Goal: Task Accomplishment & Management: Manage account settings

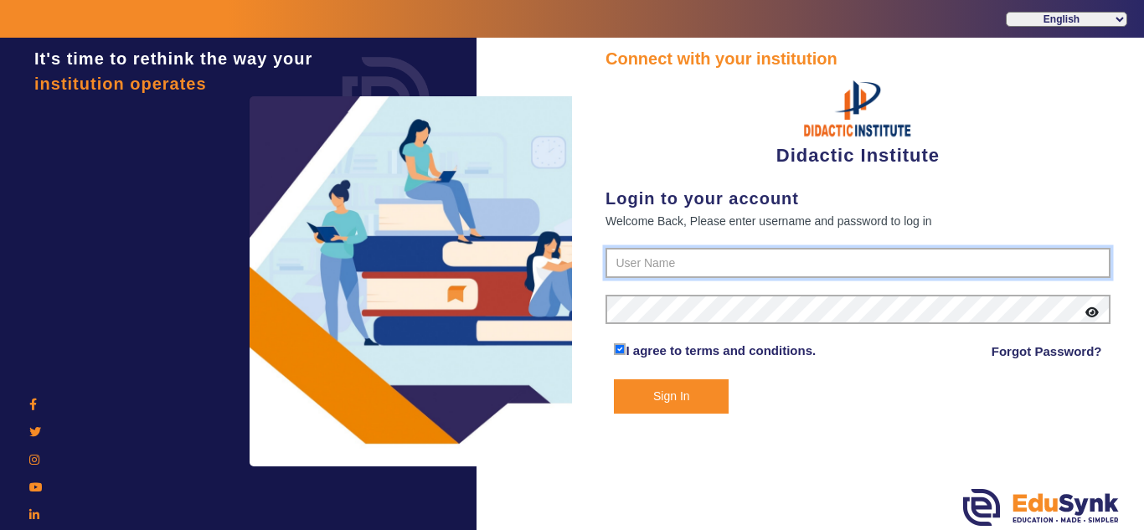
type input "9571262802"
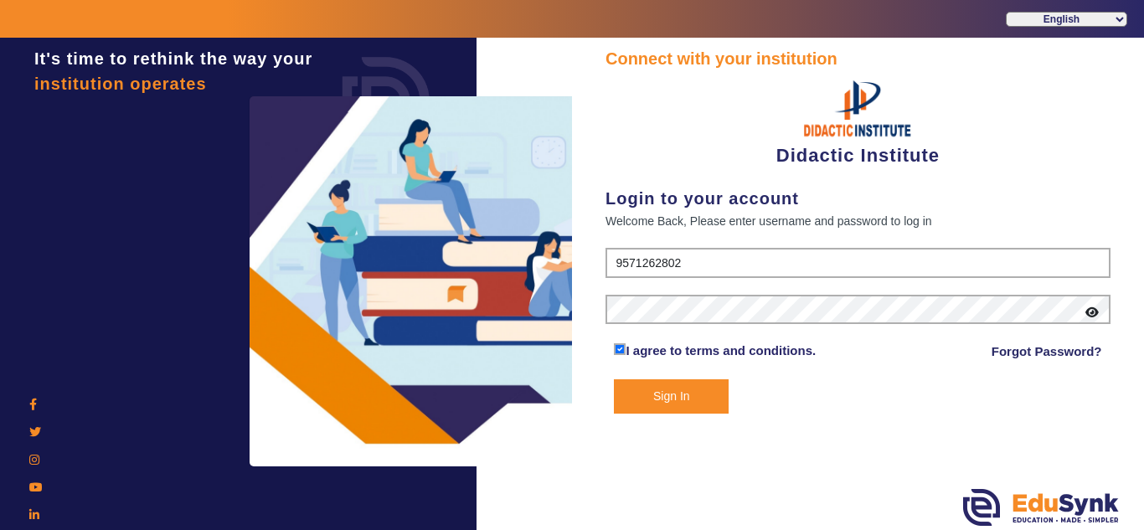
click at [684, 403] on button "Sign In" at bounding box center [671, 397] width 115 height 34
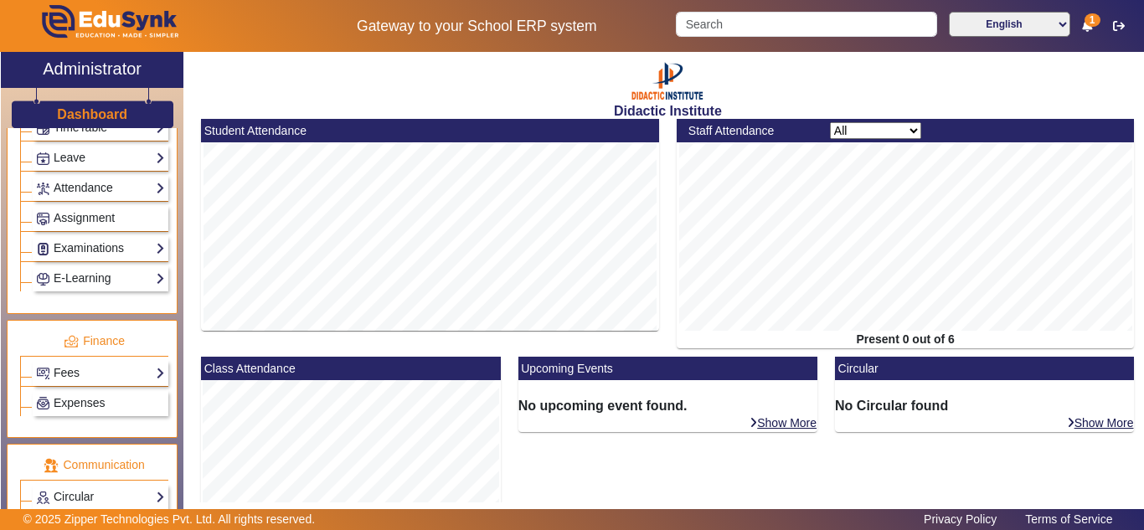
scroll to position [823, 0]
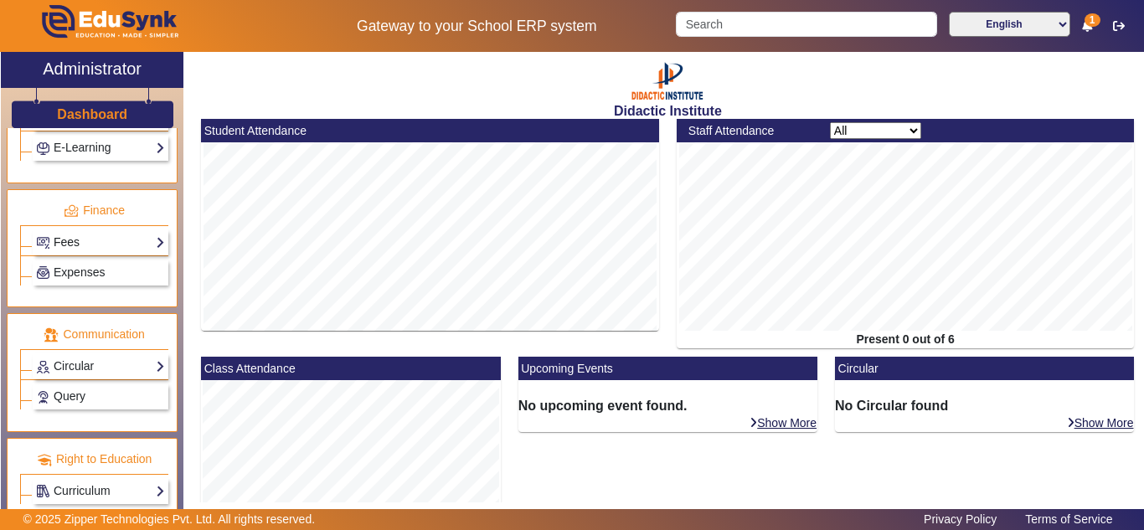
click at [82, 246] on link "Fees" at bounding box center [100, 242] width 129 height 19
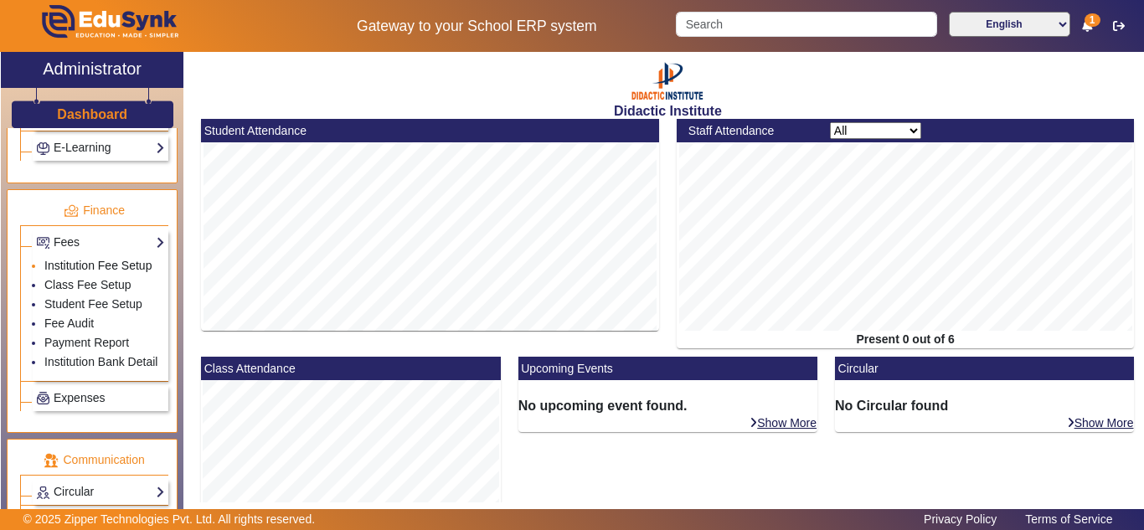
click at [81, 270] on link "Institution Fee Setup" at bounding box center [97, 265] width 107 height 13
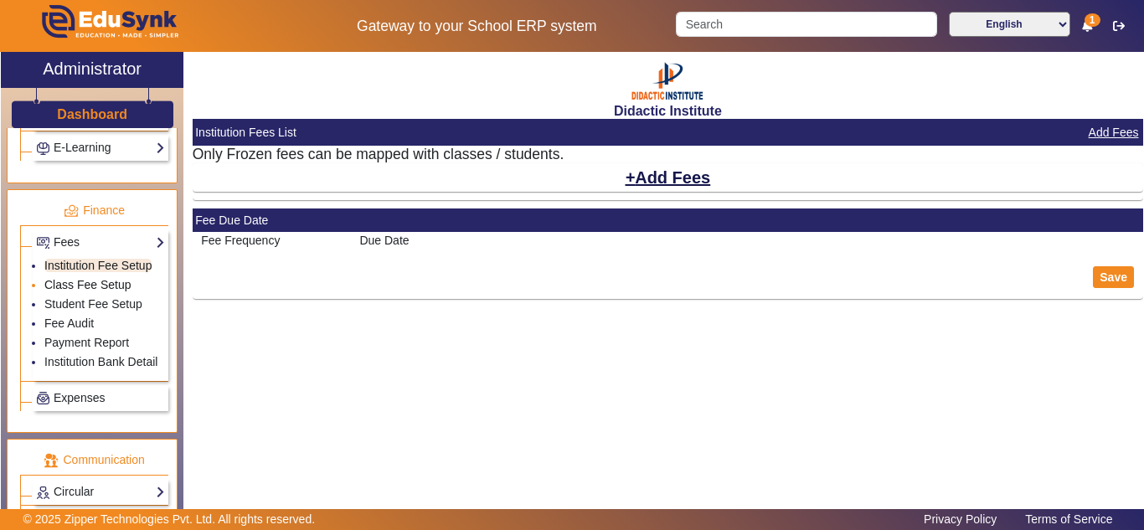
select select "10"
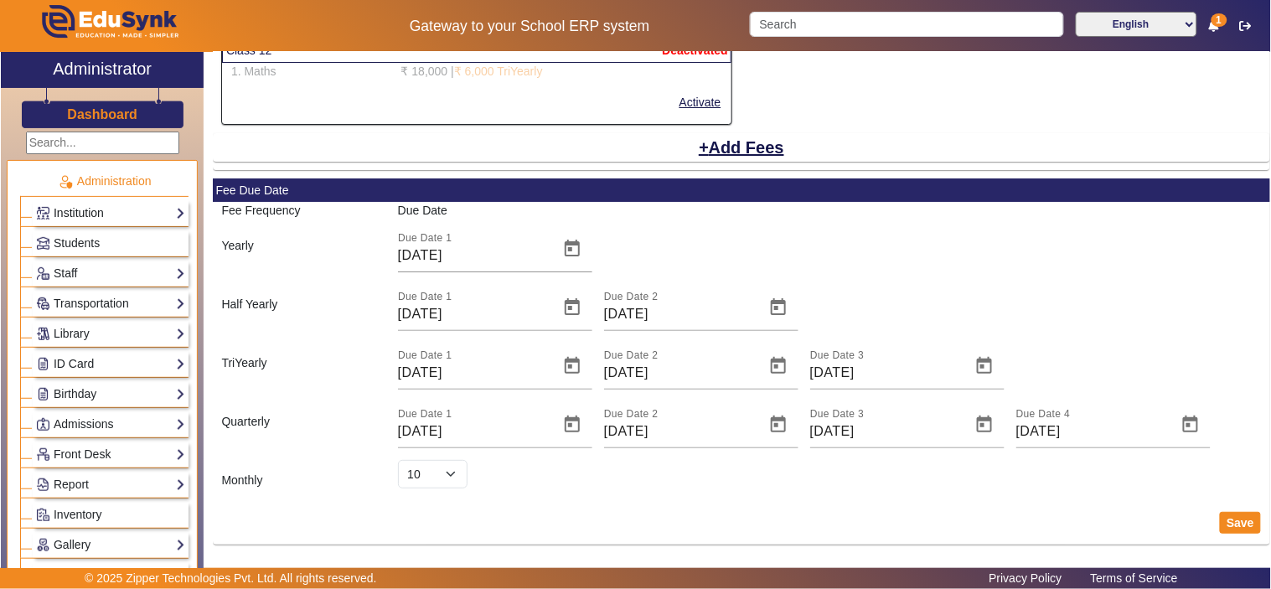
click at [98, 216] on link "Institution" at bounding box center [110, 213] width 149 height 19
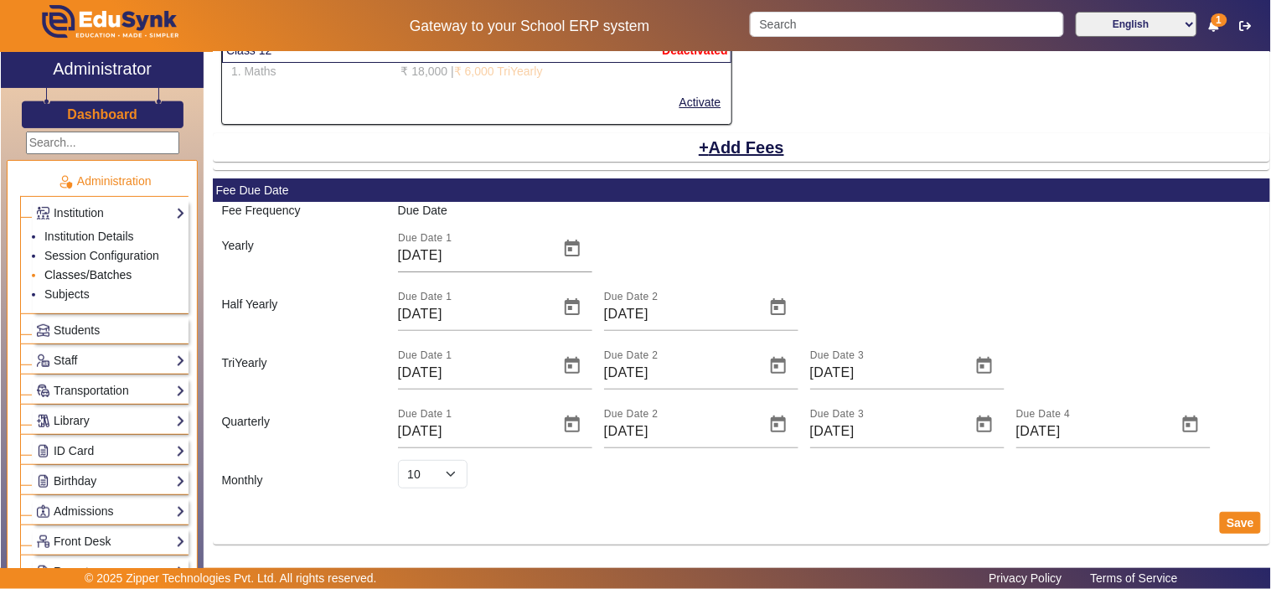
click at [80, 275] on link "Classes/Batches" at bounding box center [87, 274] width 87 height 13
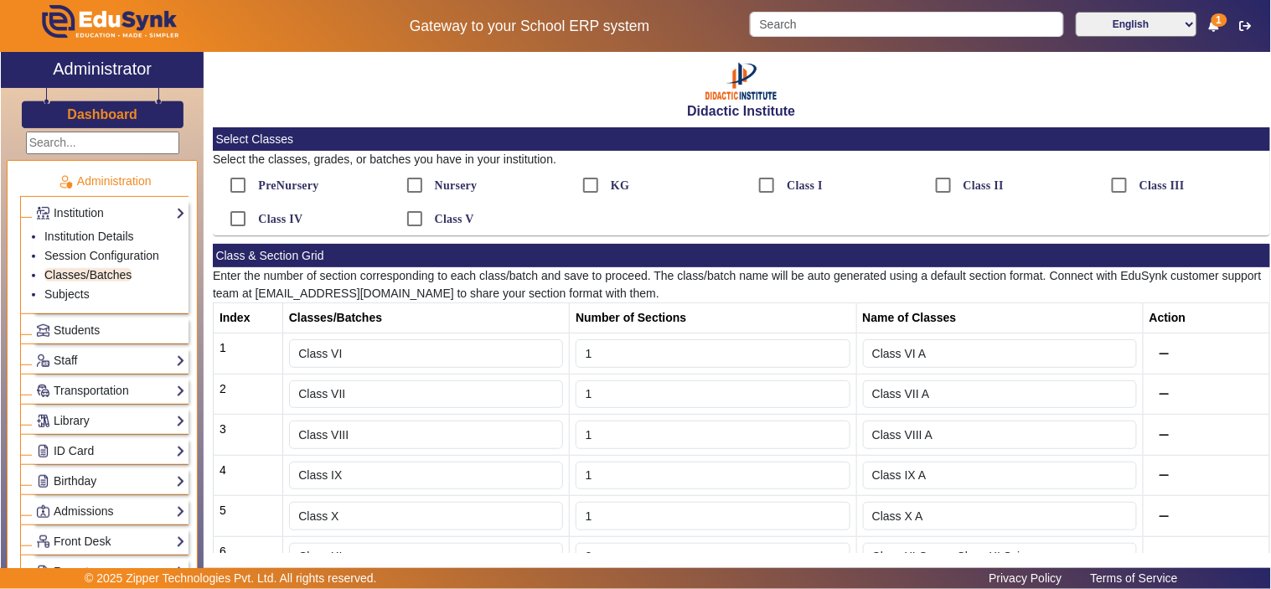
scroll to position [119, 0]
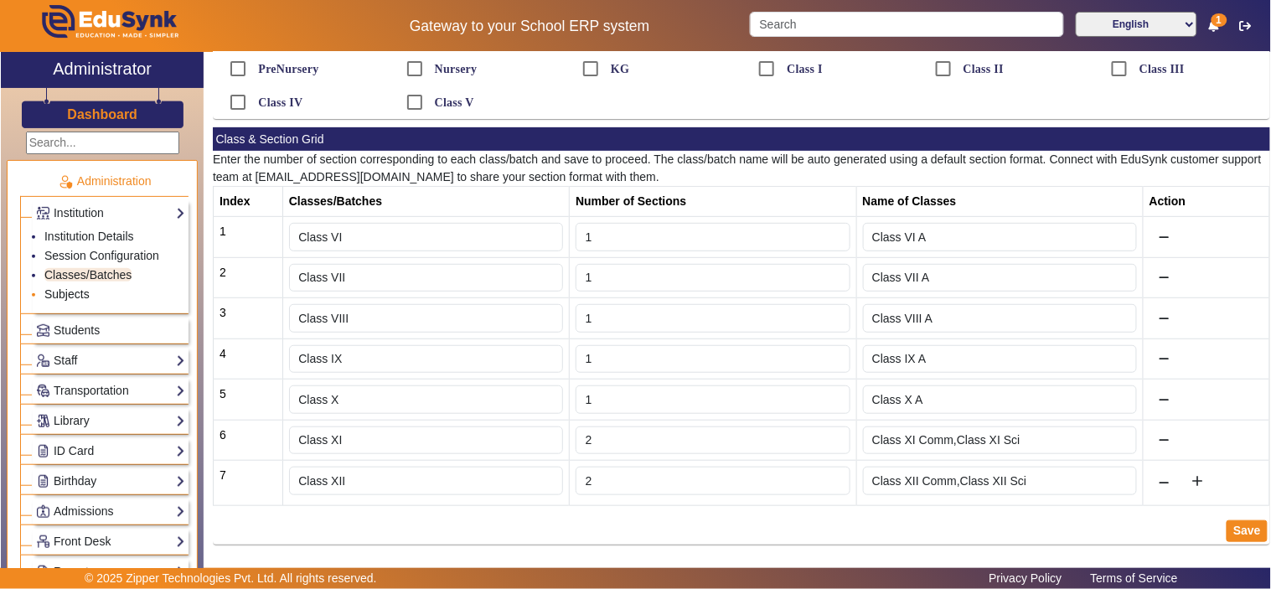
click at [79, 292] on link "Subjects" at bounding box center [66, 293] width 45 height 13
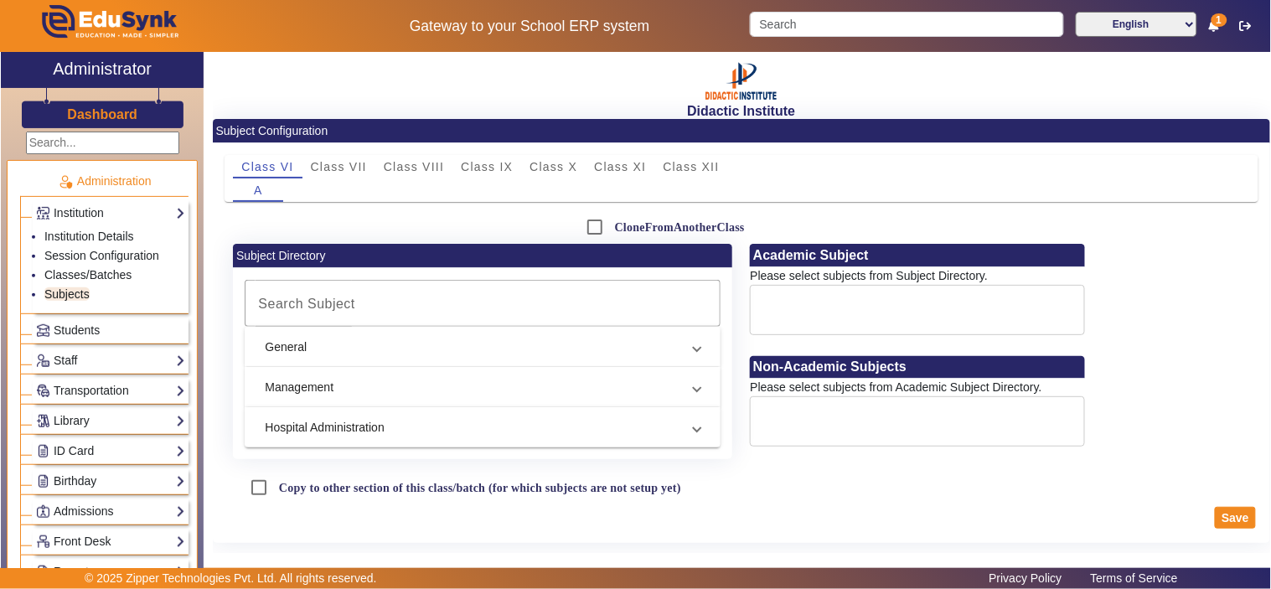
scroll to position [2, 0]
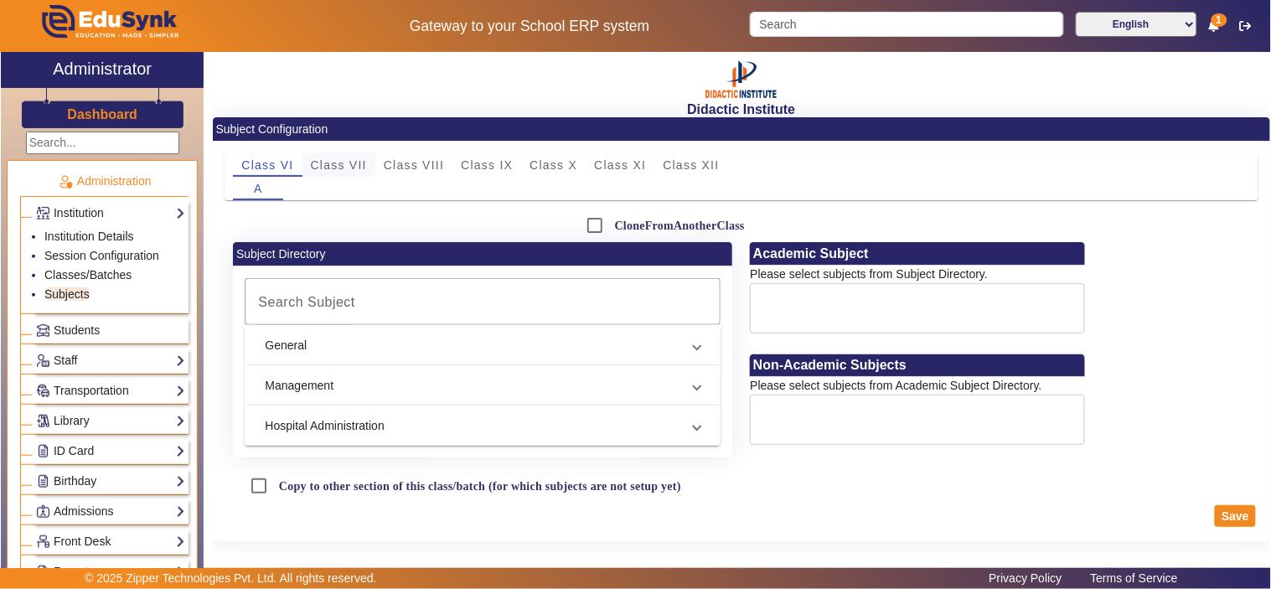
click at [344, 164] on span "Class VII" at bounding box center [339, 165] width 56 height 12
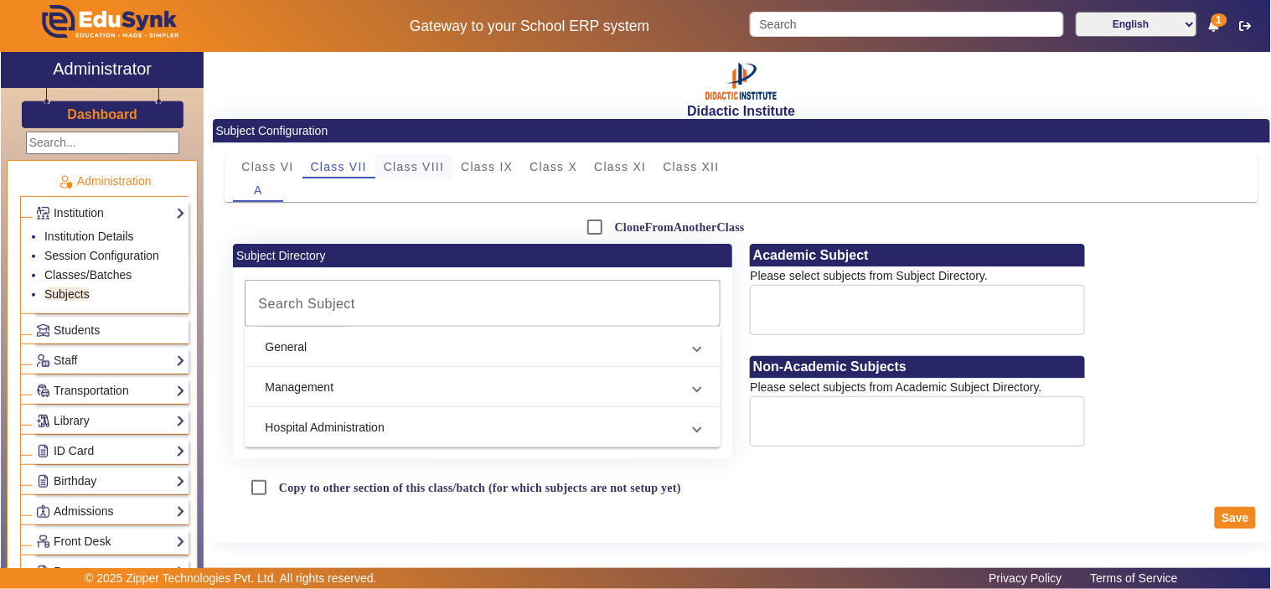
click at [413, 164] on span "Class VIII" at bounding box center [414, 167] width 60 height 12
click at [493, 166] on span "Class IX" at bounding box center [487, 167] width 52 height 12
click at [90, 327] on span "Students" at bounding box center [77, 329] width 46 height 13
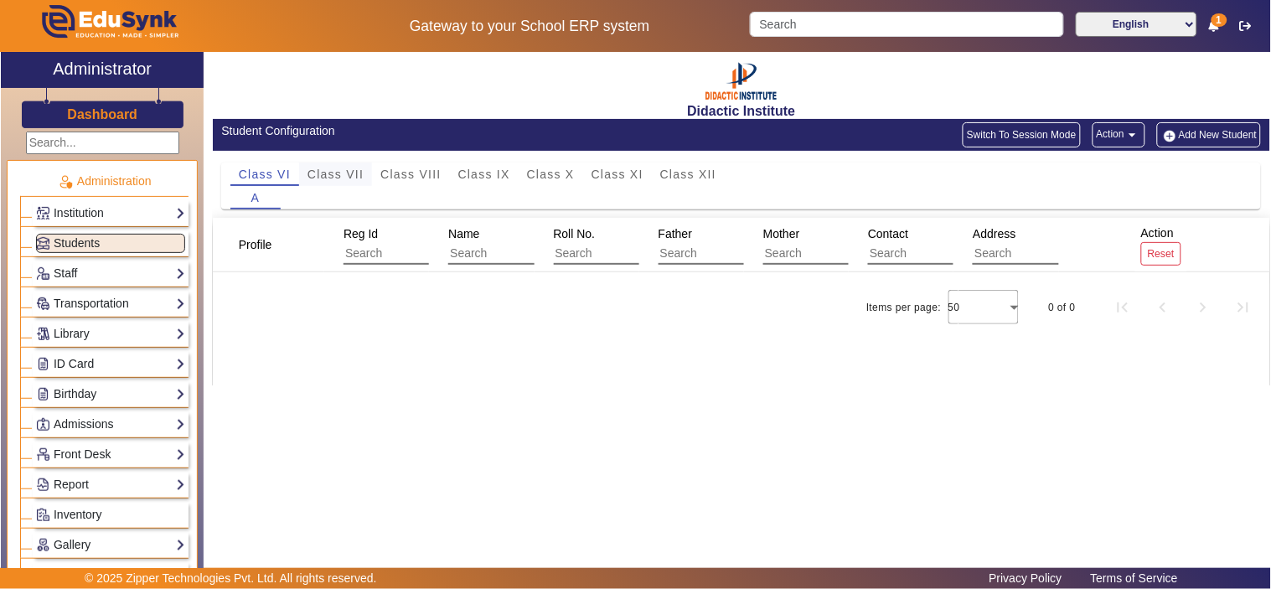
click at [325, 170] on span "Class VII" at bounding box center [335, 174] width 56 height 12
click at [400, 169] on span "Class VIII" at bounding box center [410, 174] width 60 height 12
click at [469, 165] on span "Class IX" at bounding box center [484, 174] width 52 height 23
click at [556, 170] on span "Class X" at bounding box center [551, 174] width 48 height 12
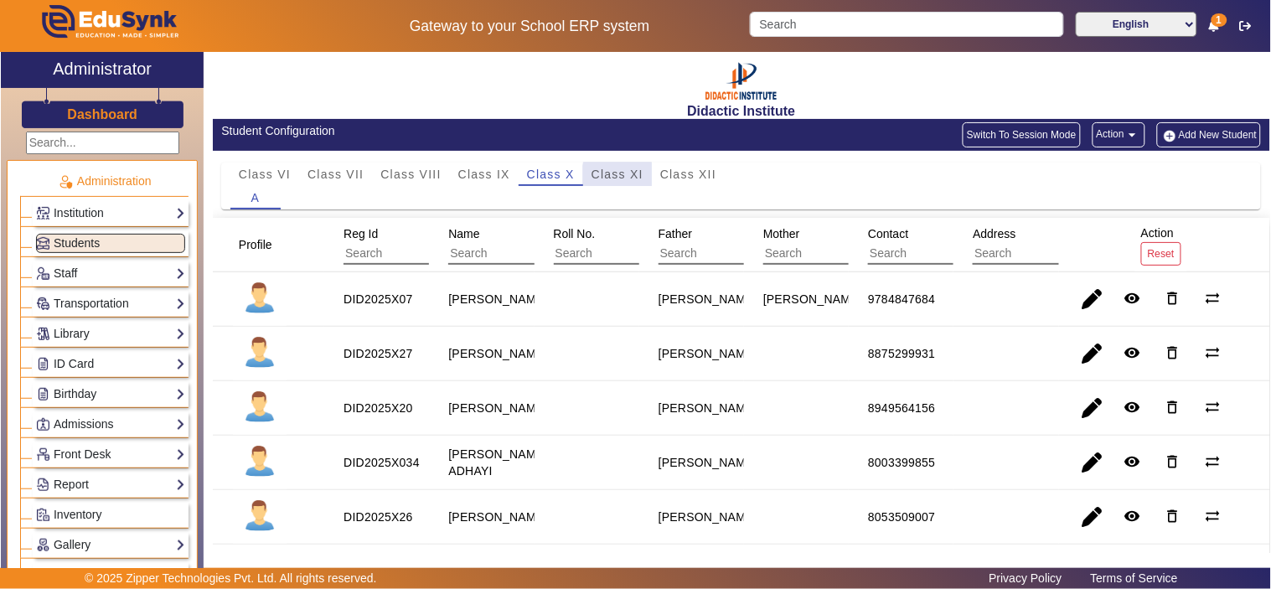
click at [617, 177] on span "Class XI" at bounding box center [618, 174] width 52 height 12
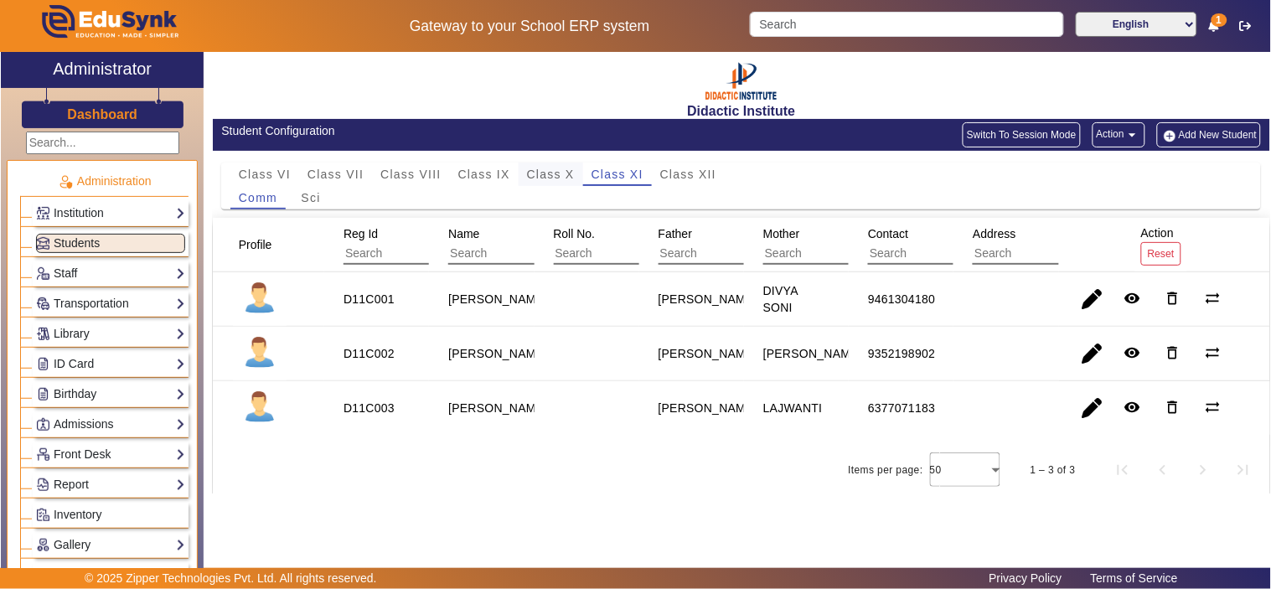
click at [538, 176] on span "Class X" at bounding box center [551, 174] width 48 height 12
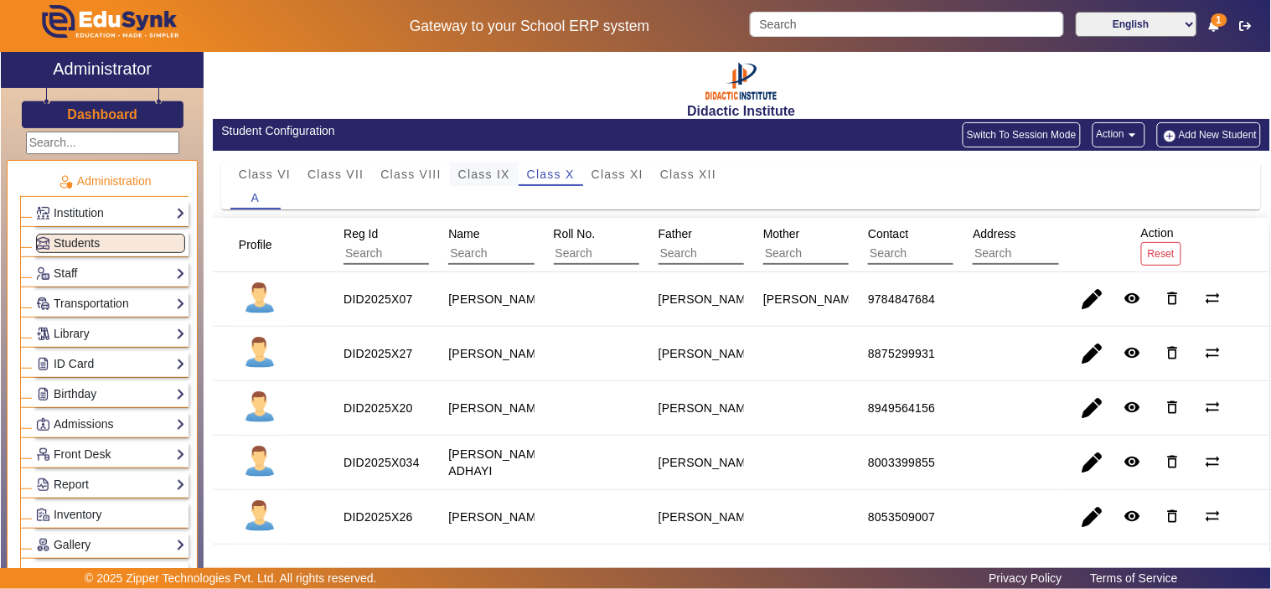
click at [479, 176] on span "Class IX" at bounding box center [484, 174] width 52 height 12
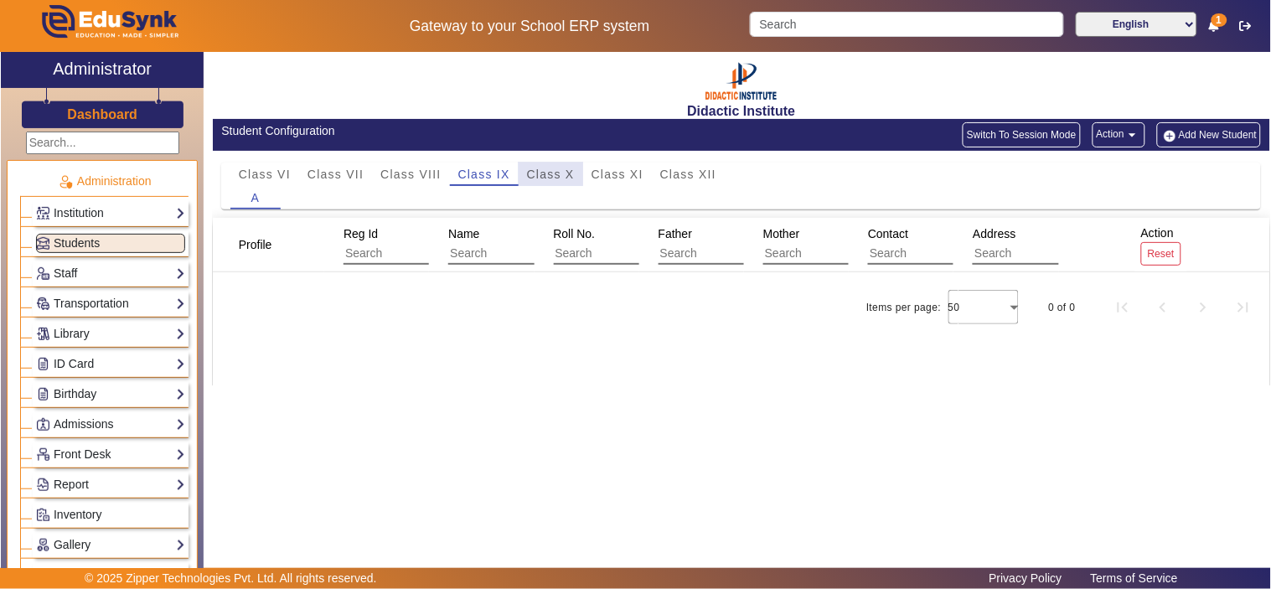
click at [576, 173] on div "Class X" at bounding box center [551, 174] width 65 height 23
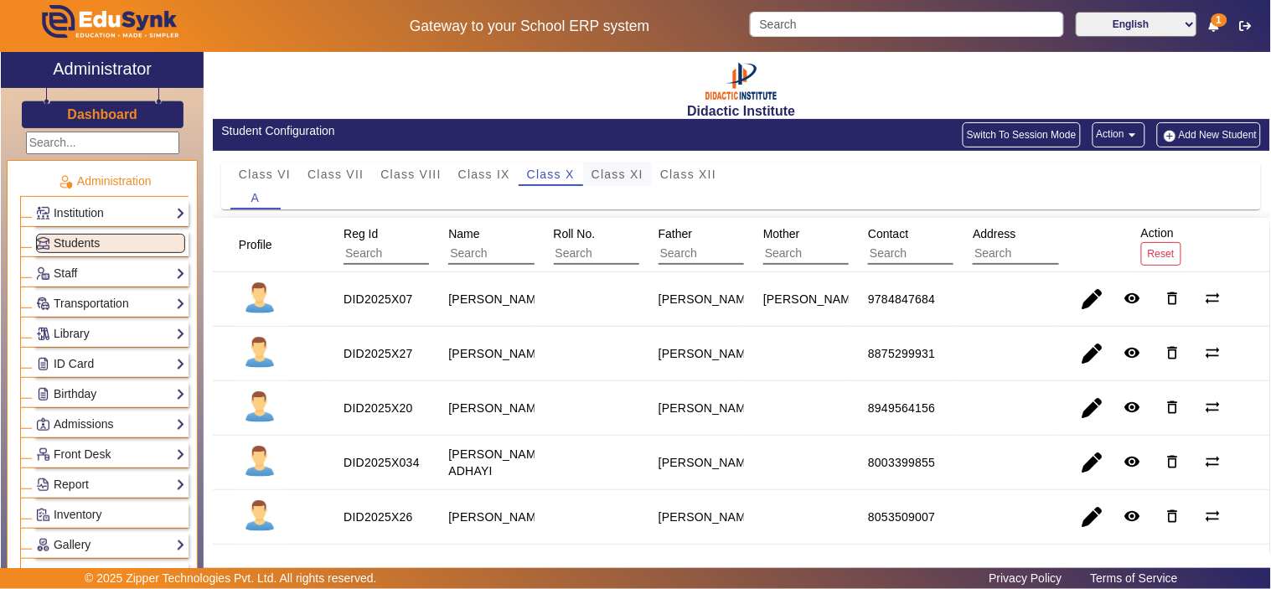
click at [617, 172] on span "Class XI" at bounding box center [618, 174] width 52 height 12
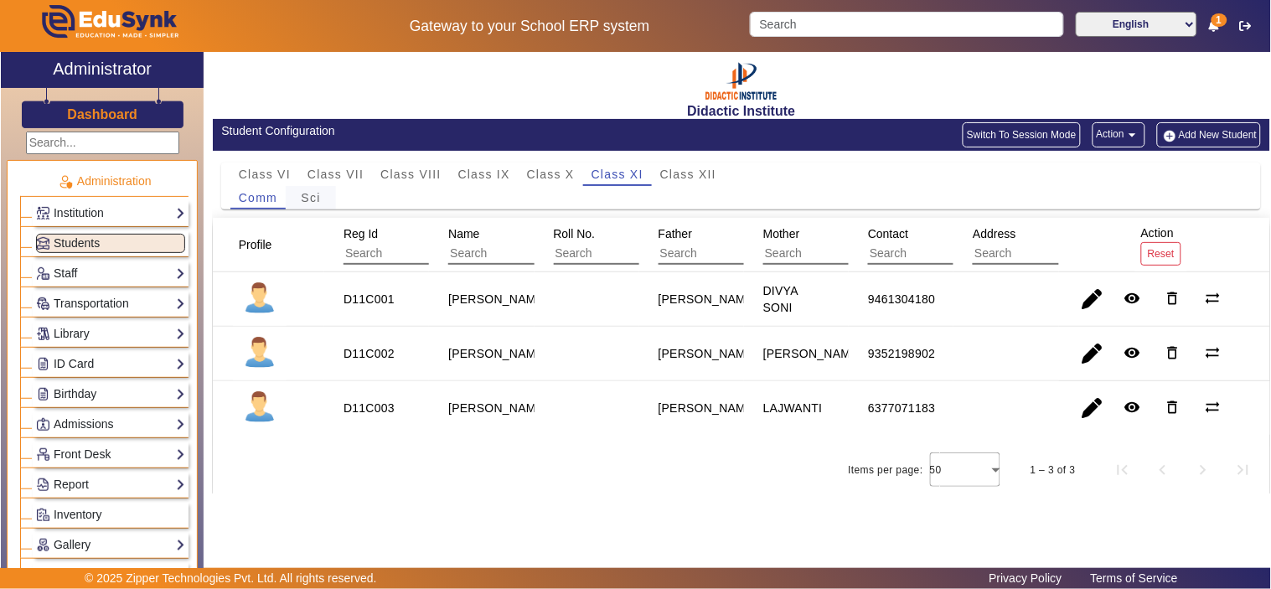
click at [319, 198] on span "Sci" at bounding box center [311, 198] width 19 height 12
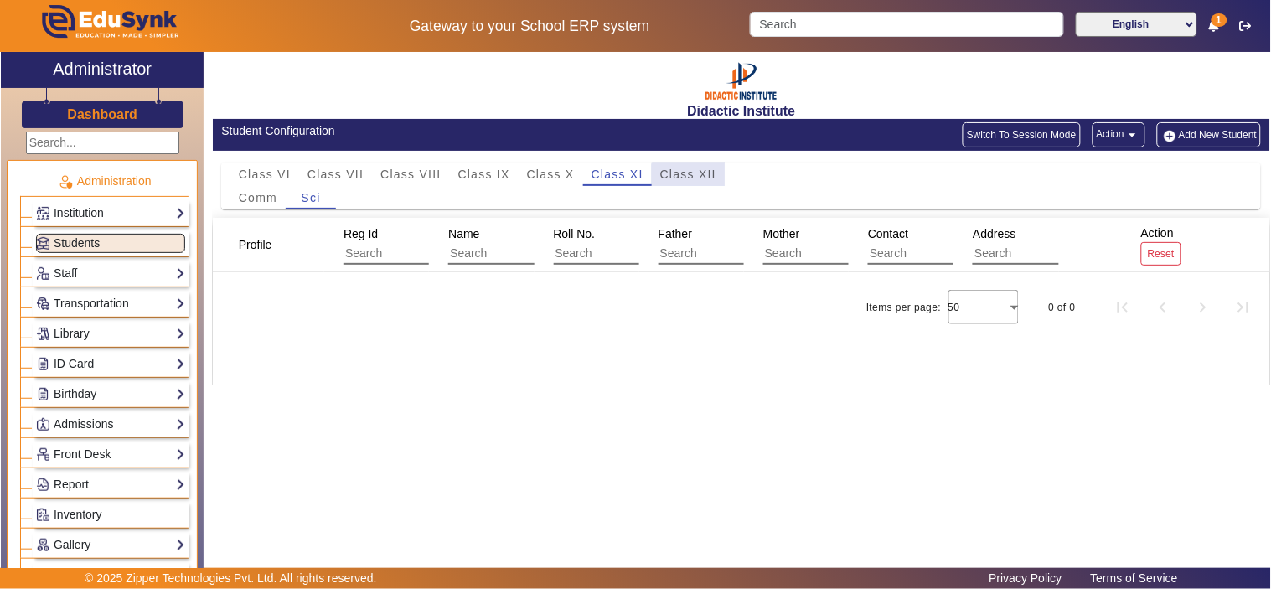
click at [690, 179] on span "Class XII" at bounding box center [688, 174] width 56 height 12
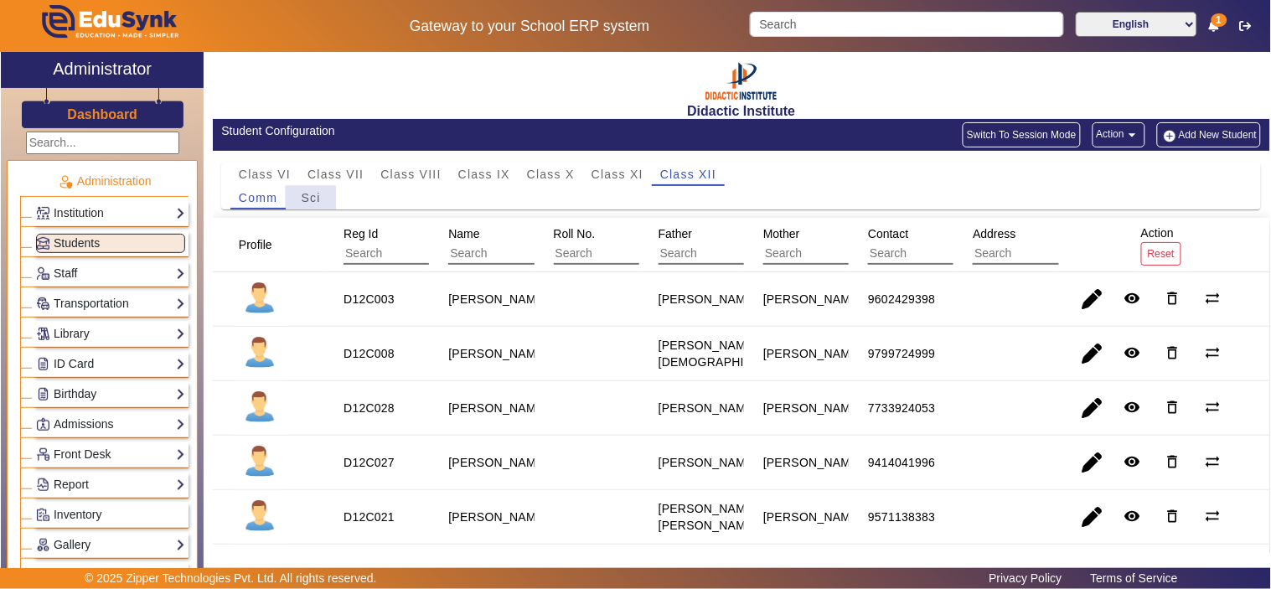
click at [303, 201] on span "Sci" at bounding box center [311, 198] width 19 height 12
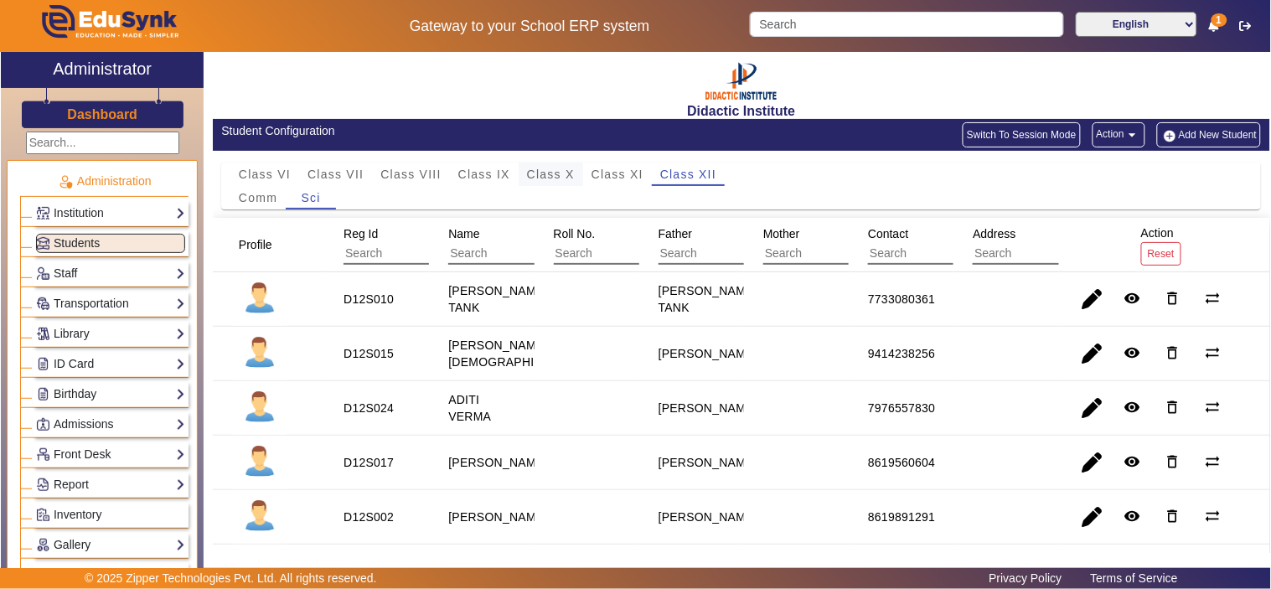
click at [559, 169] on span "Class X" at bounding box center [551, 174] width 48 height 12
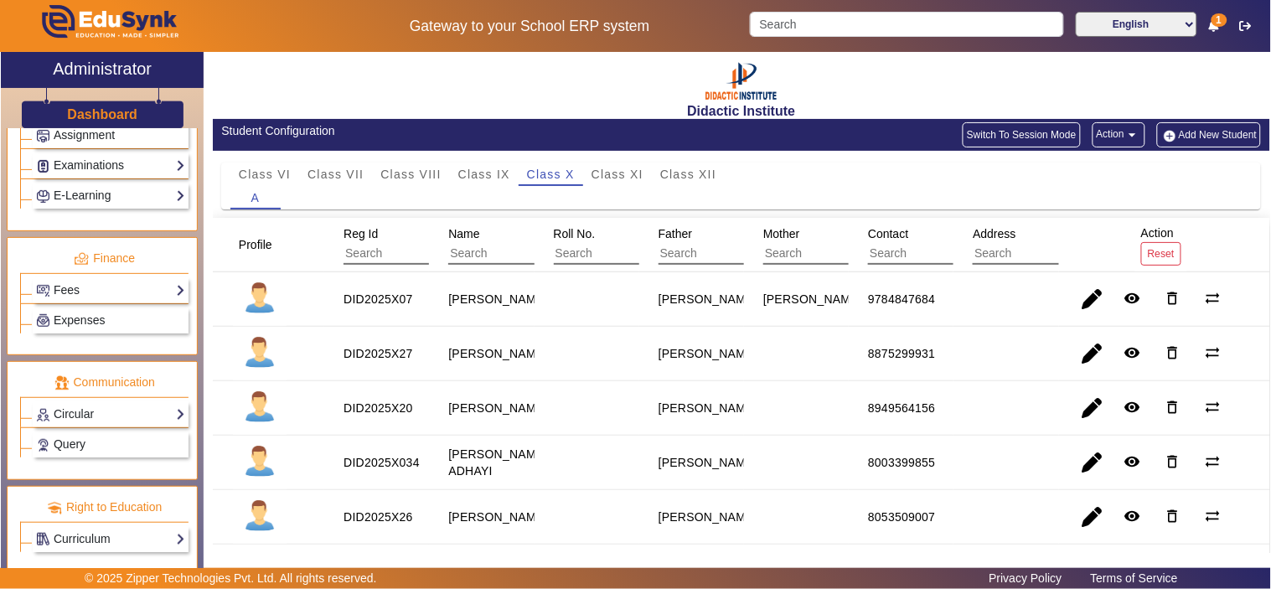
scroll to position [784, 0]
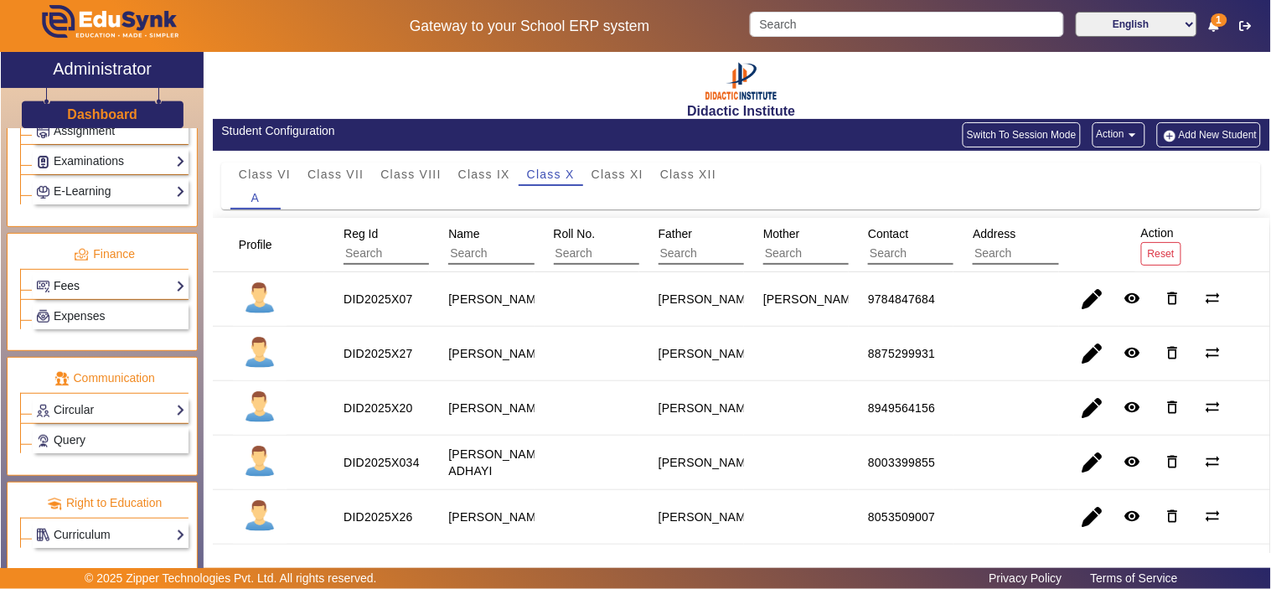
click at [90, 281] on link "Fees" at bounding box center [110, 285] width 149 height 19
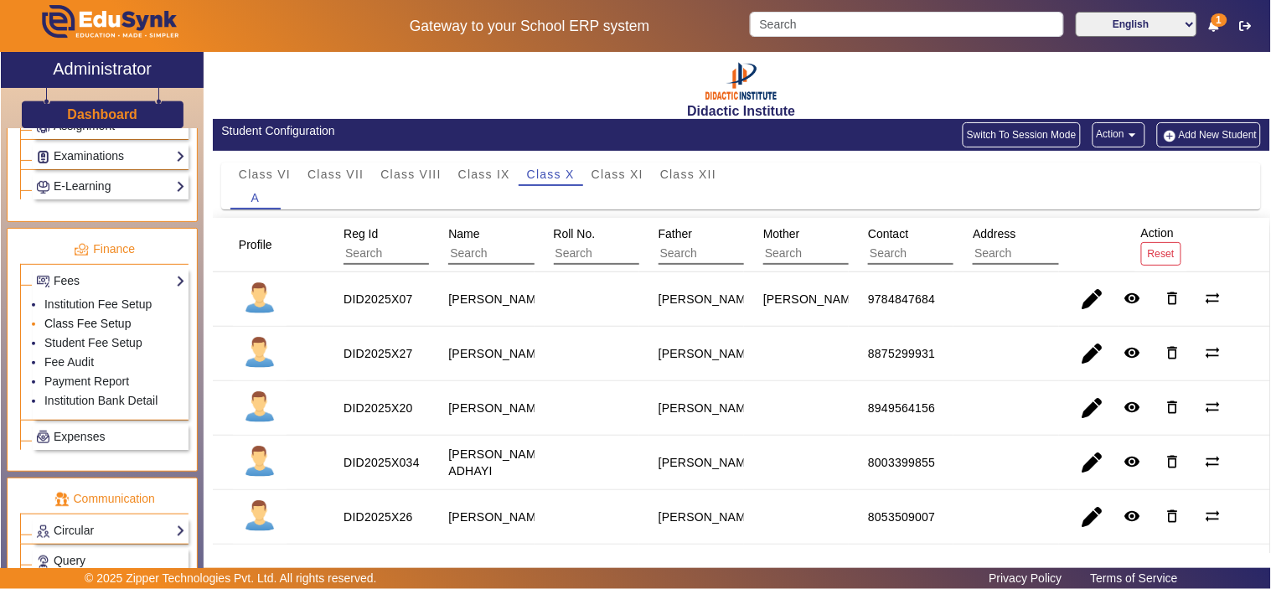
click at [92, 329] on link "Class Fee Setup" at bounding box center [87, 323] width 87 height 13
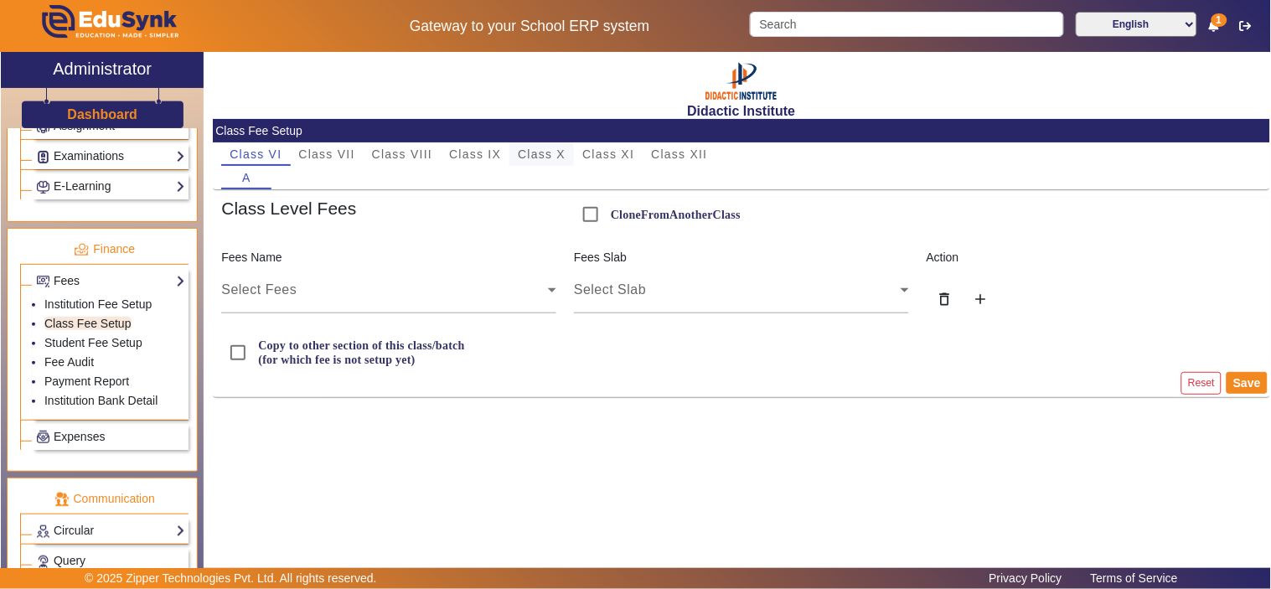
click at [556, 156] on span "Class X" at bounding box center [542, 154] width 48 height 12
click at [674, 148] on span "Class XII" at bounding box center [679, 154] width 56 height 12
click at [107, 346] on link "Student Fee Setup" at bounding box center [93, 342] width 98 height 13
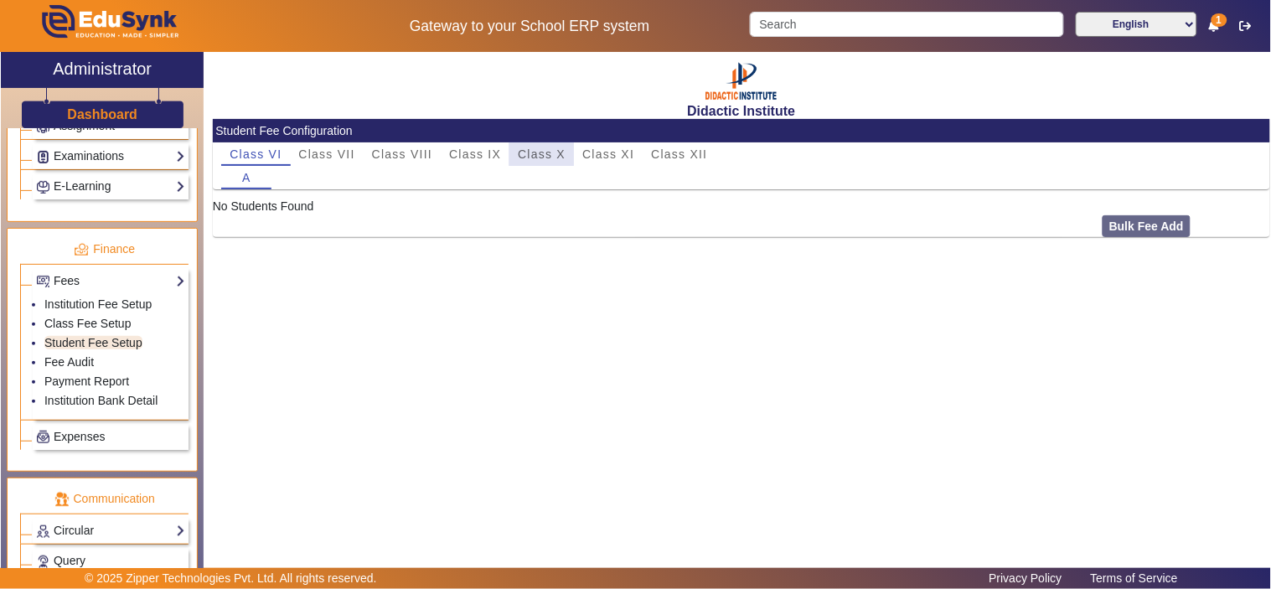
click at [540, 154] on span "Class X" at bounding box center [542, 154] width 48 height 12
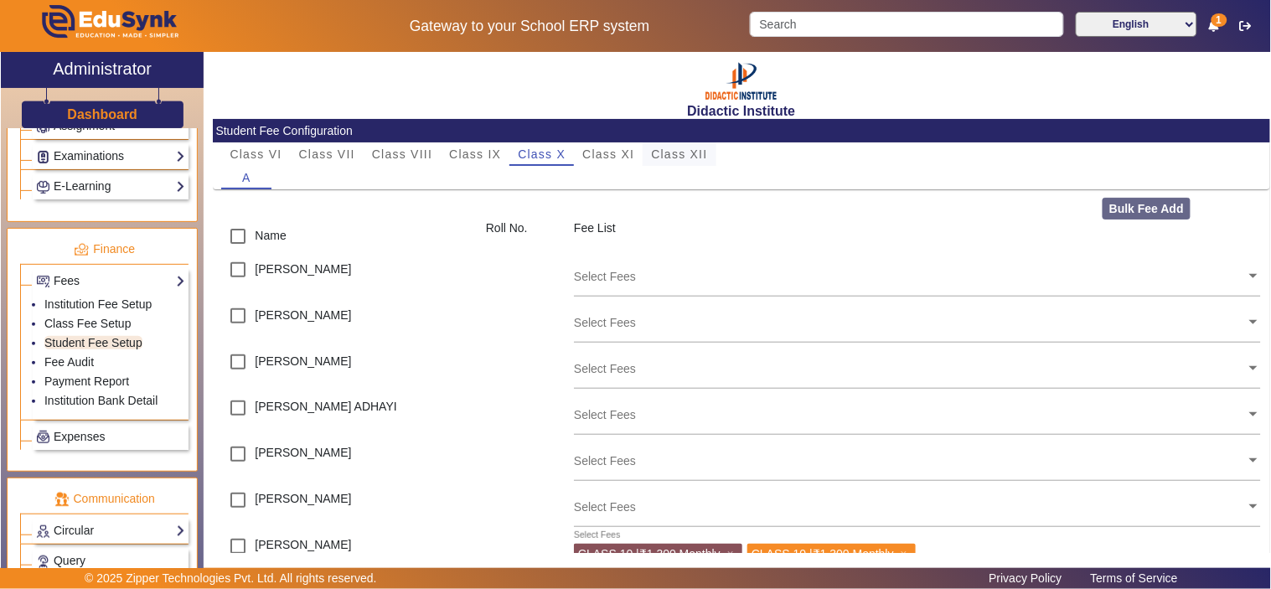
click at [658, 152] on span "Class XII" at bounding box center [679, 154] width 56 height 12
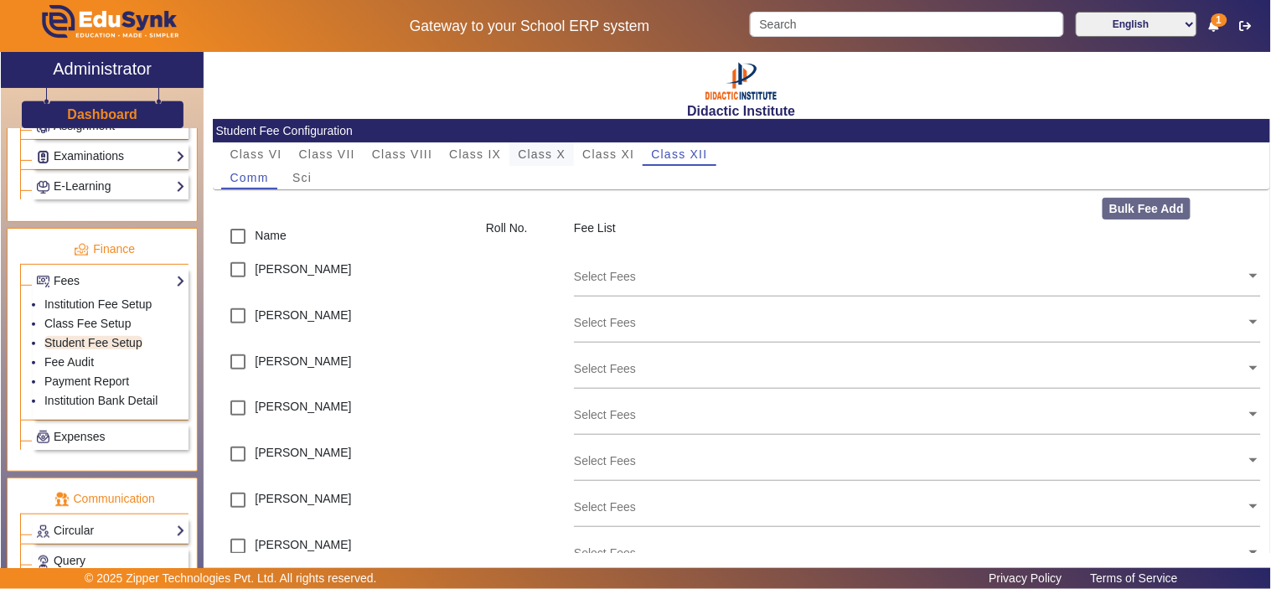
click at [545, 151] on span "Class X" at bounding box center [542, 154] width 48 height 12
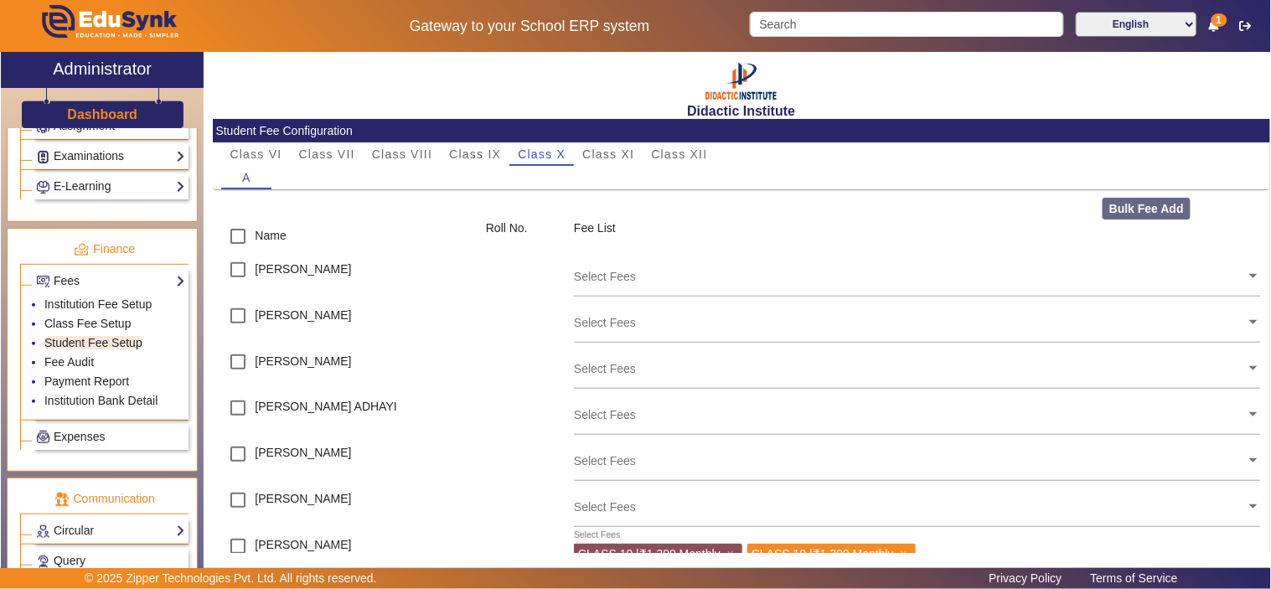
scroll to position [310, 0]
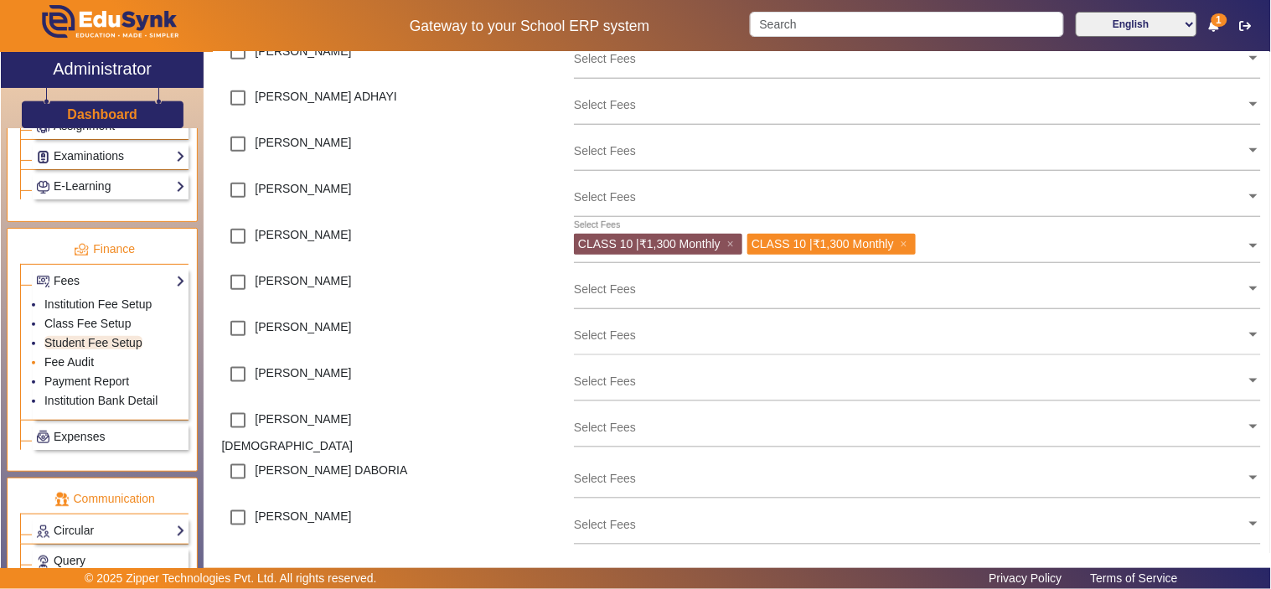
click at [81, 366] on link "Fee Audit" at bounding box center [68, 361] width 49 height 13
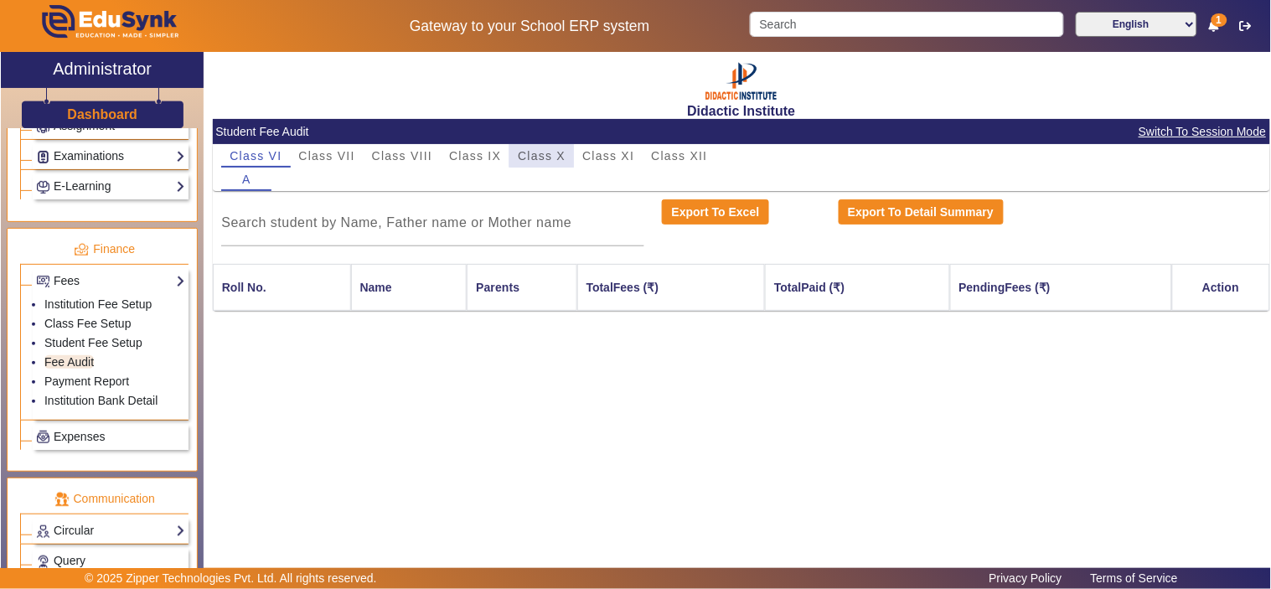
click at [543, 144] on span "Class X" at bounding box center [542, 155] width 48 height 23
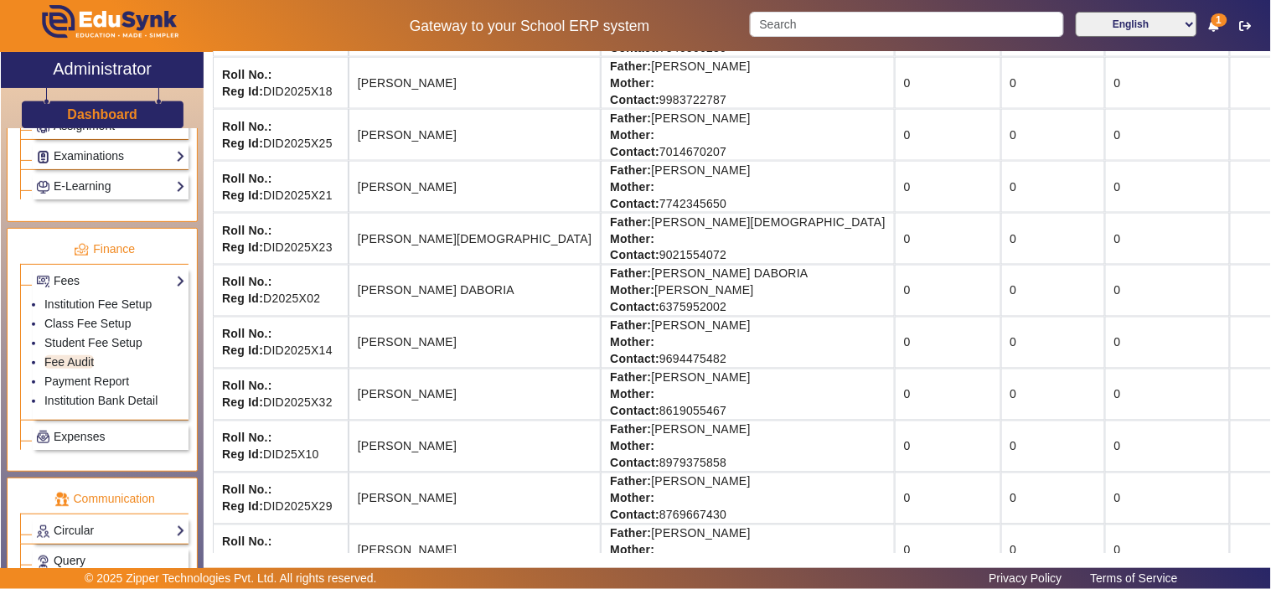
scroll to position [465, 0]
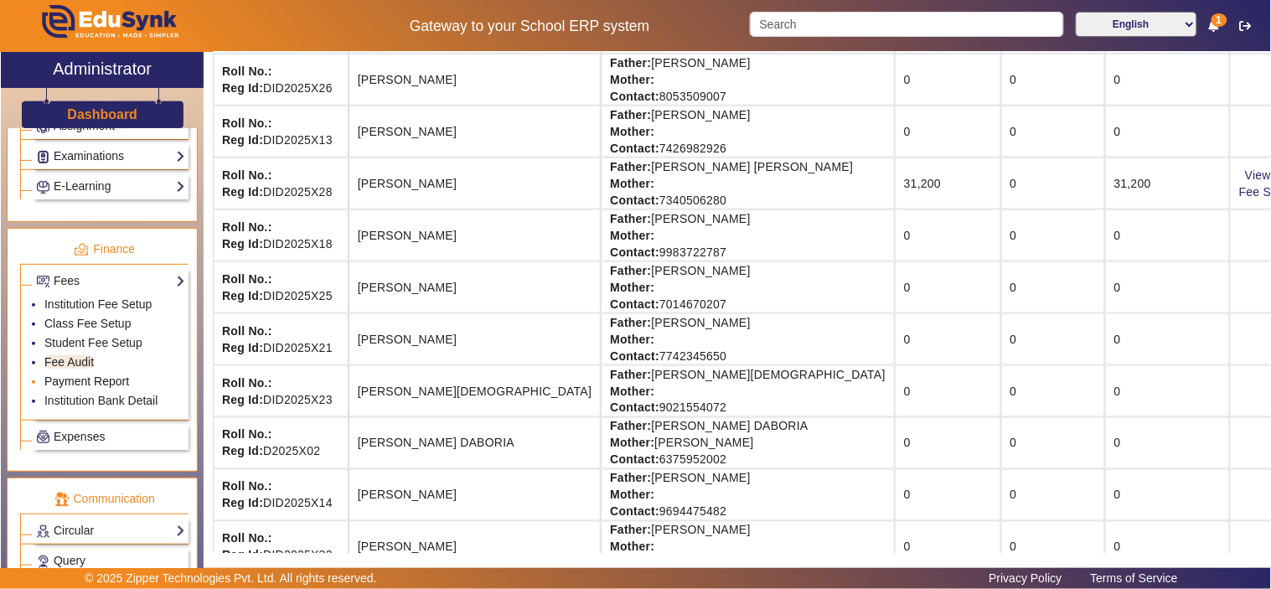
click at [75, 380] on link "Payment Report" at bounding box center [86, 381] width 85 height 13
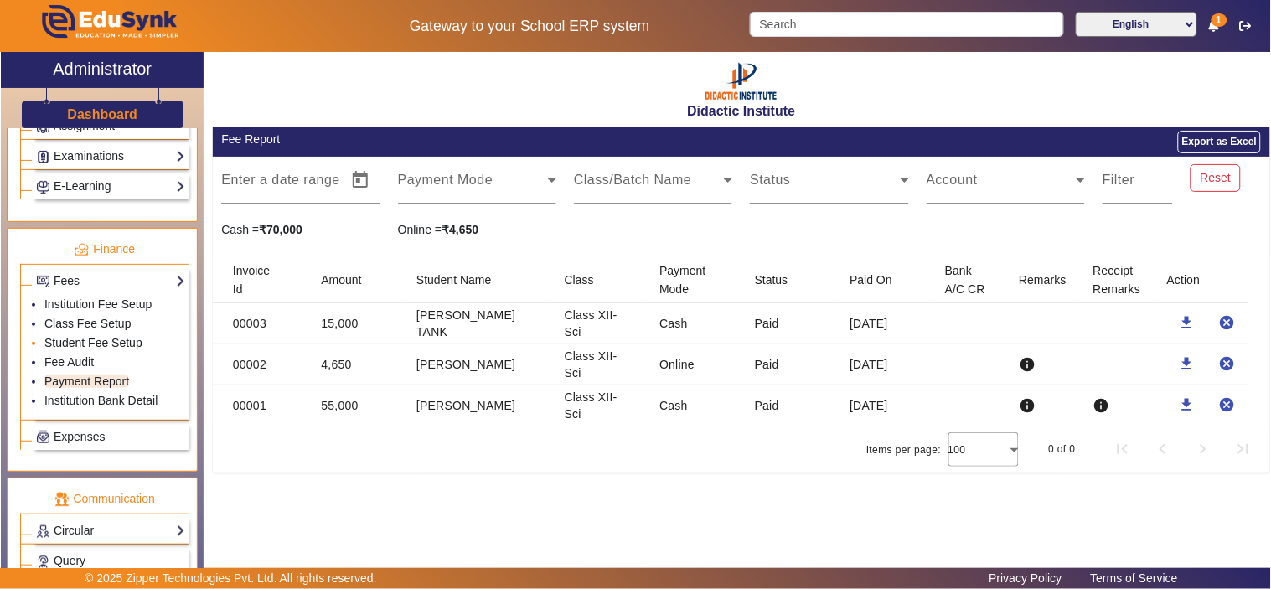
click at [115, 347] on link "Student Fee Setup" at bounding box center [93, 342] width 98 height 13
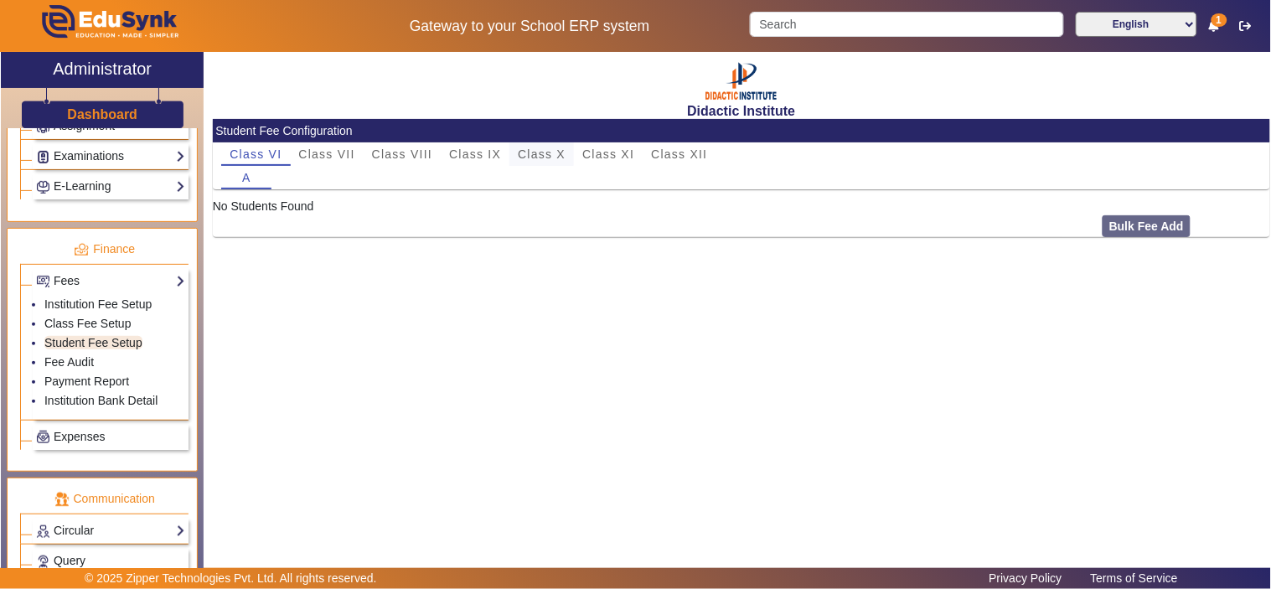
click at [533, 159] on span "Class X" at bounding box center [542, 154] width 48 height 12
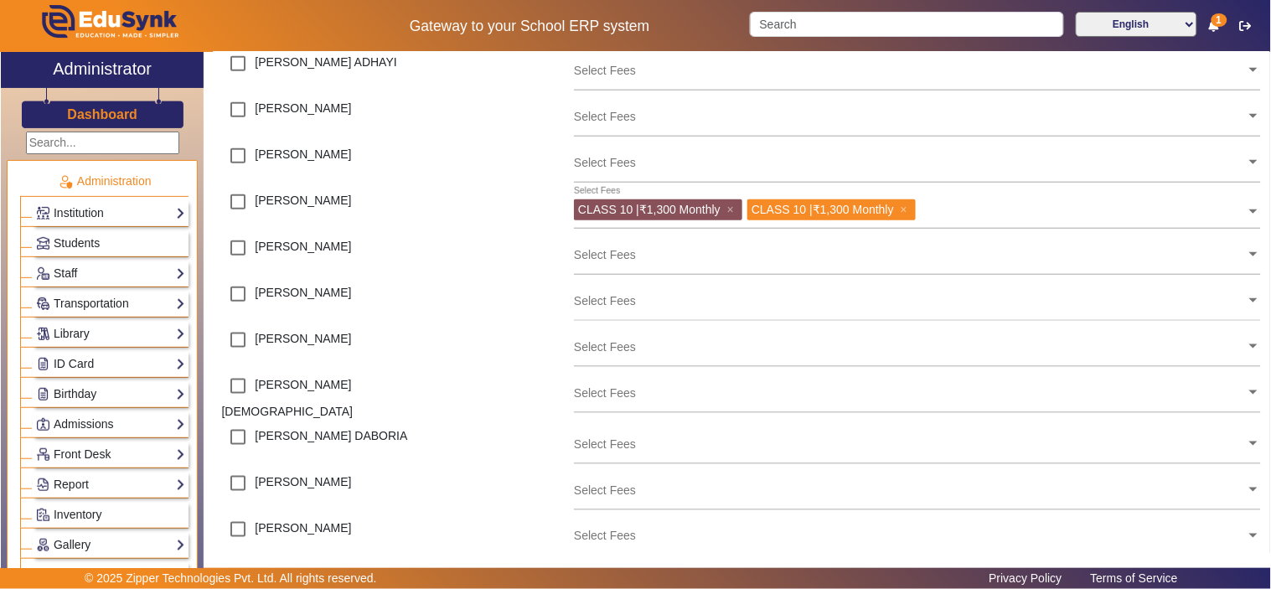
click at [96, 115] on h3 "Dashboard" at bounding box center [102, 114] width 70 height 16
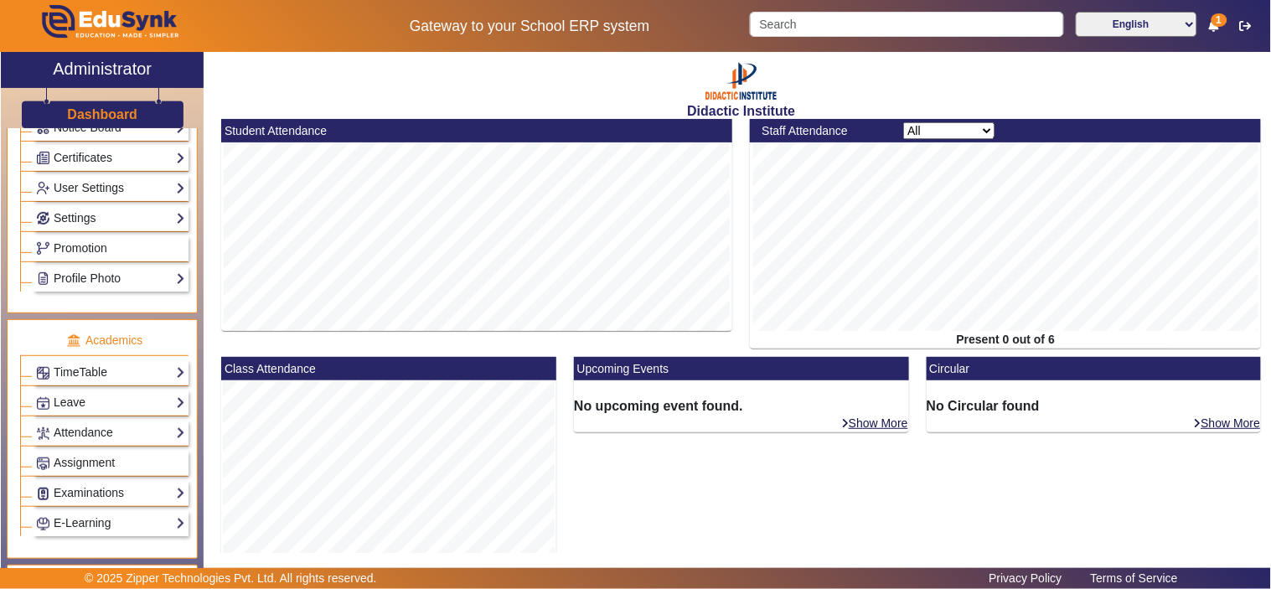
scroll to position [621, 0]
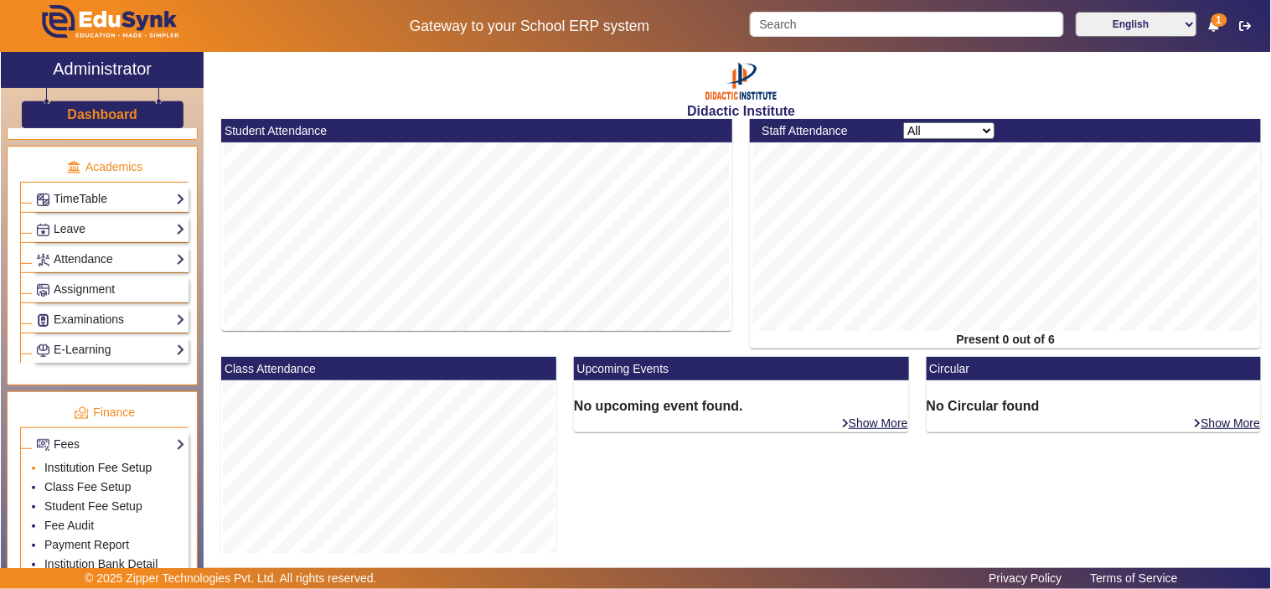
click at [122, 474] on link "Institution Fee Setup" at bounding box center [97, 467] width 107 height 13
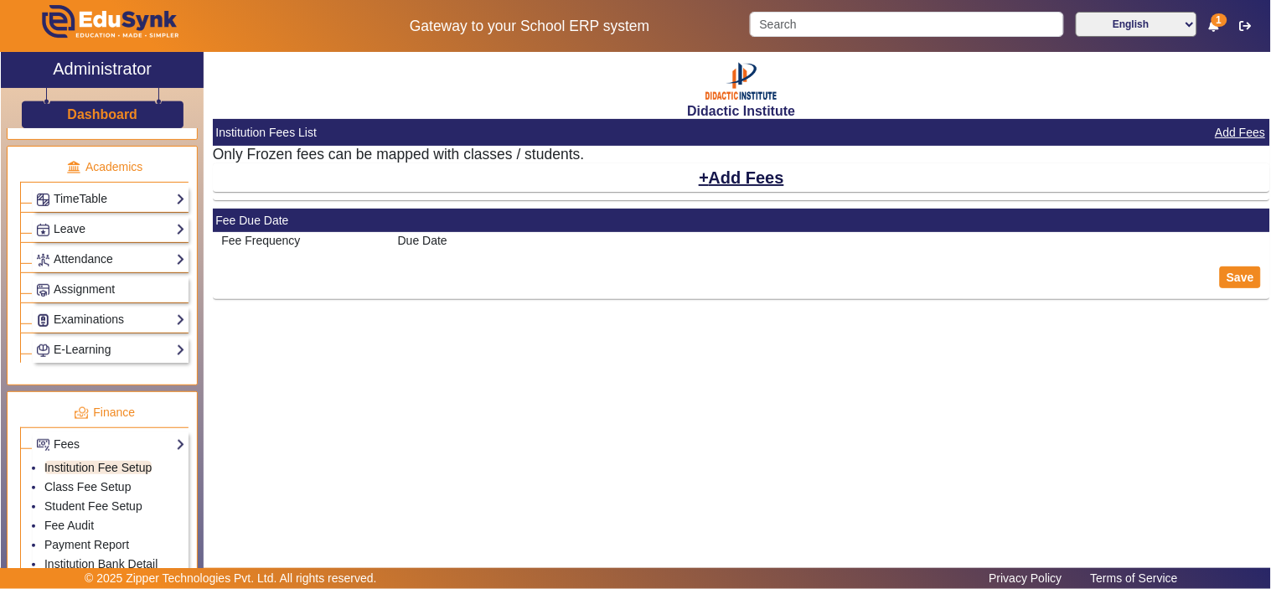
select select "10"
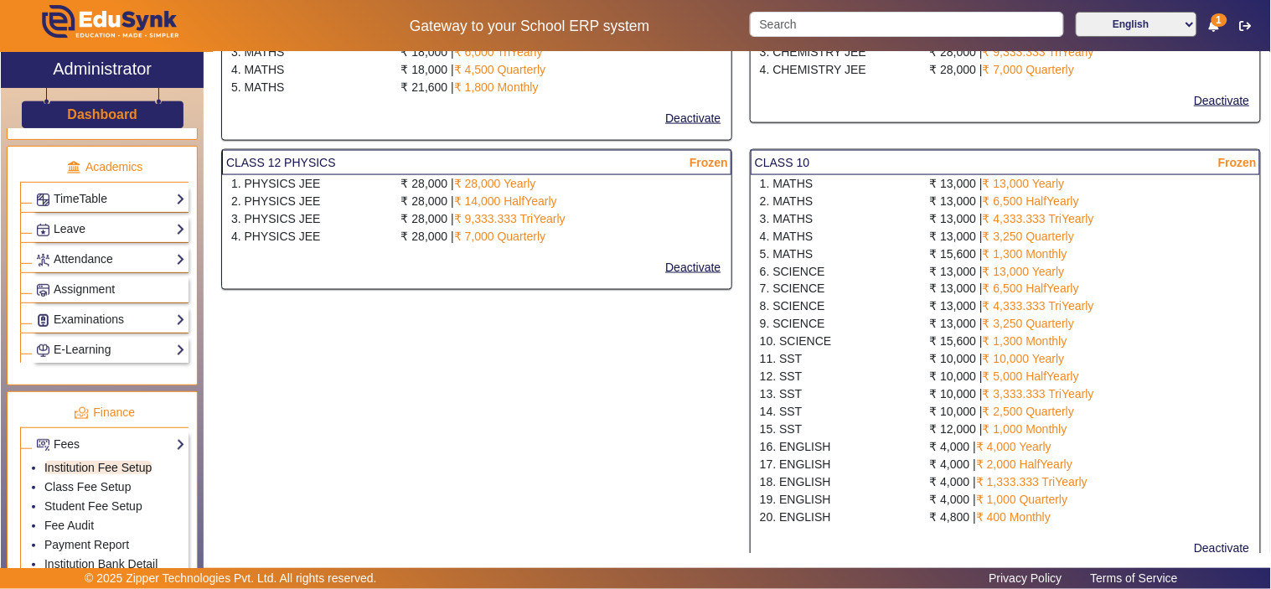
scroll to position [621, 0]
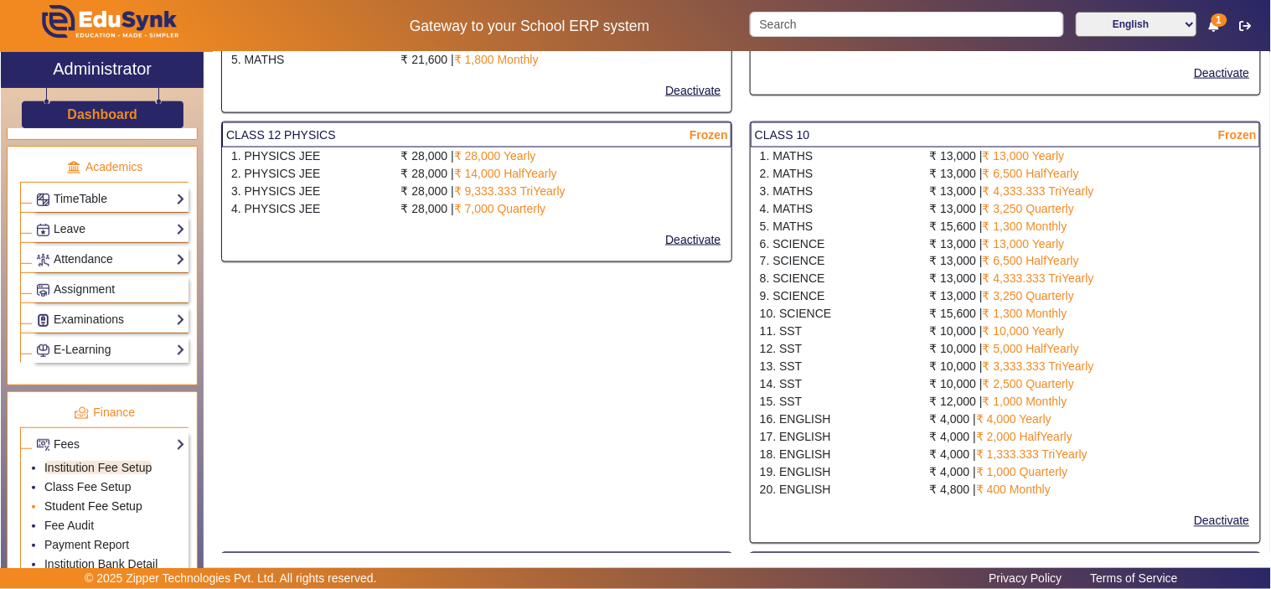
click at [77, 511] on link "Student Fee Setup" at bounding box center [93, 505] width 98 height 13
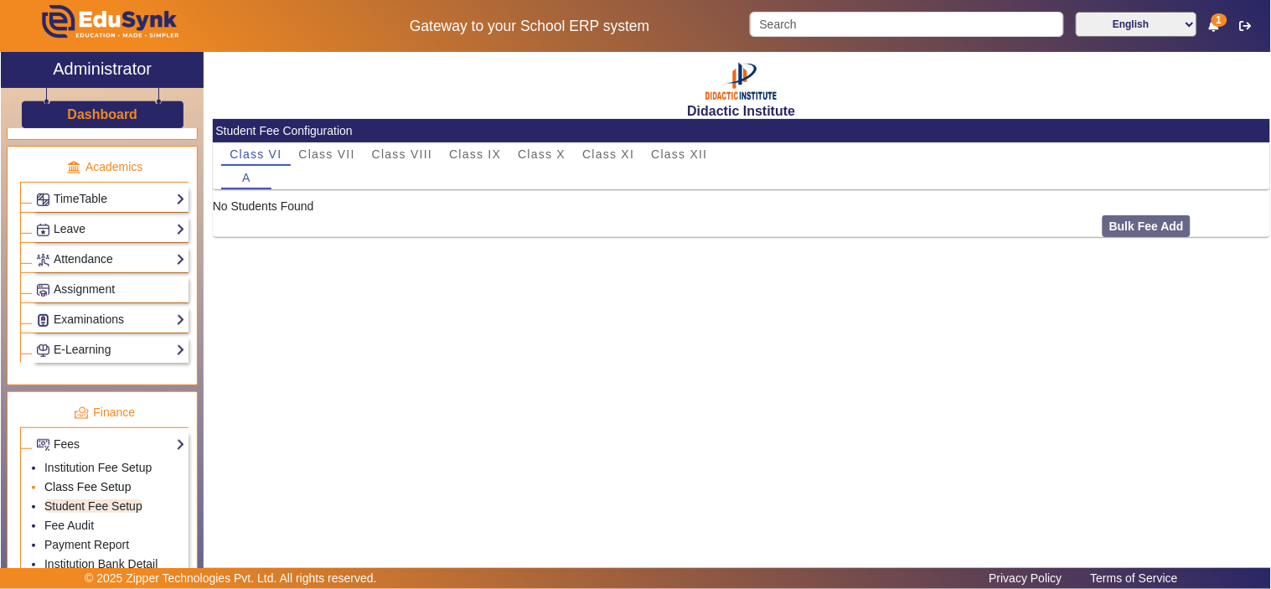
click at [85, 493] on link "Class Fee Setup" at bounding box center [87, 486] width 87 height 13
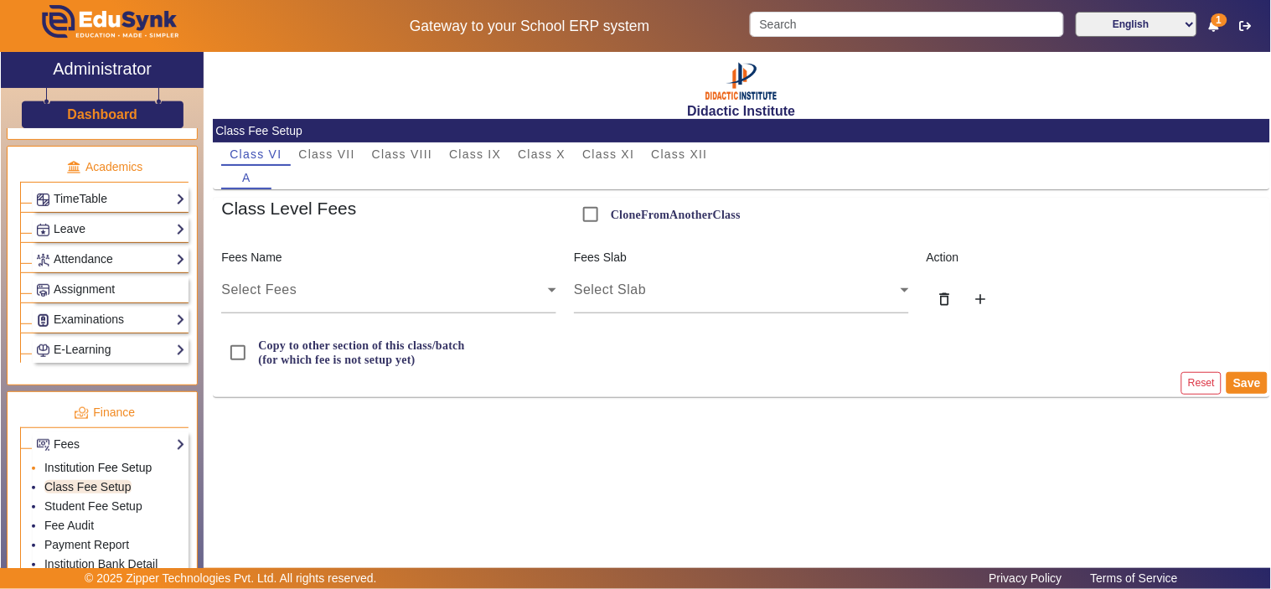
click at [95, 466] on link "Institution Fee Setup" at bounding box center [97, 467] width 107 height 13
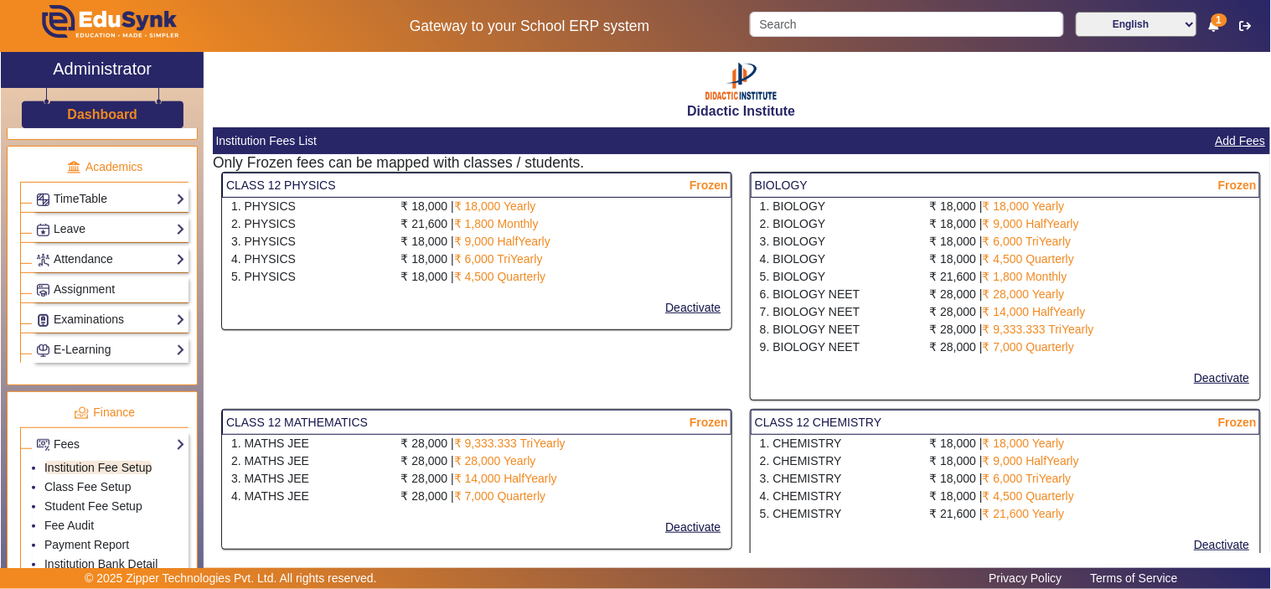
select select "10"
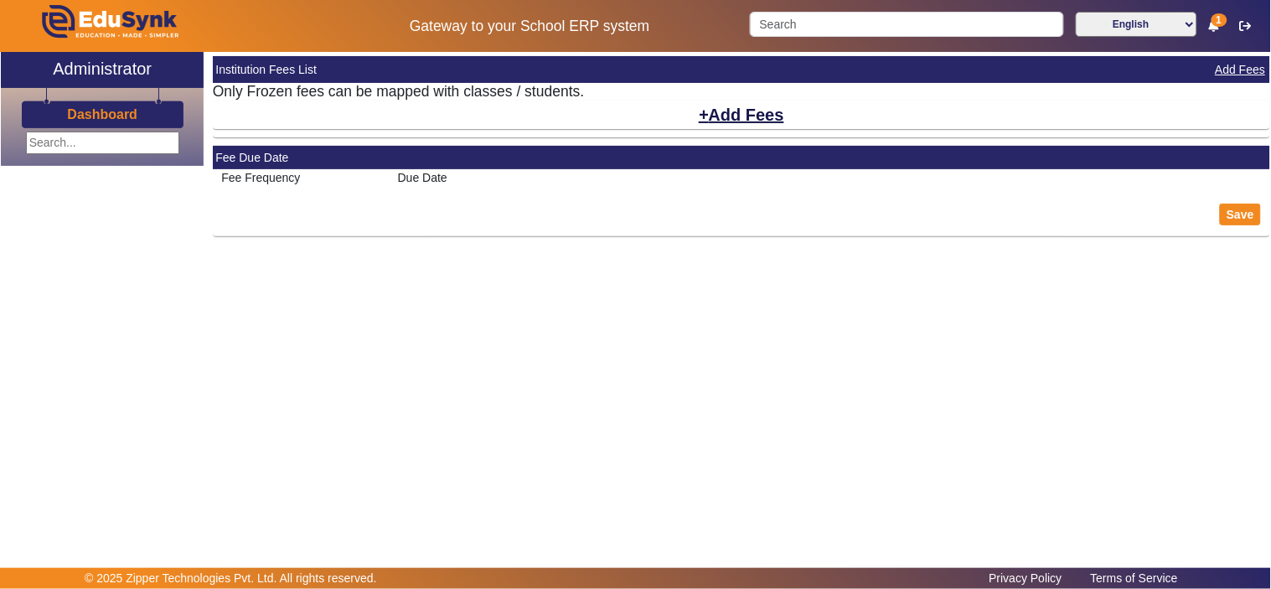
select select "10"
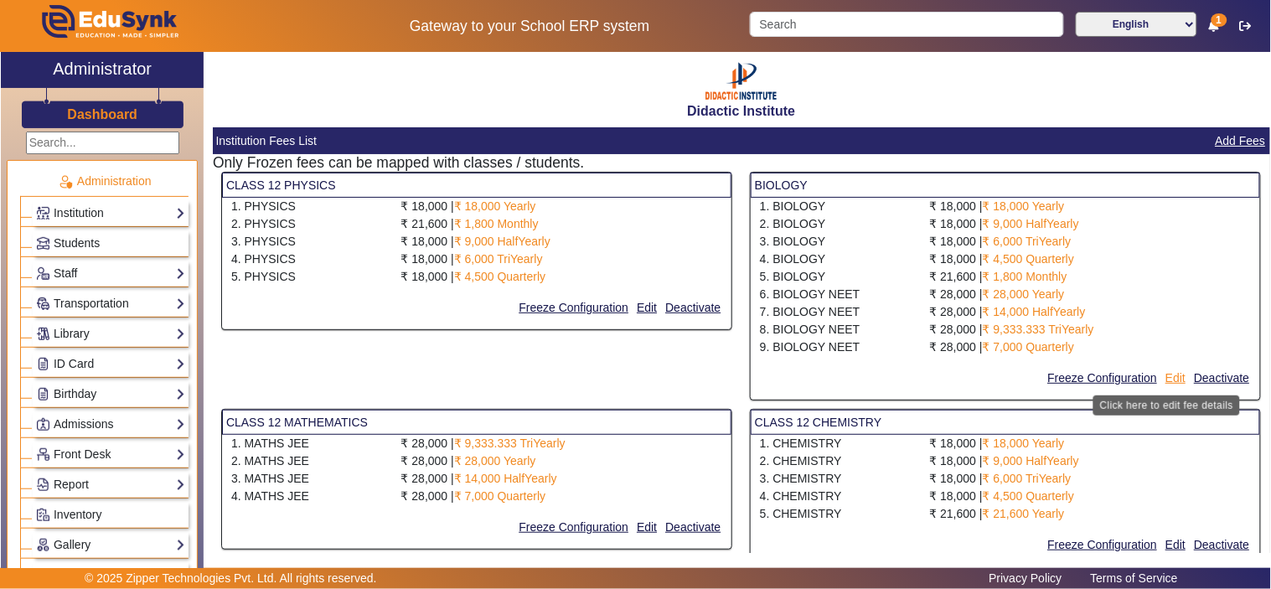
click at [1170, 379] on button "Edit" at bounding box center [1175, 378] width 23 height 21
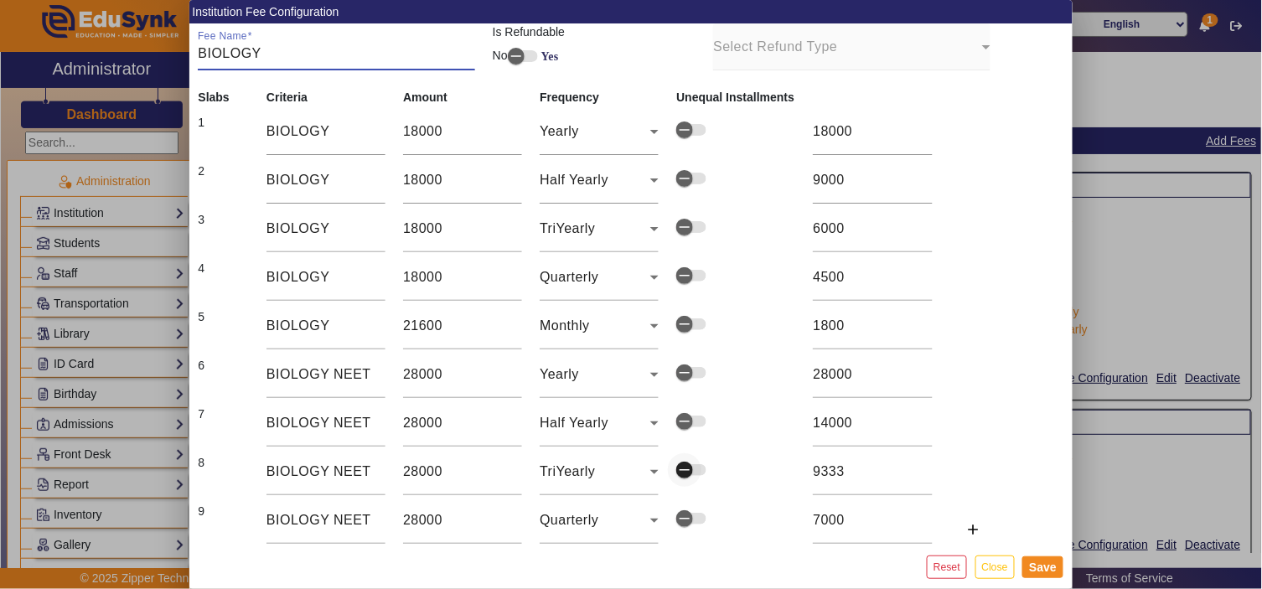
click at [696, 465] on span "button" at bounding box center [685, 470] width 34 height 34
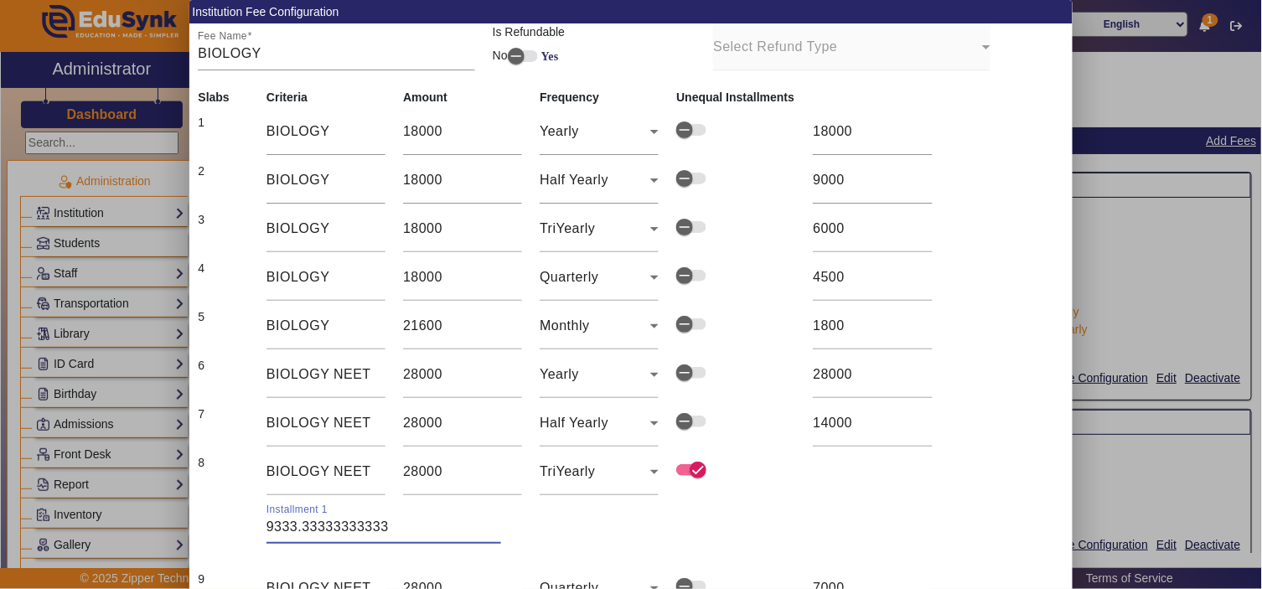
click at [358, 528] on input "9333.33333333333" at bounding box center [383, 527] width 235 height 20
click at [597, 483] on div "TriYearly" at bounding box center [599, 471] width 119 height 47
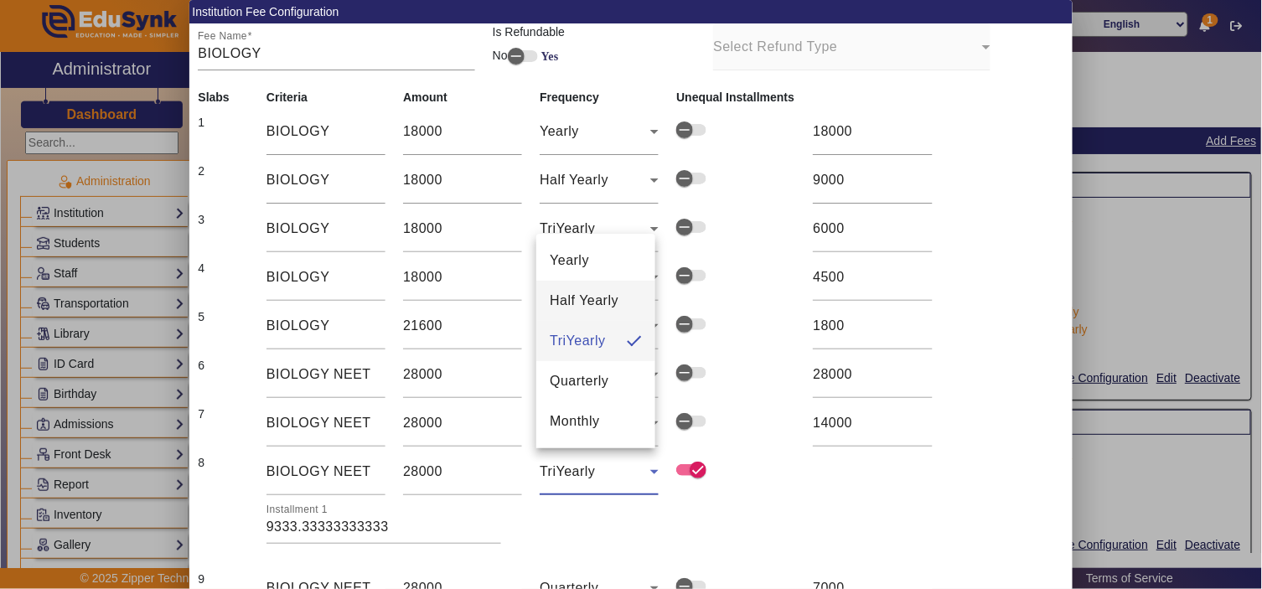
click at [593, 297] on span "Half Yearly" at bounding box center [584, 301] width 69 height 20
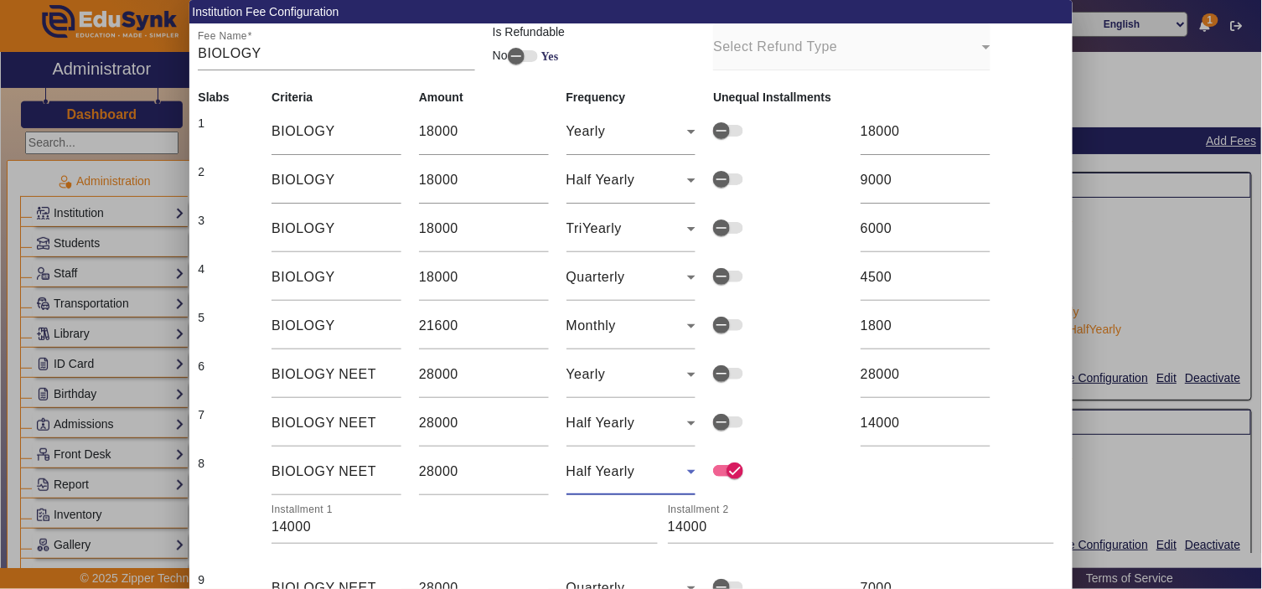
click at [612, 470] on span "Half Yearly" at bounding box center [600, 471] width 69 height 14
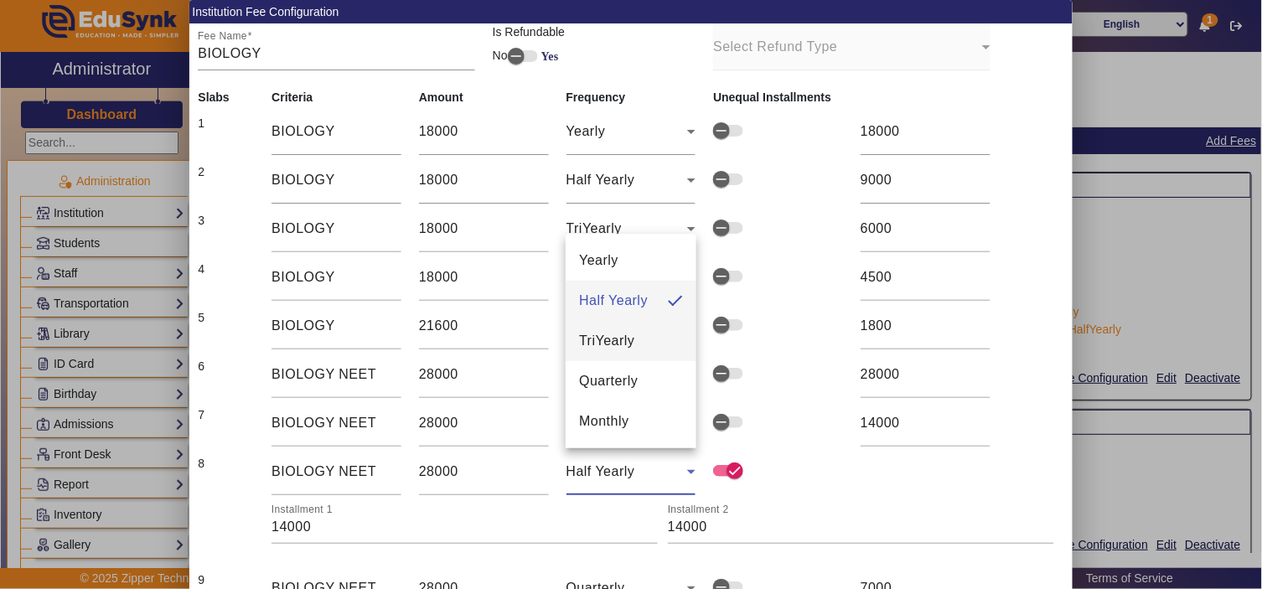
click at [627, 340] on span "TriYearly" at bounding box center [606, 341] width 55 height 20
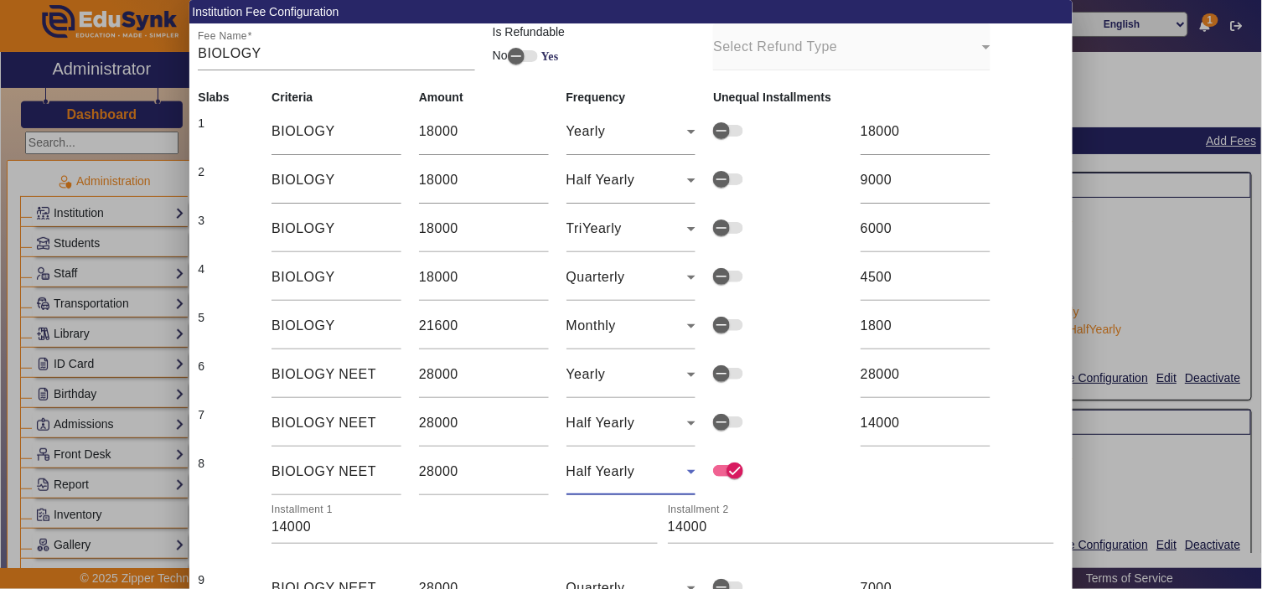
type input "9333.33"
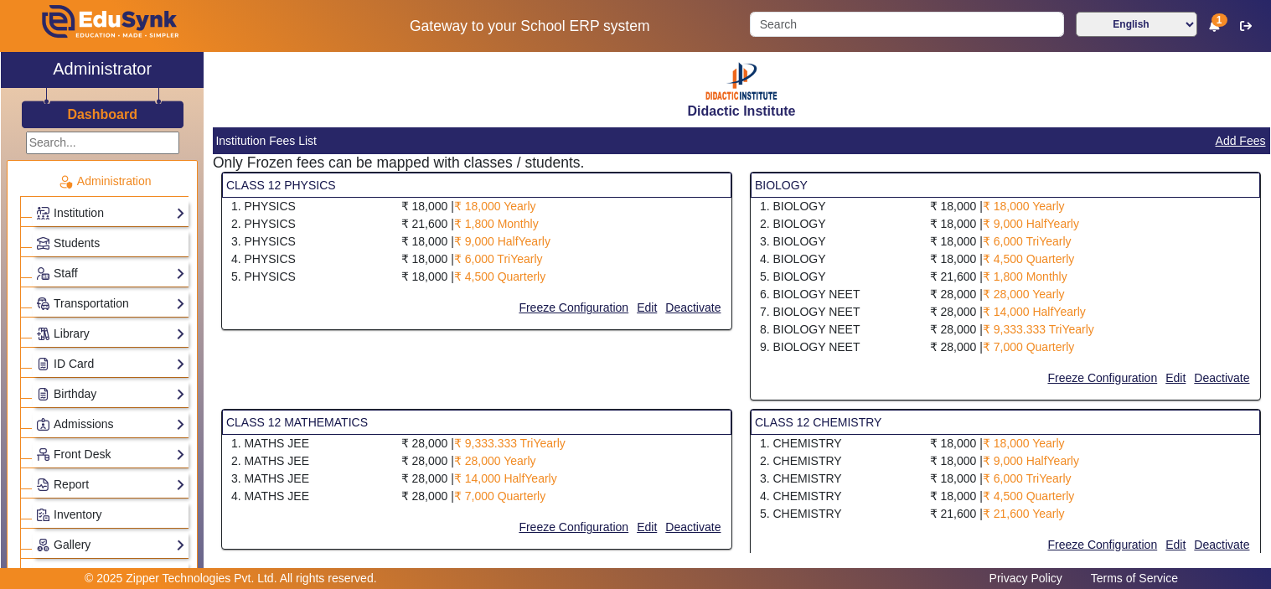
select select "10"
click at [1165, 375] on button "Edit" at bounding box center [1175, 378] width 23 height 21
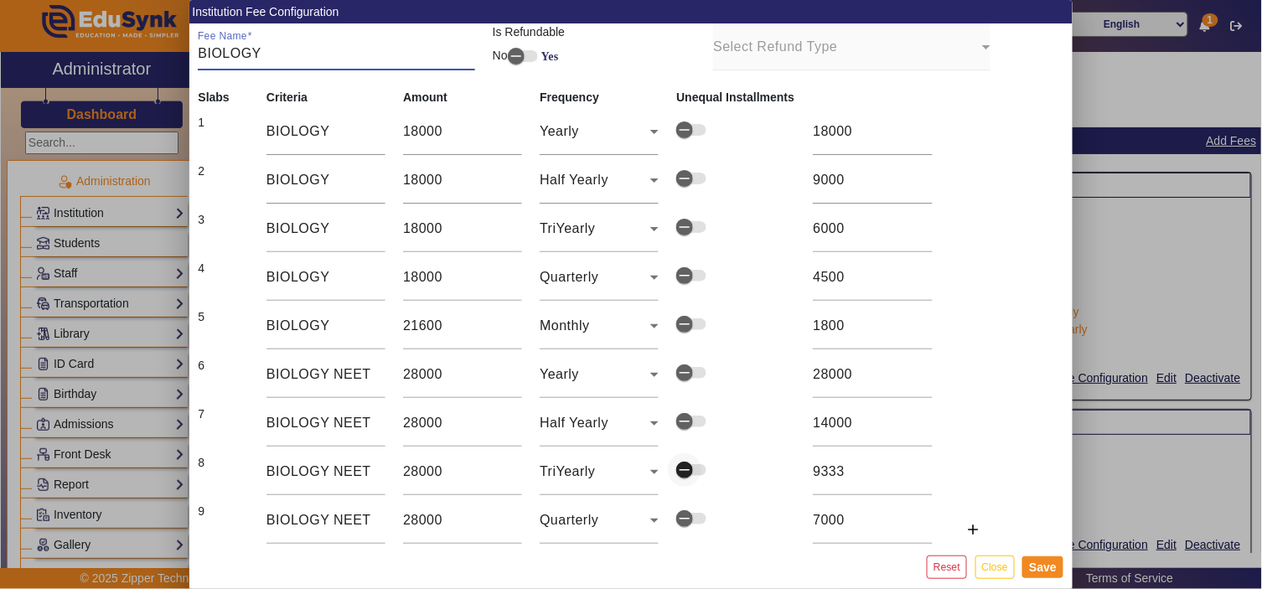
click at [688, 465] on icon "button" at bounding box center [684, 469] width 15 height 15
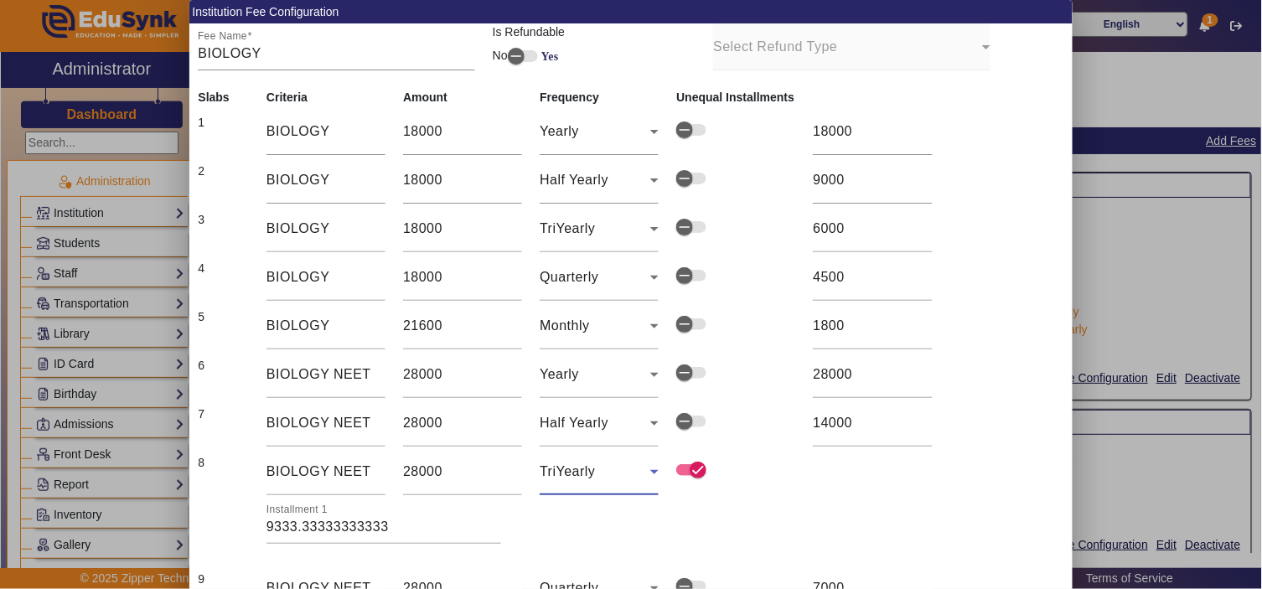
click at [588, 469] on span "TriYearly" at bounding box center [567, 471] width 55 height 14
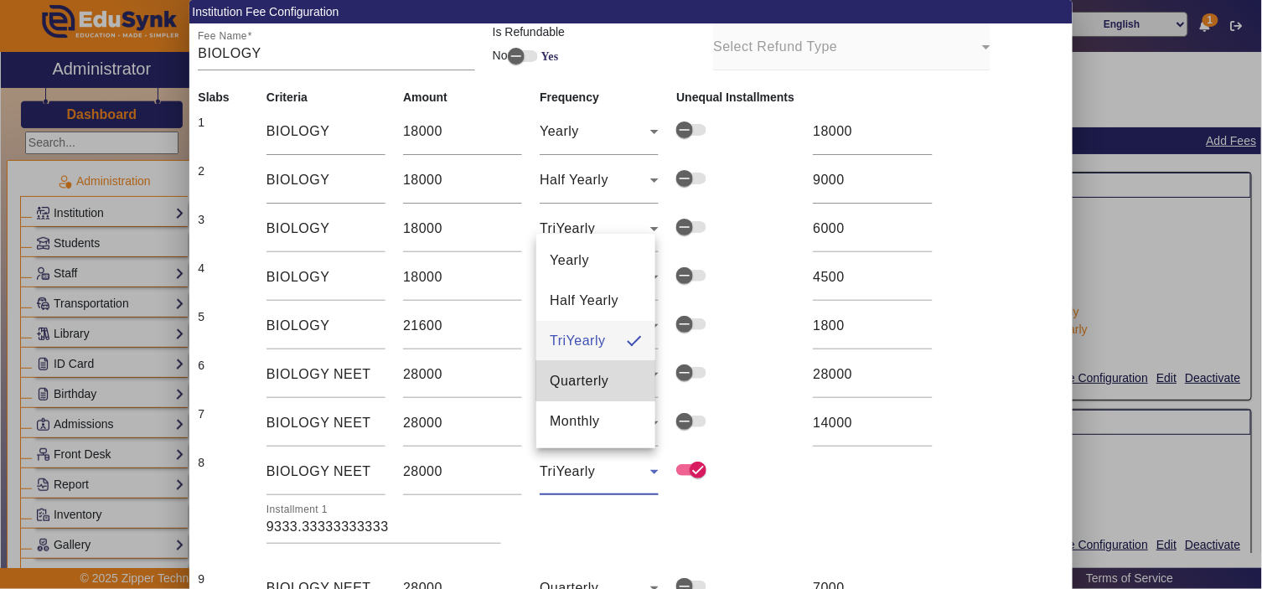
click at [578, 375] on span "Quarterly" at bounding box center [579, 381] width 59 height 20
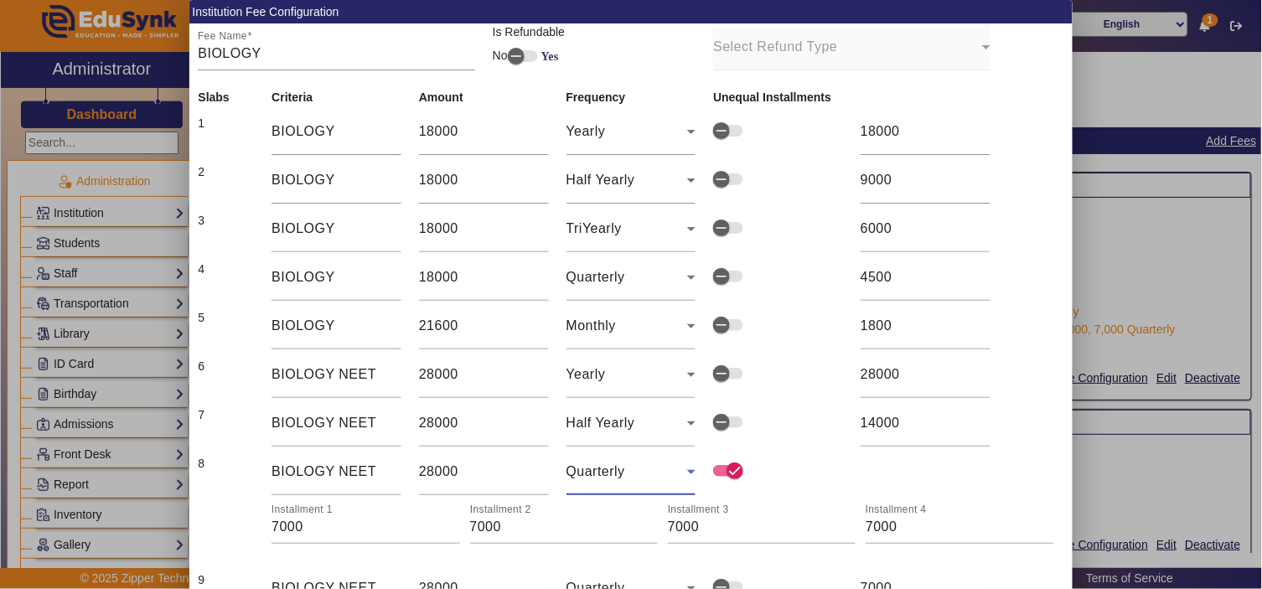
click at [592, 468] on span "Quarterly" at bounding box center [595, 471] width 59 height 14
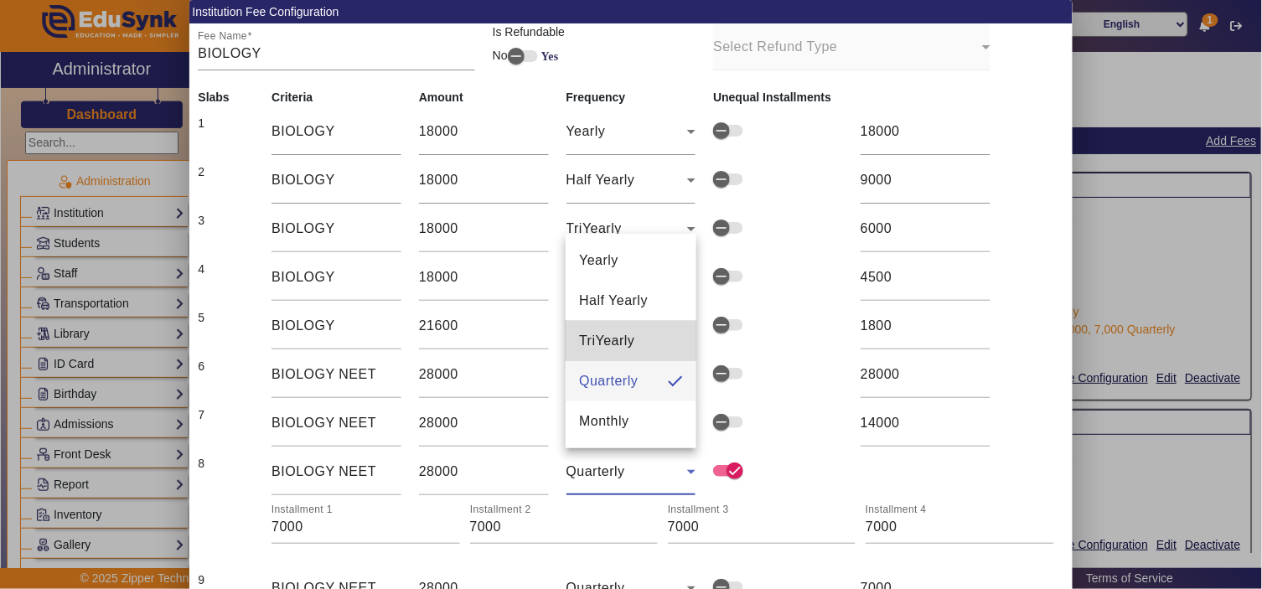
click at [627, 349] on span "TriYearly" at bounding box center [606, 341] width 55 height 20
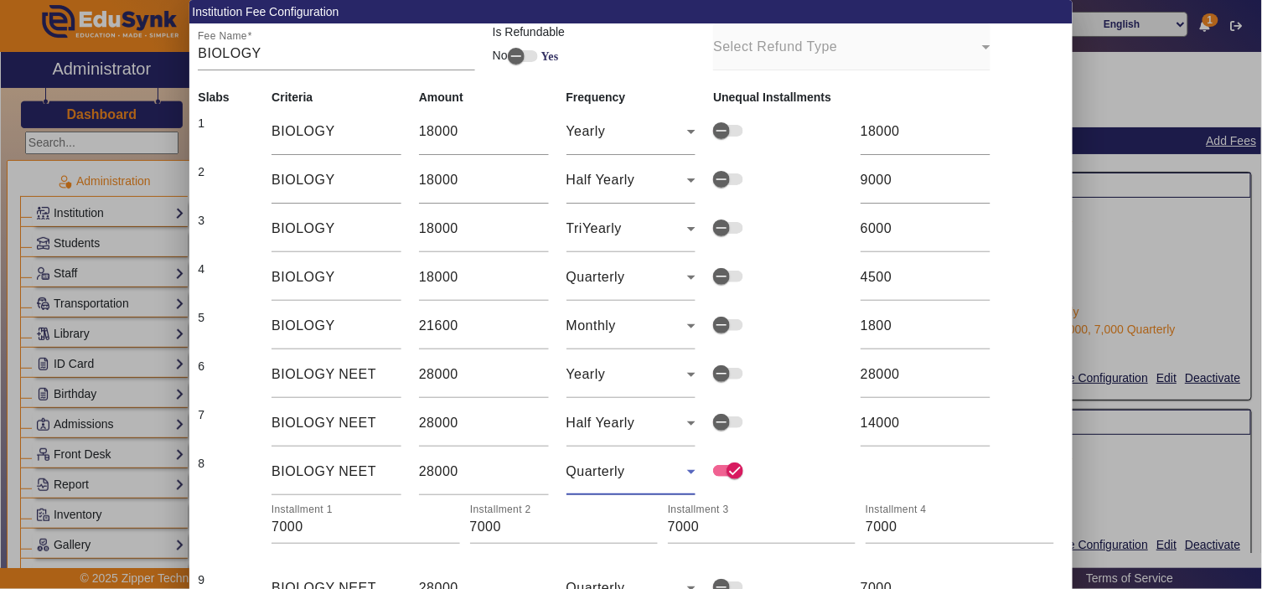
type input "9333.33"
type input "9333.34"
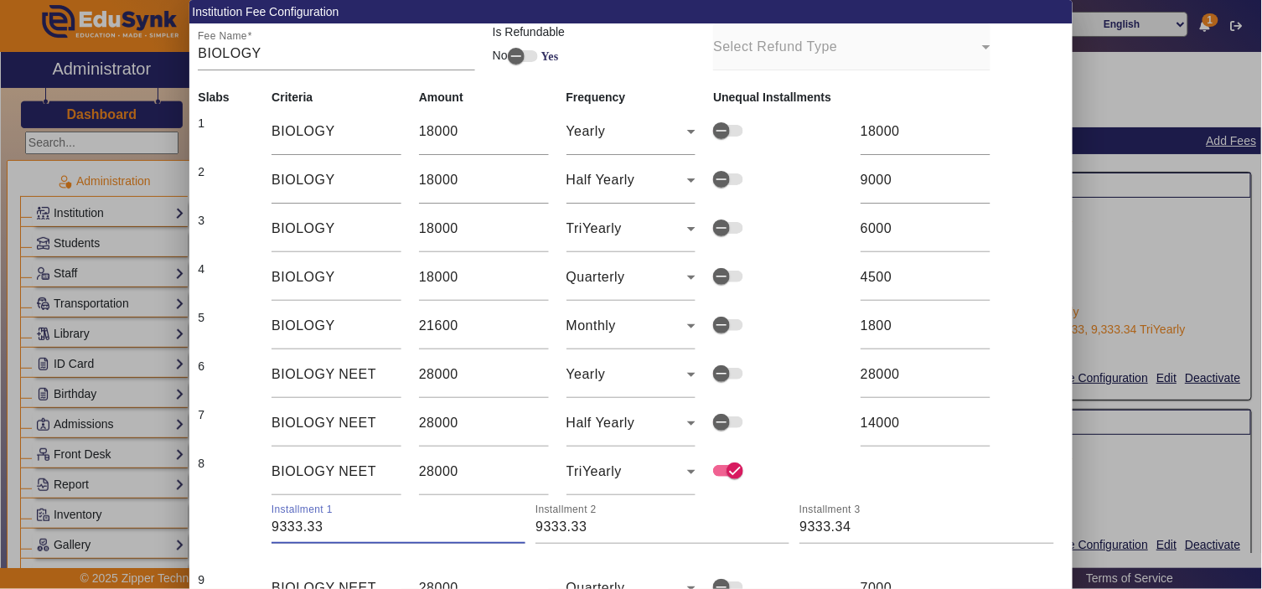
click at [357, 524] on input "9333.33" at bounding box center [398, 527] width 254 height 20
type input "9334"
type input "9333"
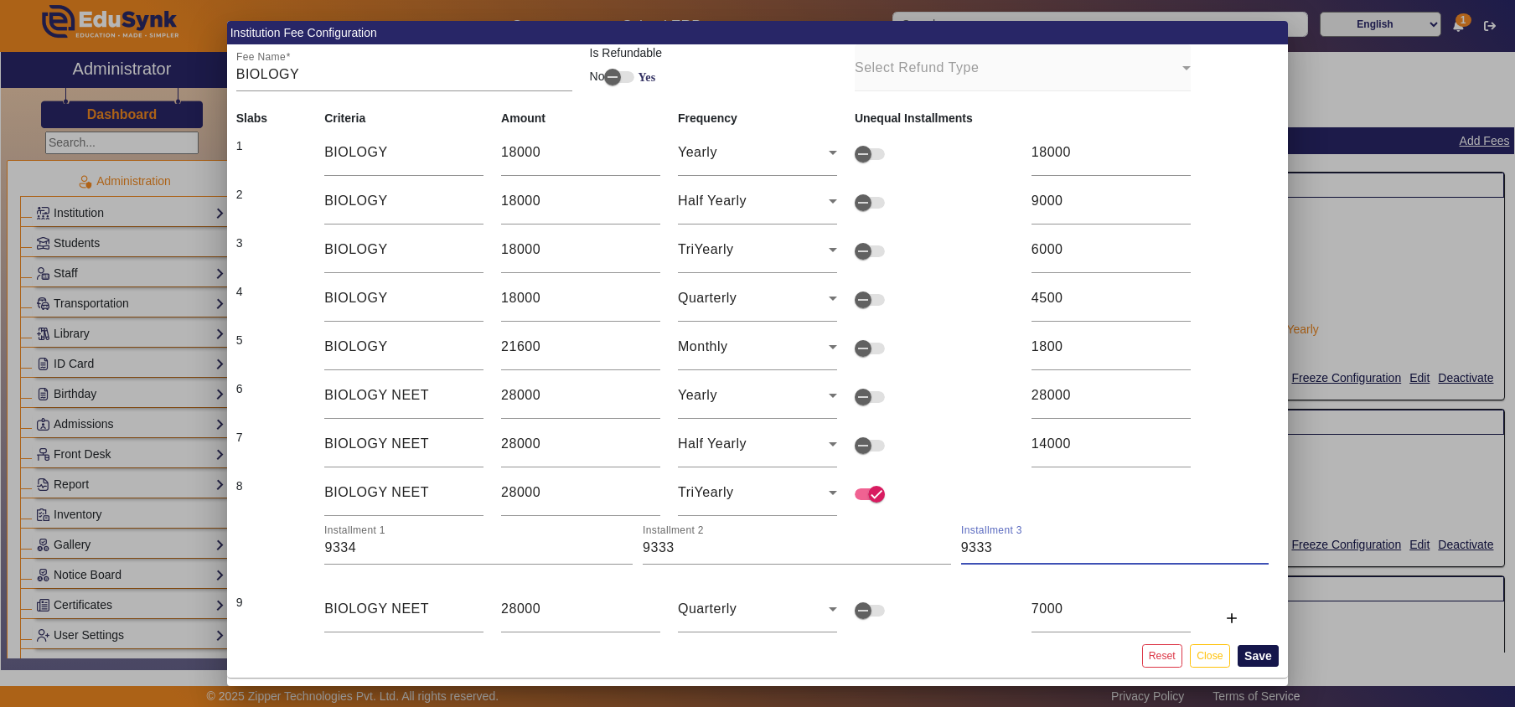
type input "9333"
click at [1260, 588] on button "Save" at bounding box center [1257, 656] width 41 height 22
click at [1207, 588] on button "Close" at bounding box center [1209, 655] width 39 height 23
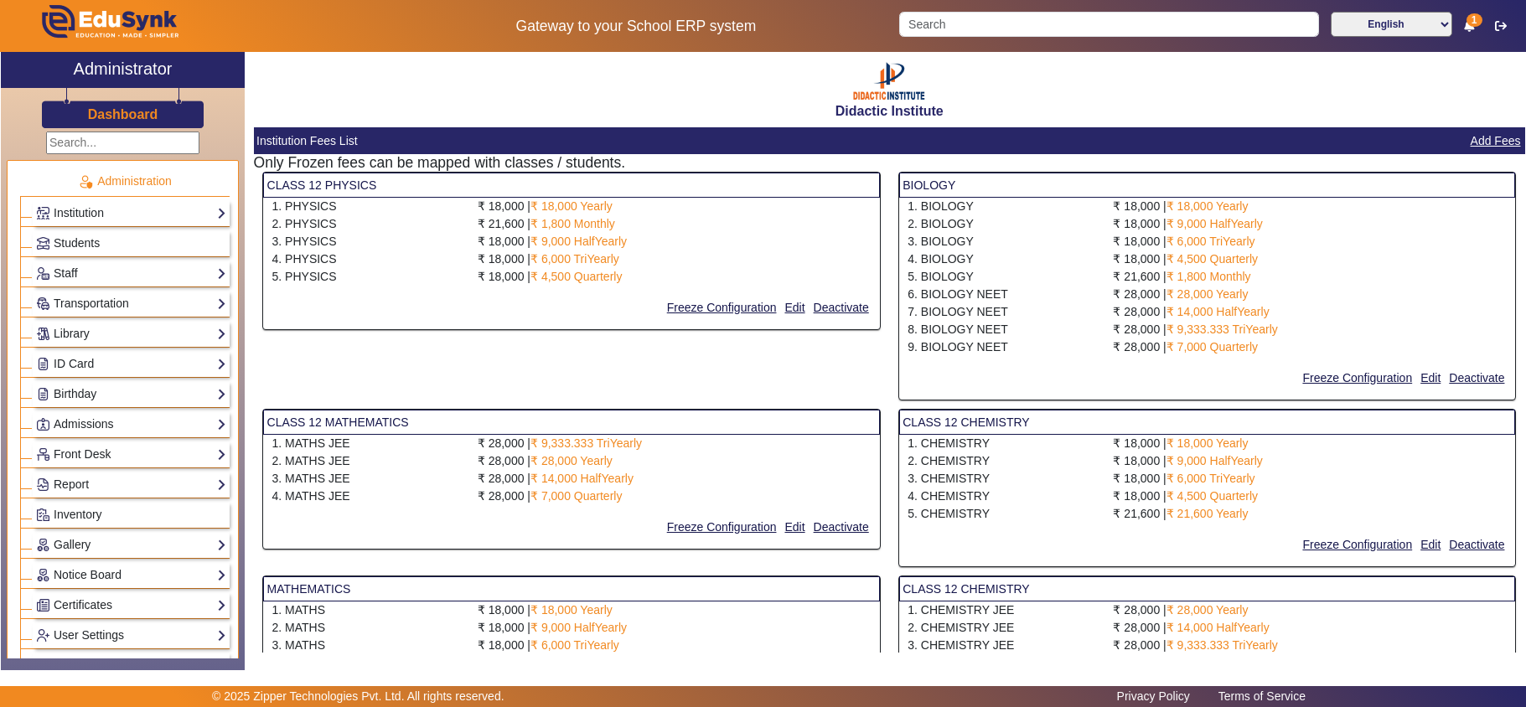
select select "10"
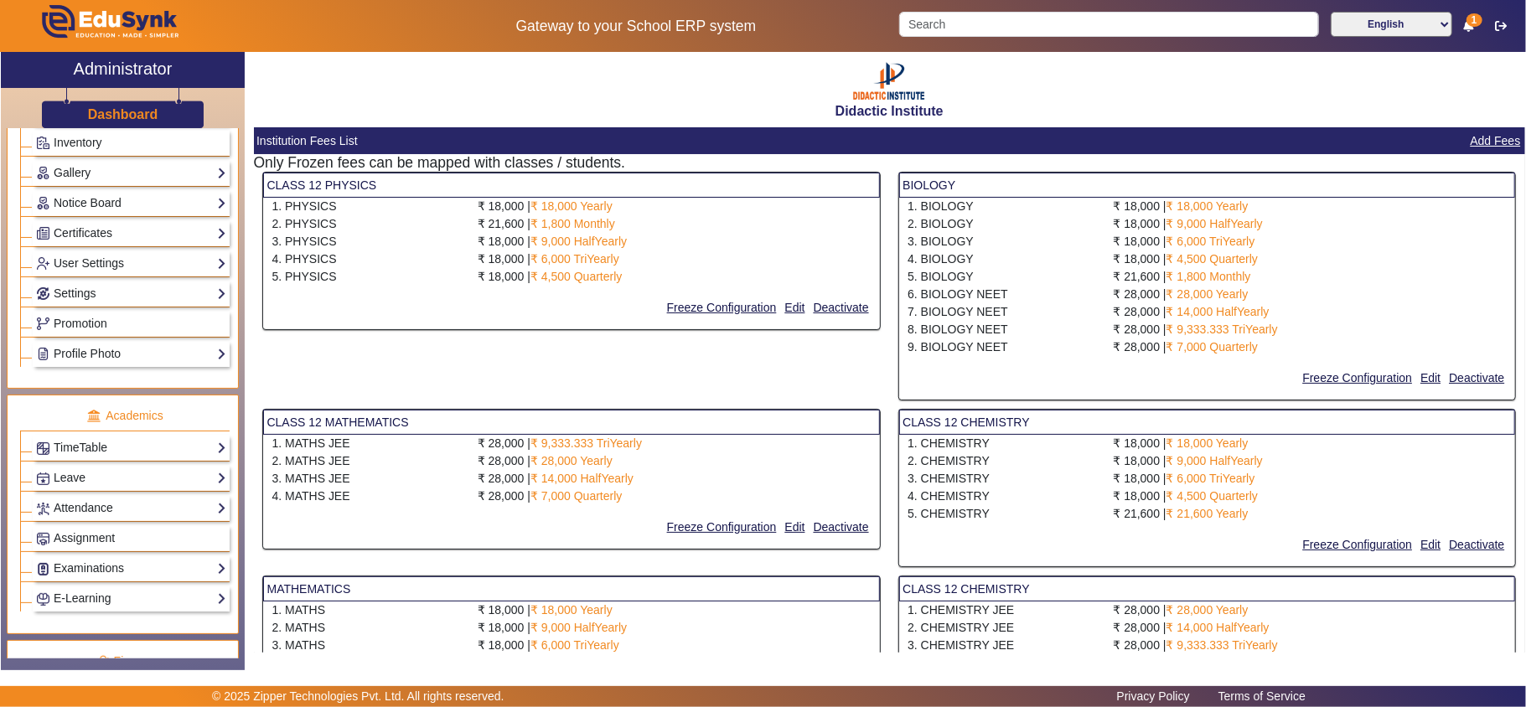
scroll to position [558, 0]
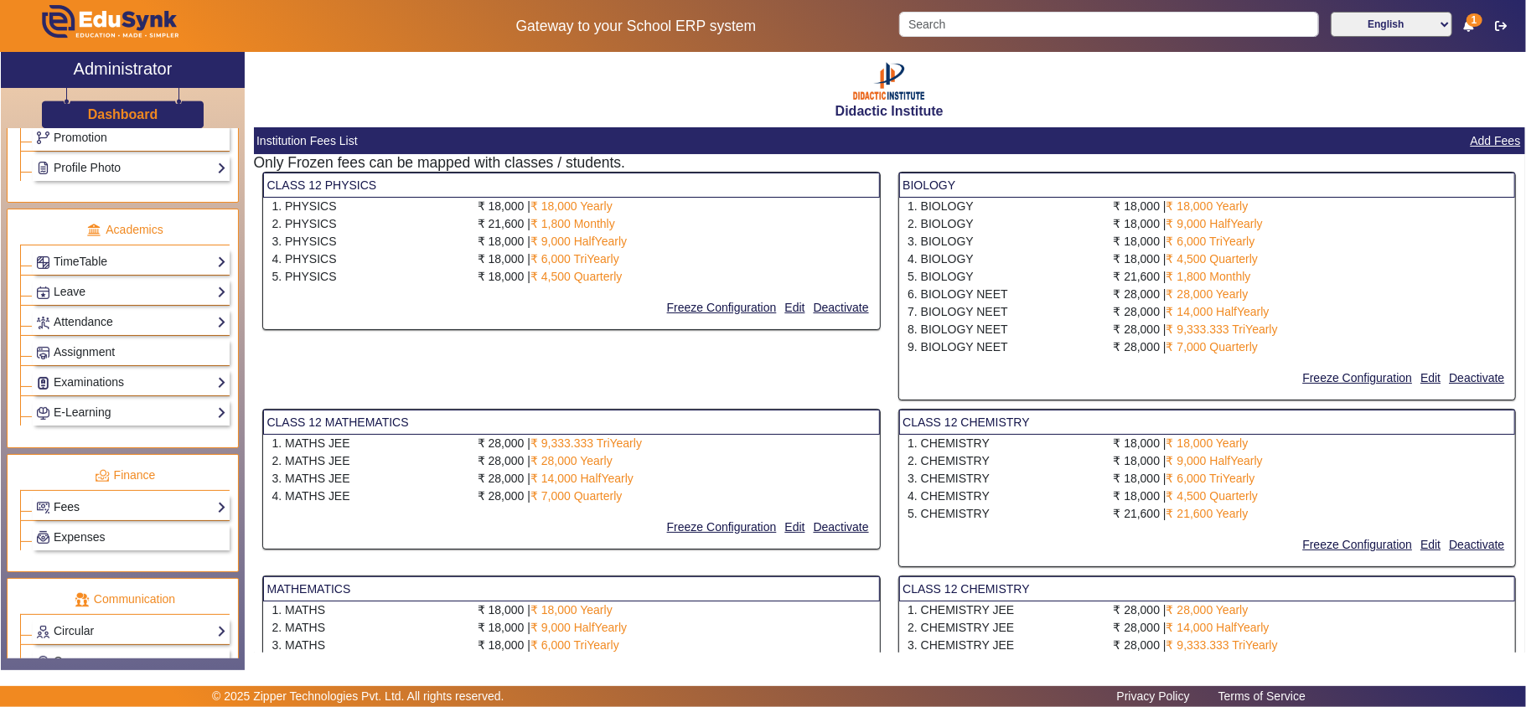
click at [85, 517] on link "Fees" at bounding box center [131, 507] width 190 height 19
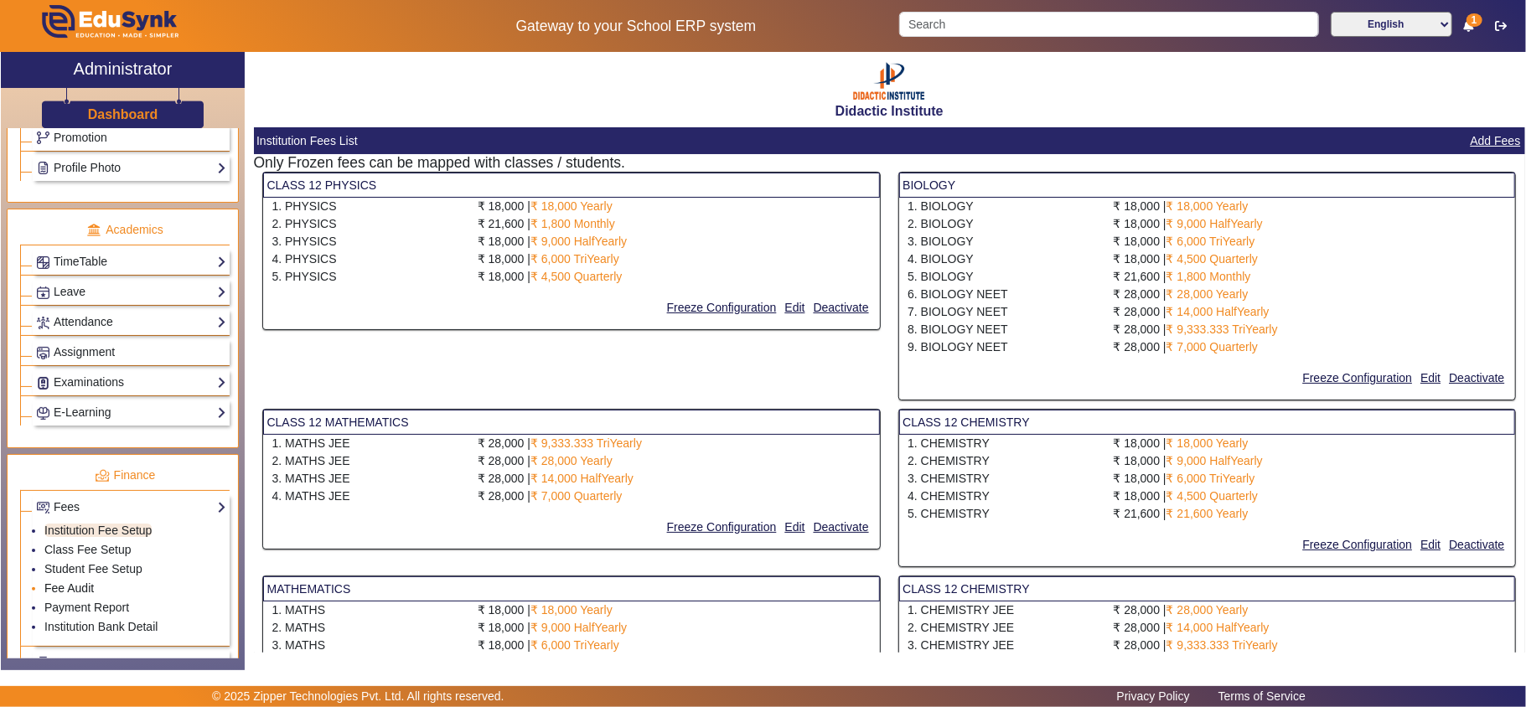
click at [84, 595] on link "Fee Audit" at bounding box center [68, 587] width 49 height 13
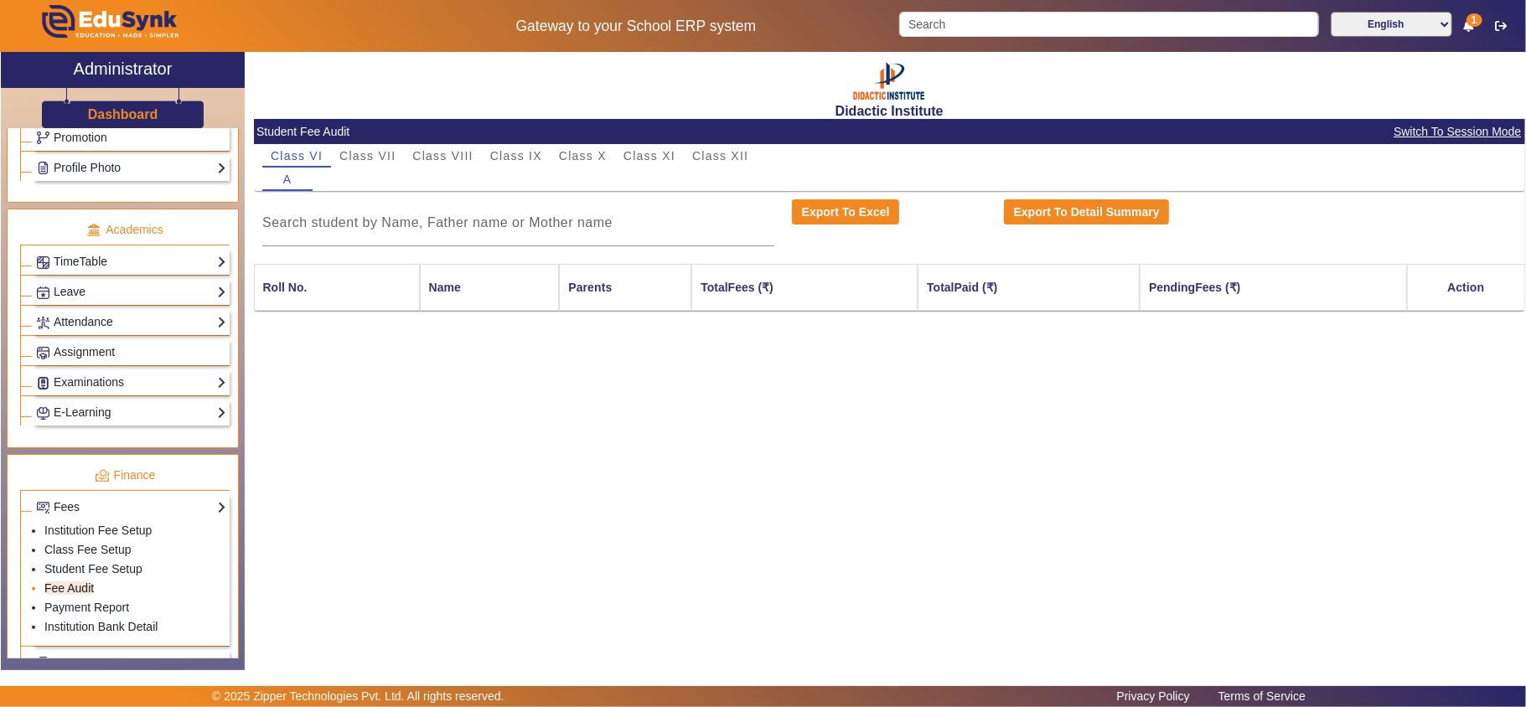
click at [70, 595] on link "Fee Audit" at bounding box center [68, 587] width 49 height 13
click at [707, 155] on span "Class XII" at bounding box center [720, 156] width 56 height 12
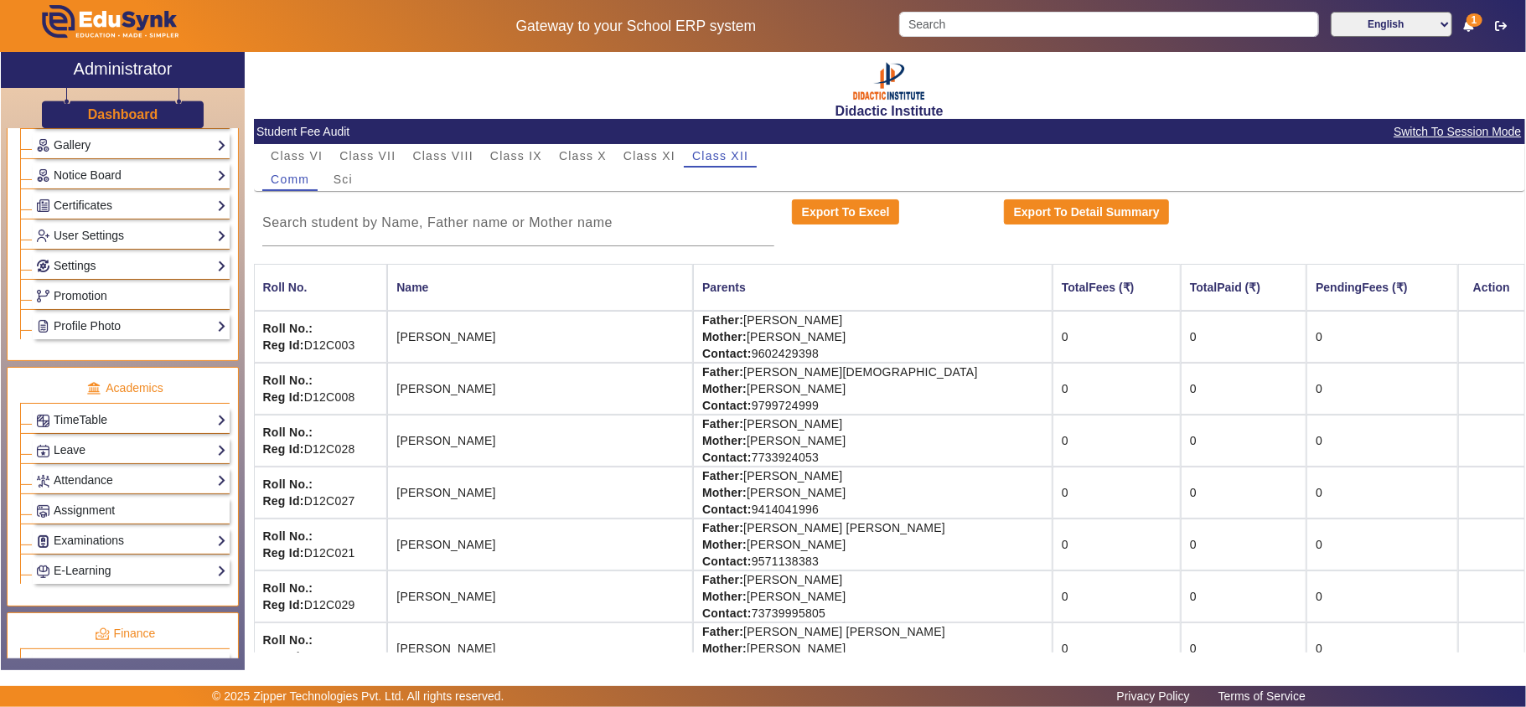
scroll to position [558, 0]
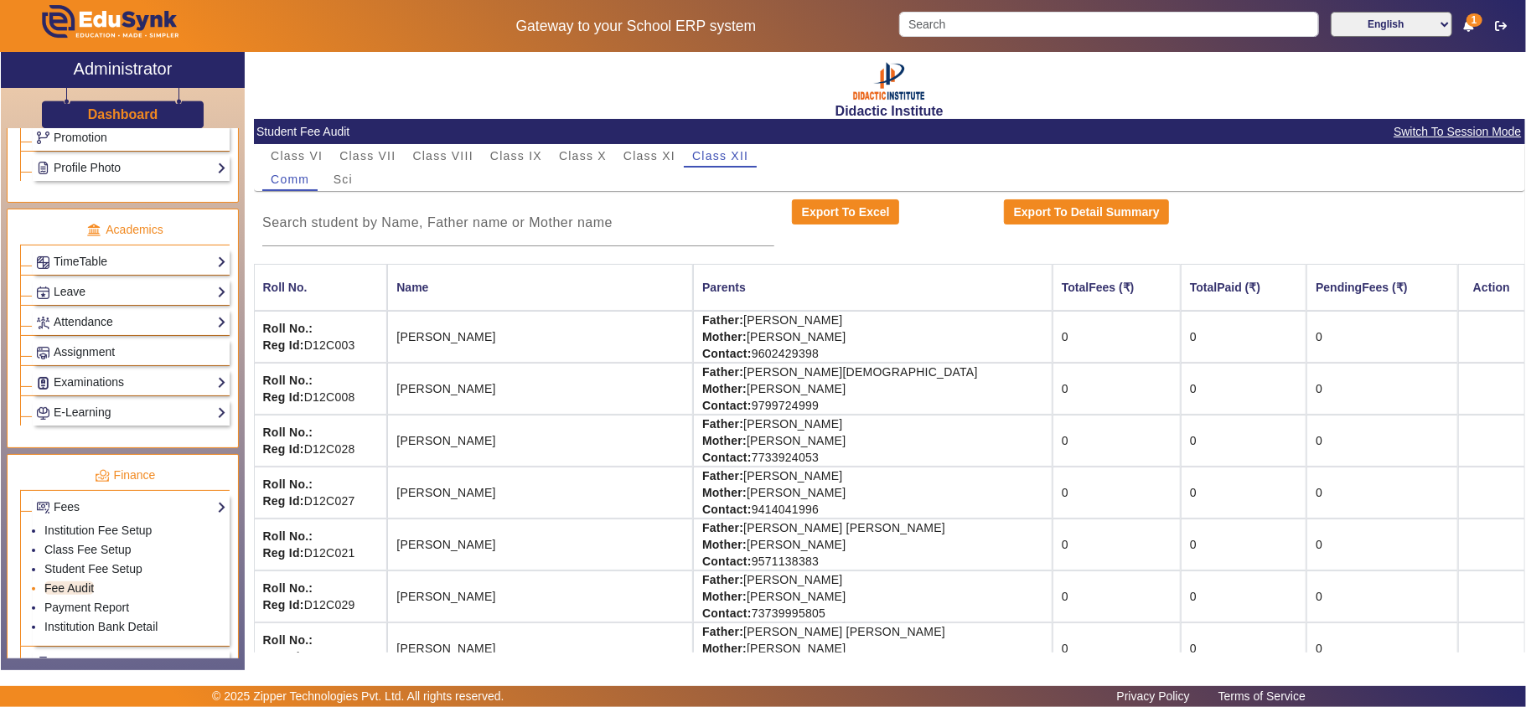
click at [74, 595] on link "Fee Audit" at bounding box center [68, 587] width 49 height 13
click at [105, 614] on link "Payment Report" at bounding box center [86, 607] width 85 height 13
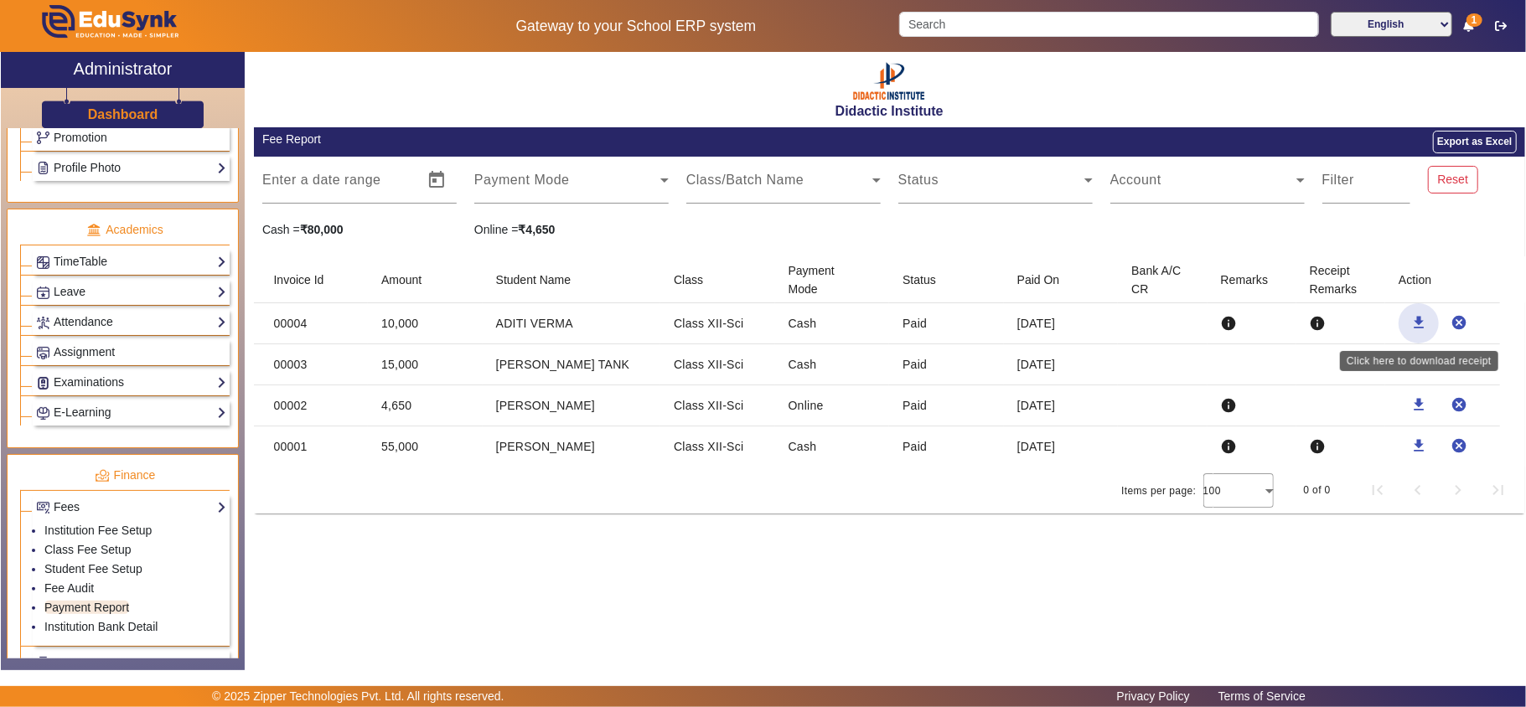
click at [1419, 323] on mat-icon "download" at bounding box center [1418, 322] width 17 height 17
click at [58, 595] on link "Fee Audit" at bounding box center [68, 587] width 49 height 13
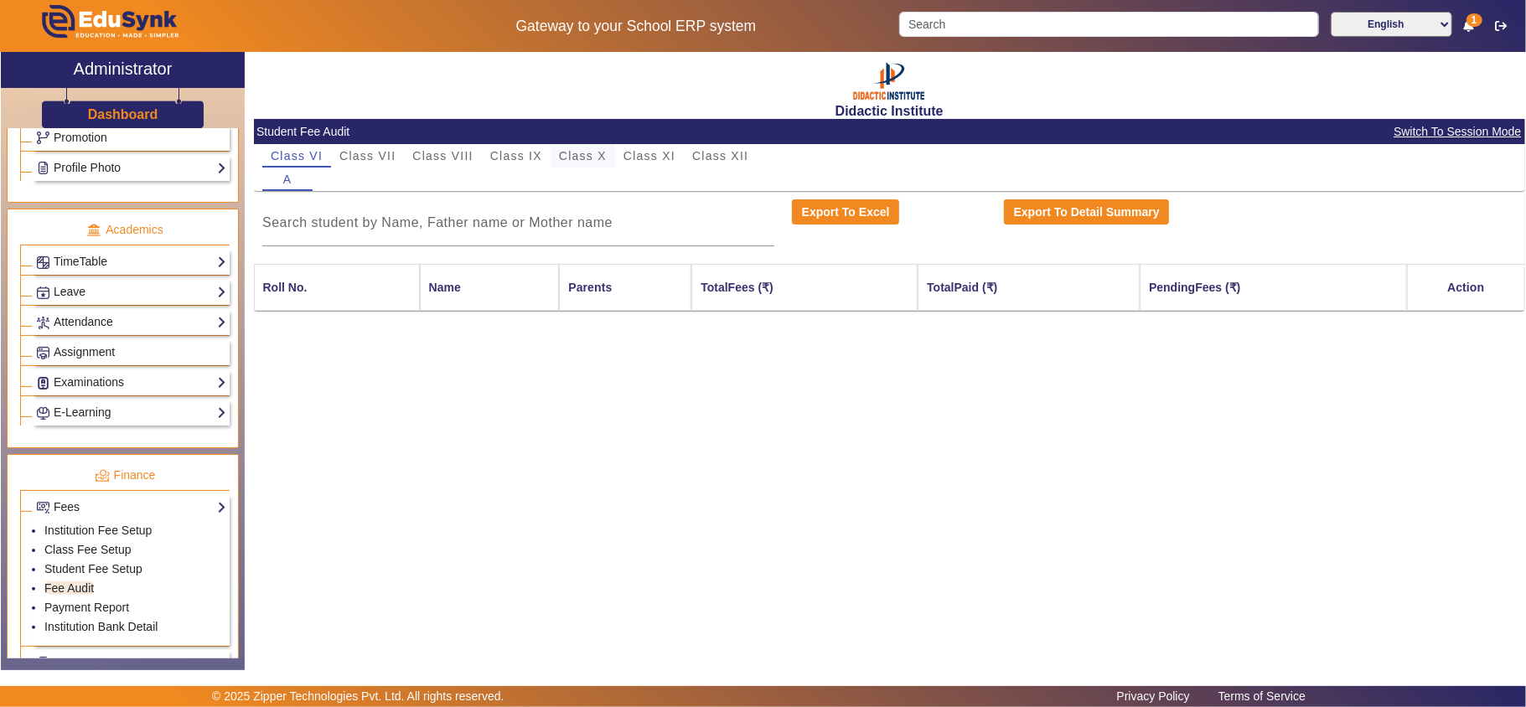
click at [593, 158] on span "Class X" at bounding box center [583, 156] width 48 height 12
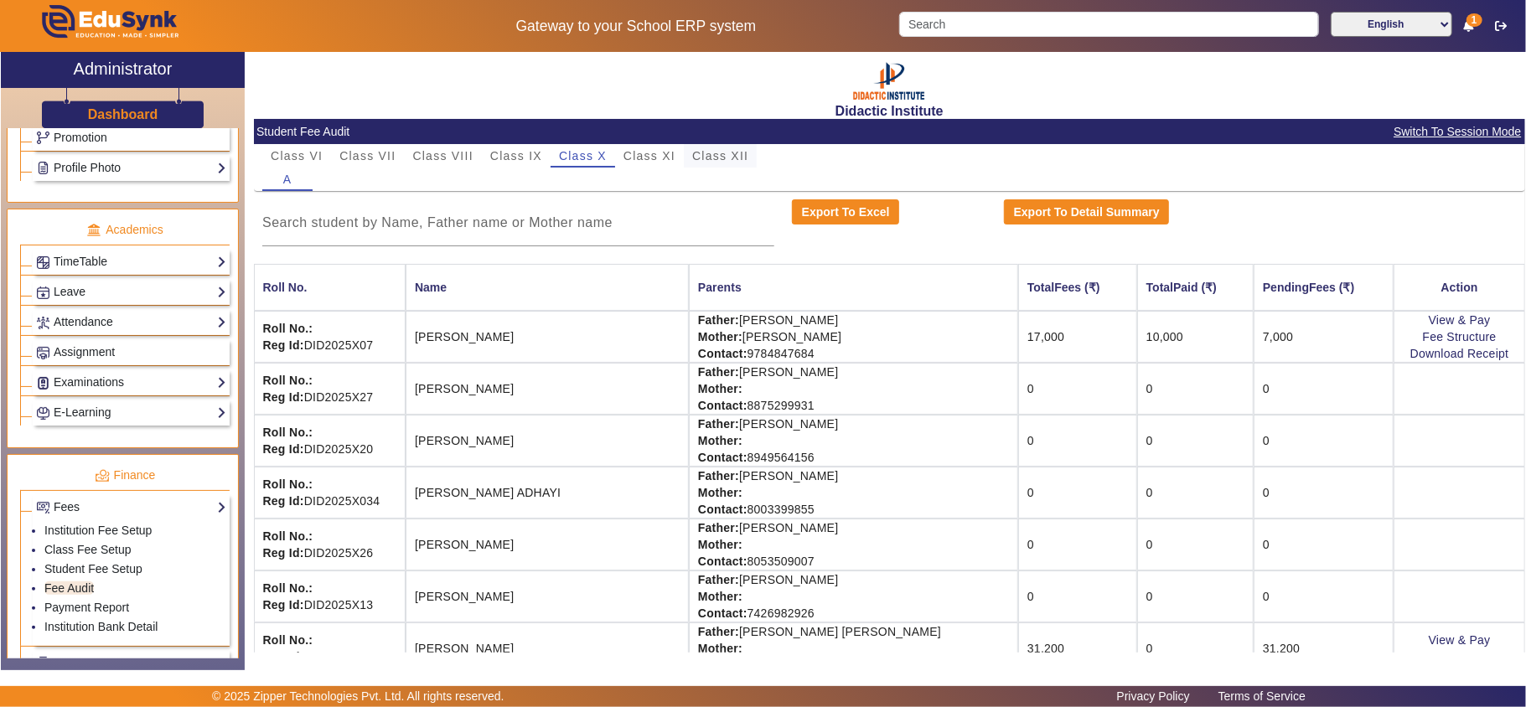
click at [717, 154] on span "Class XII" at bounding box center [720, 156] width 56 height 12
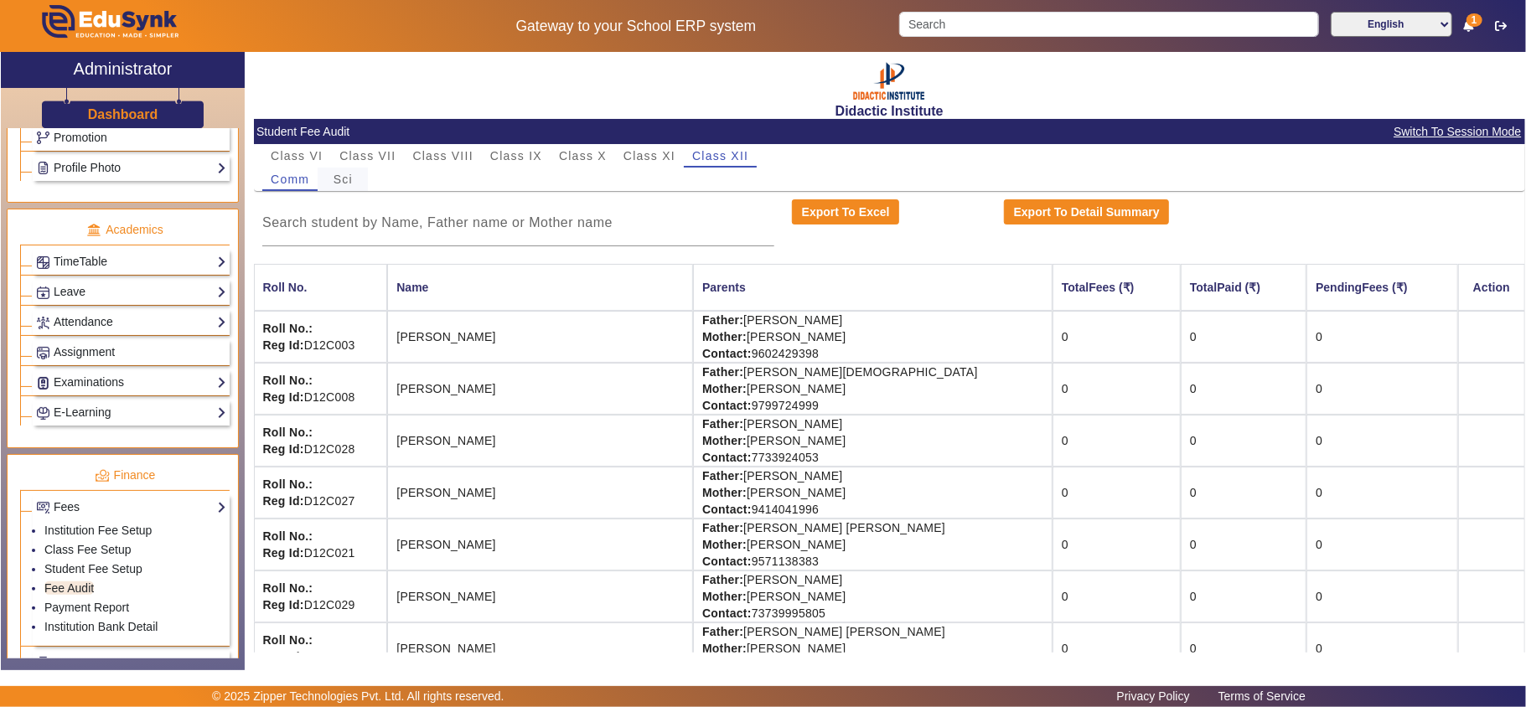
click at [346, 189] on span "Sci" at bounding box center [342, 179] width 19 height 23
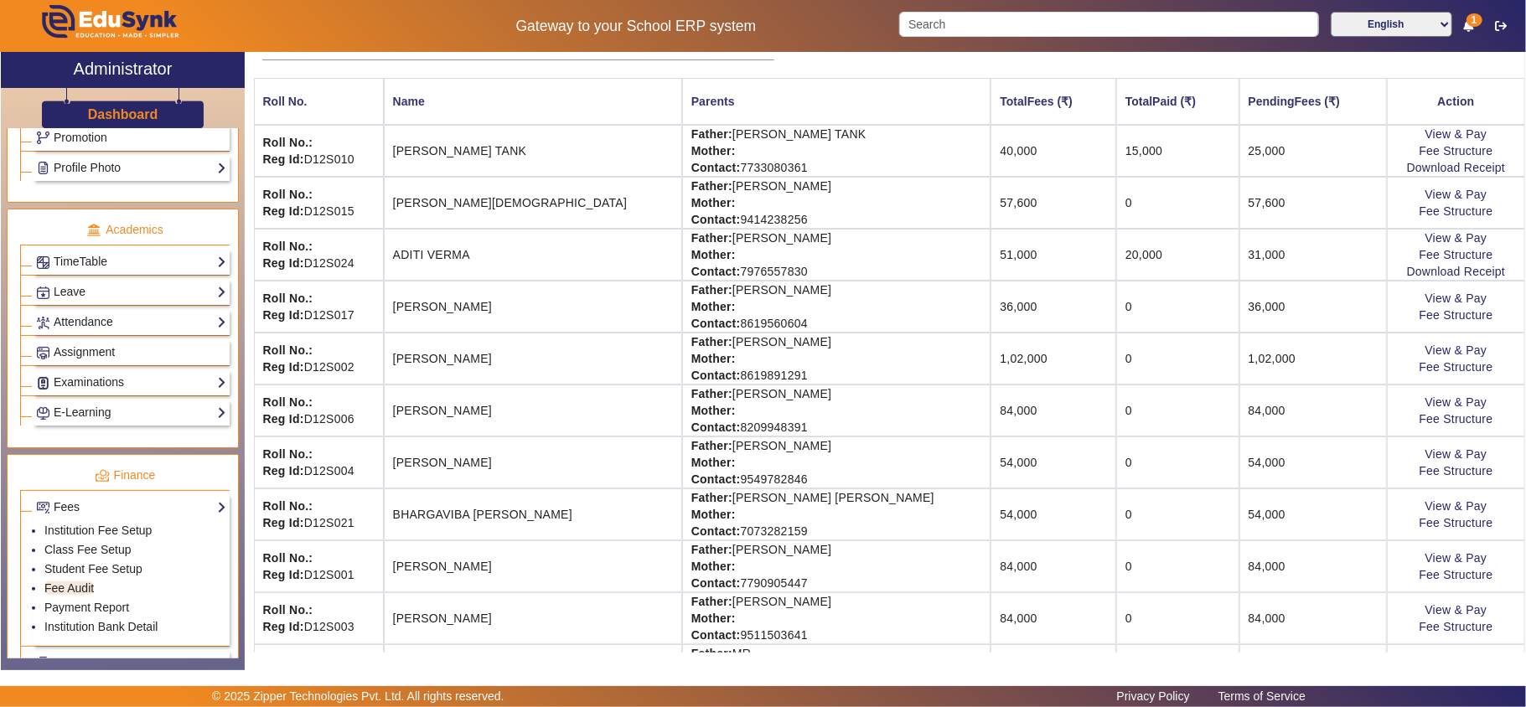
scroll to position [372, 0]
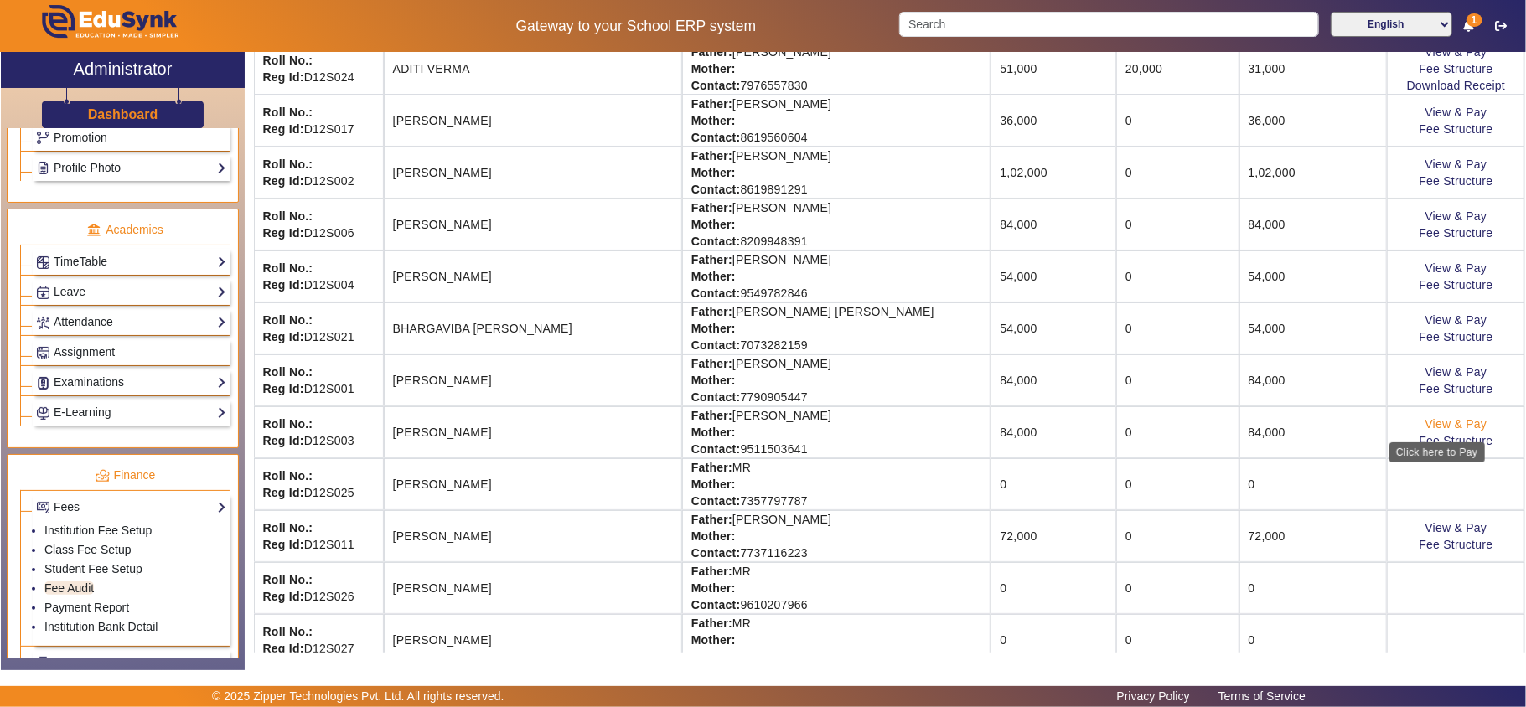
click at [1431, 427] on link "View & Pay" at bounding box center [1456, 423] width 62 height 13
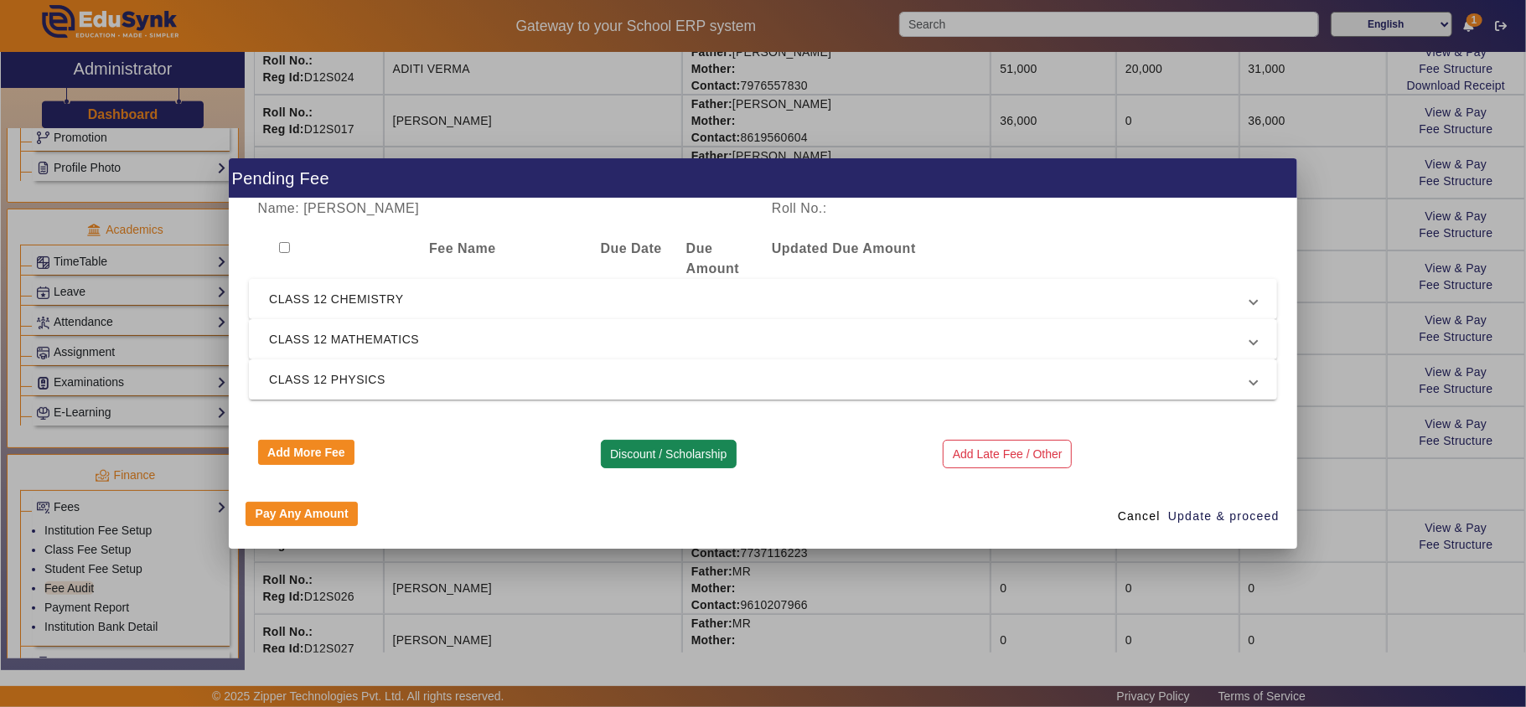
click at [660, 456] on button "Discount / Scholarship" at bounding box center [669, 454] width 136 height 28
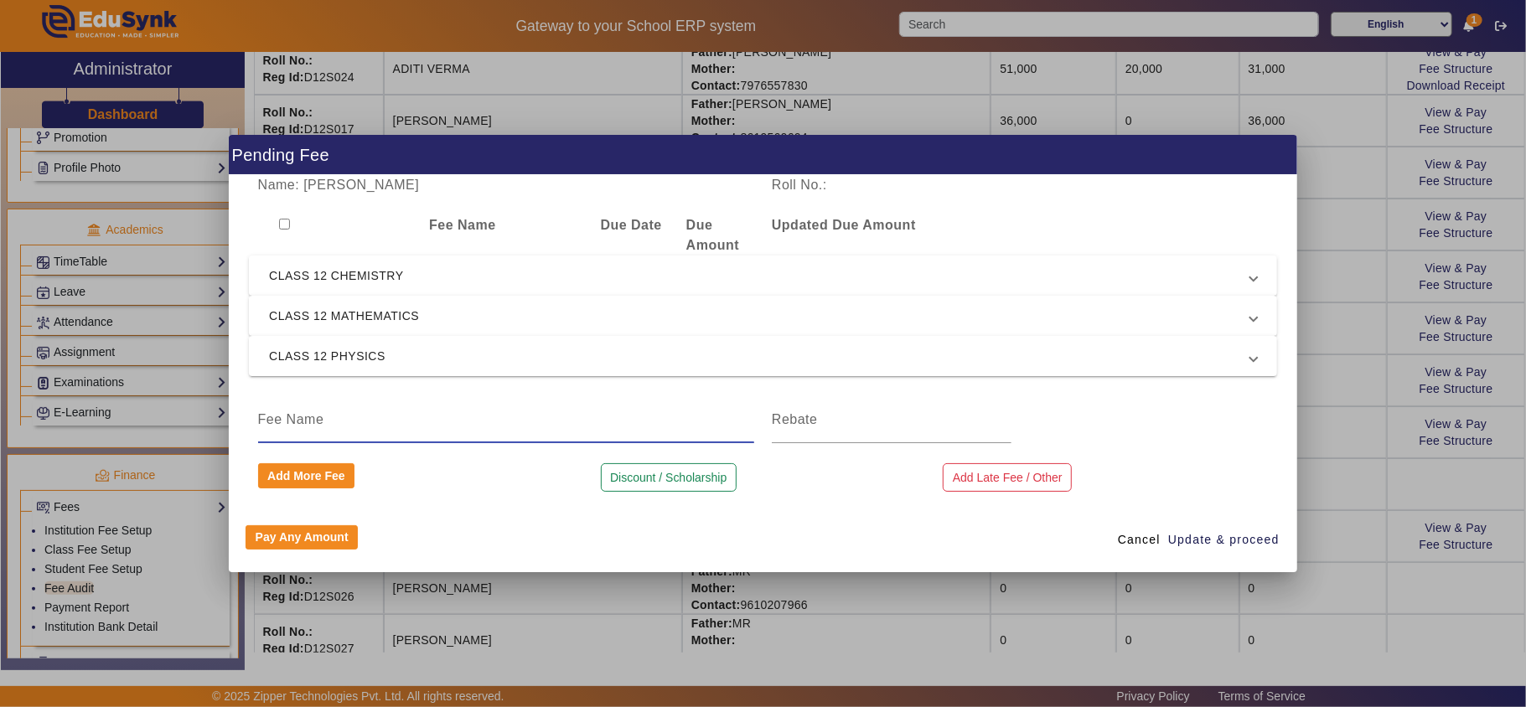
click at [282, 426] on input at bounding box center [506, 420] width 496 height 20
type input "D"
type input "SCHOLARSHIP"
type input "9000"
click at [282, 226] on input "checkbox" at bounding box center [284, 224] width 11 height 11
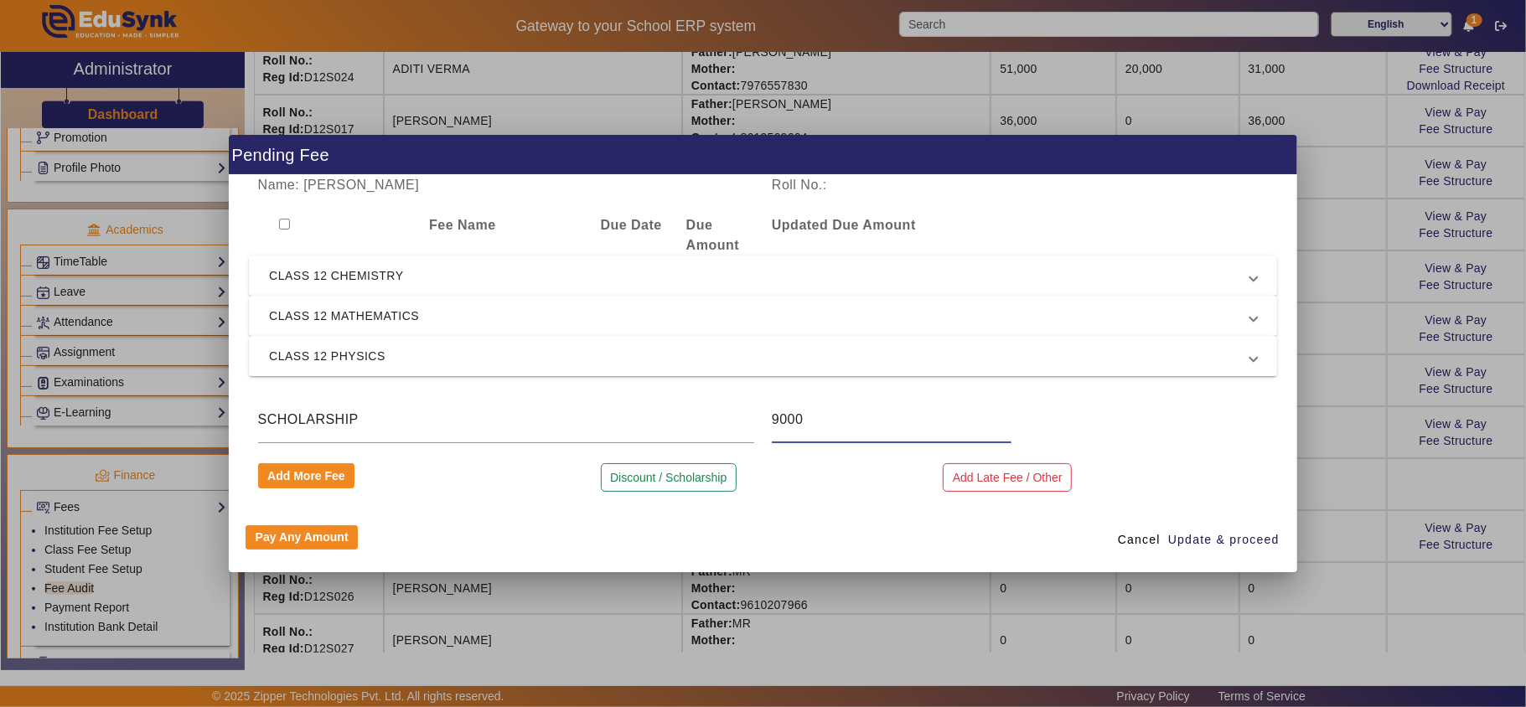
checkbox input "true"
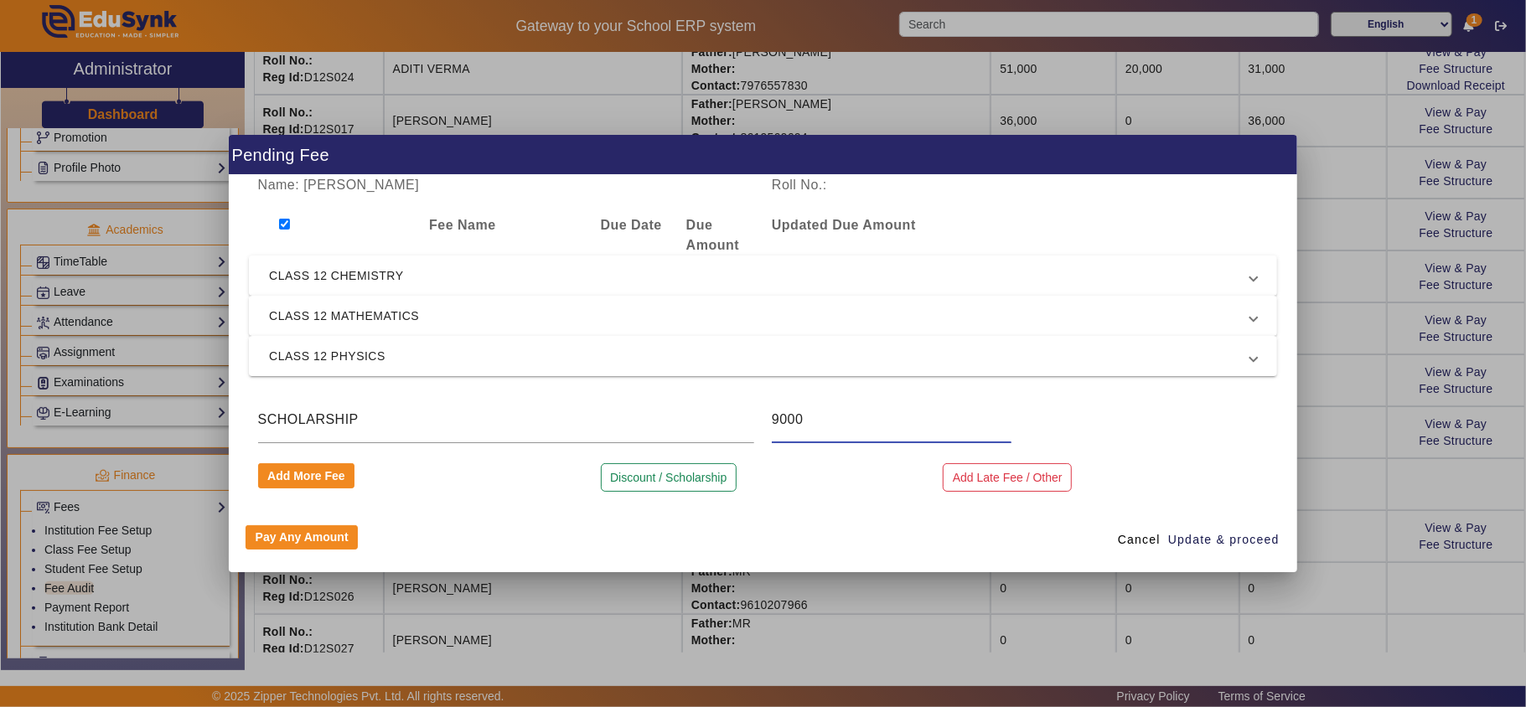
checkbox input "true"
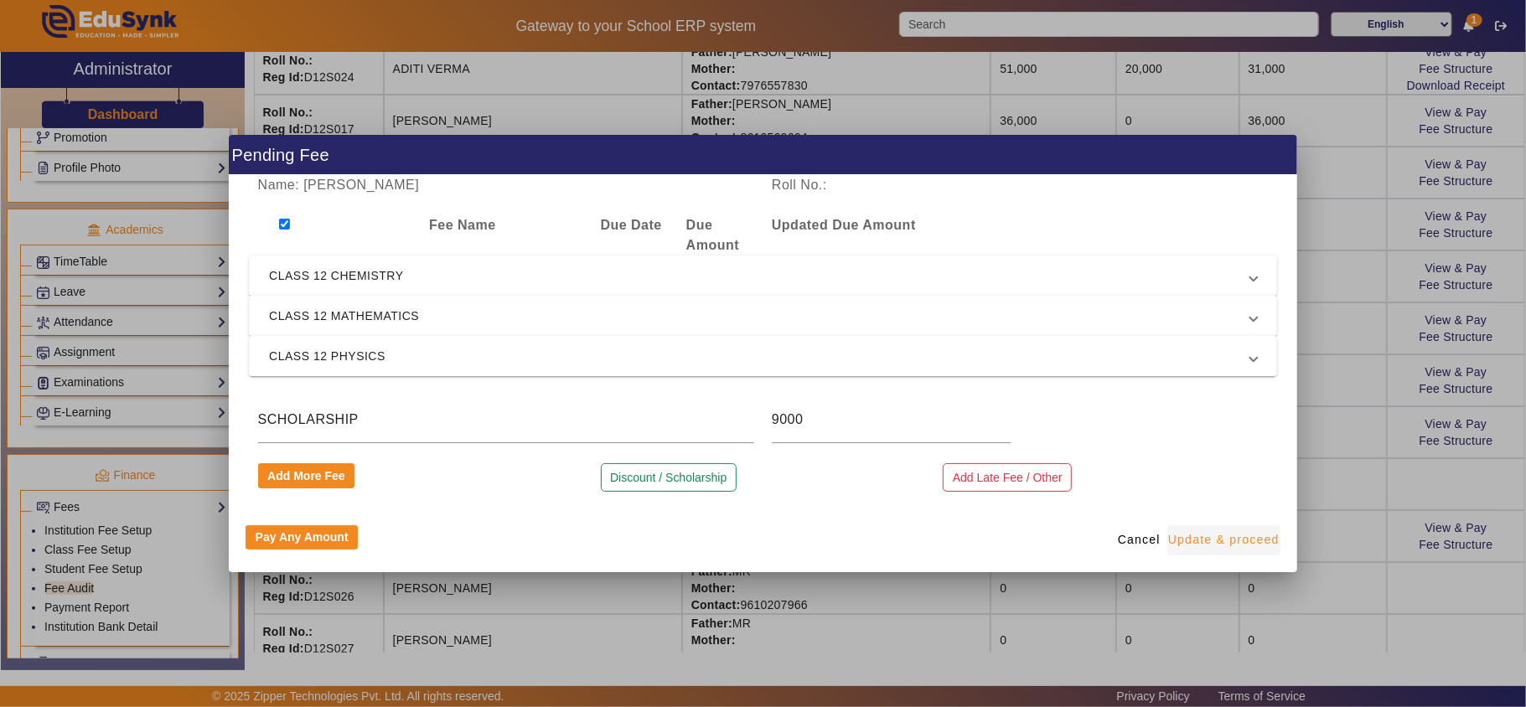
click at [1211, 535] on span "Update & proceed" at bounding box center [1223, 540] width 111 height 18
click at [282, 225] on input "checkbox" at bounding box center [284, 224] width 11 height 11
checkbox input "false"
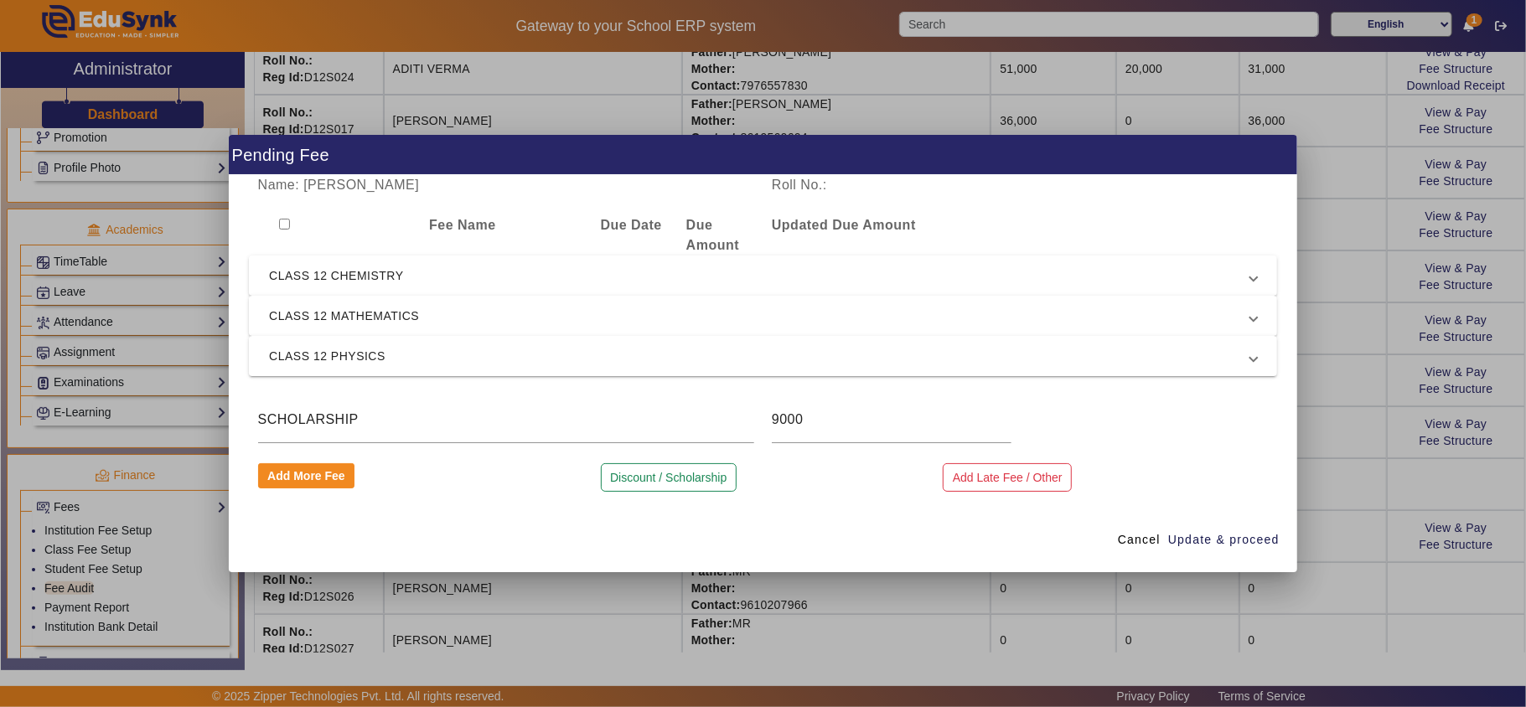
checkbox input "false"
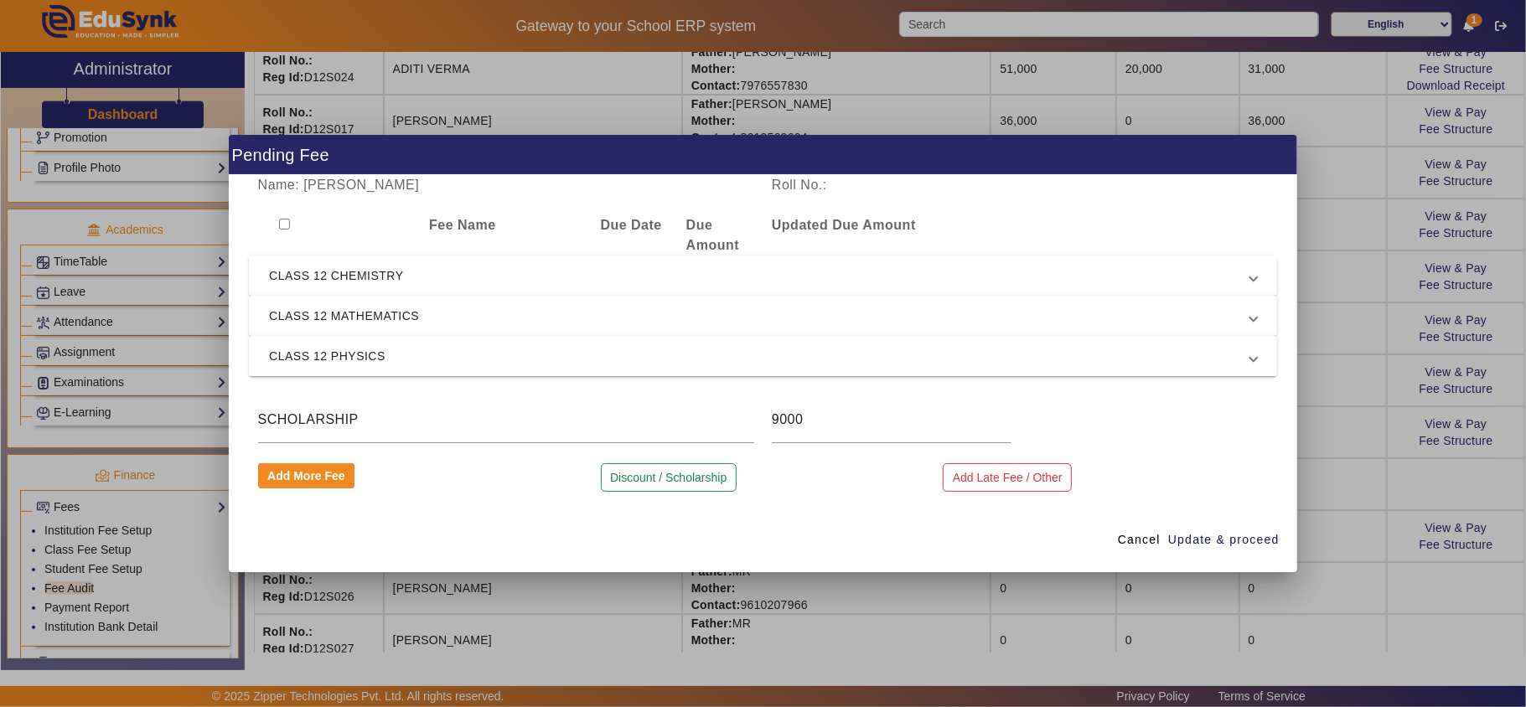
checkbox input "false"
click at [327, 270] on span "CLASS 12 CHEMISTRY" at bounding box center [759, 276] width 981 height 20
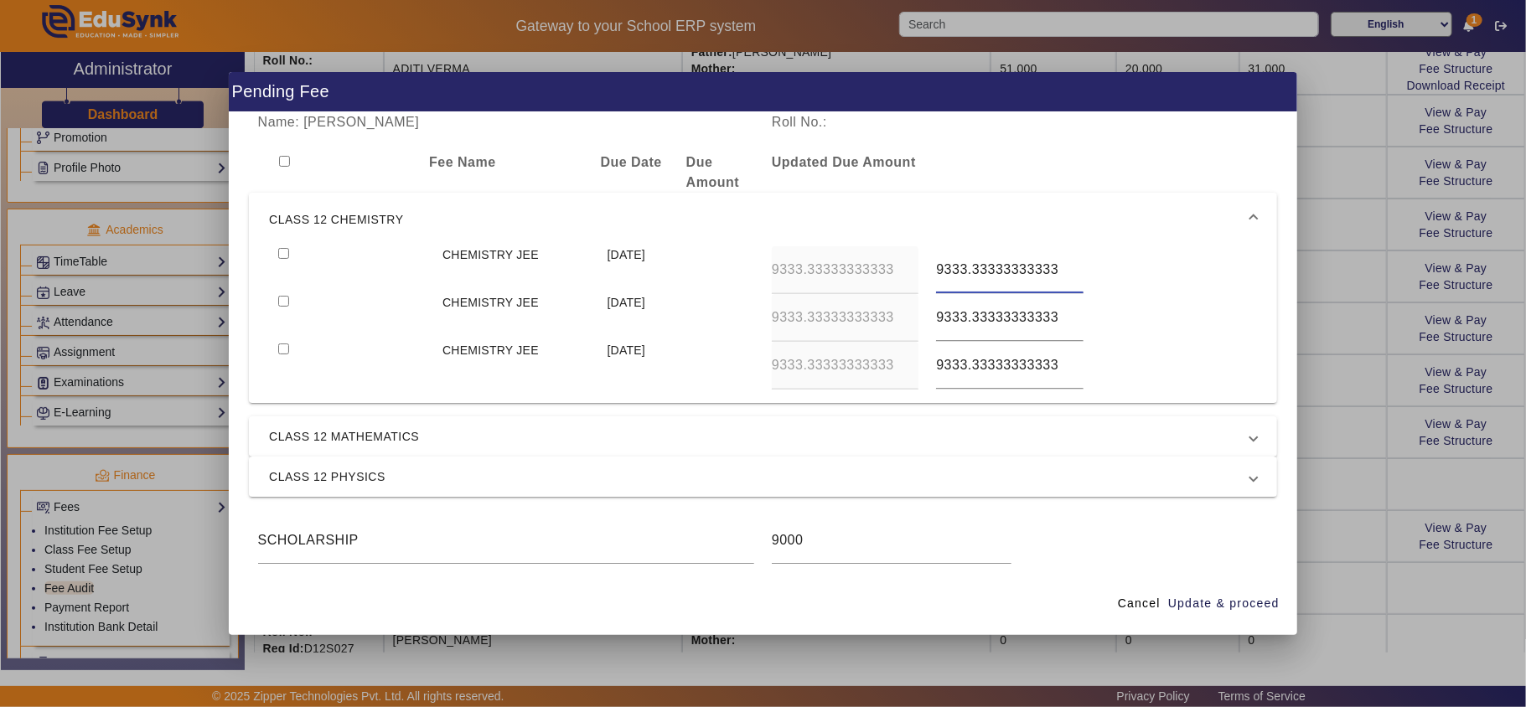
click at [992, 266] on input "9333.33333333333" at bounding box center [1009, 270] width 147 height 20
click at [1012, 312] on input "9333.33333333333" at bounding box center [1009, 317] width 147 height 20
click at [1017, 364] on input "9333.33333333333" at bounding box center [1009, 365] width 147 height 20
click at [283, 159] on input "checkbox" at bounding box center [284, 161] width 11 height 11
checkbox input "true"
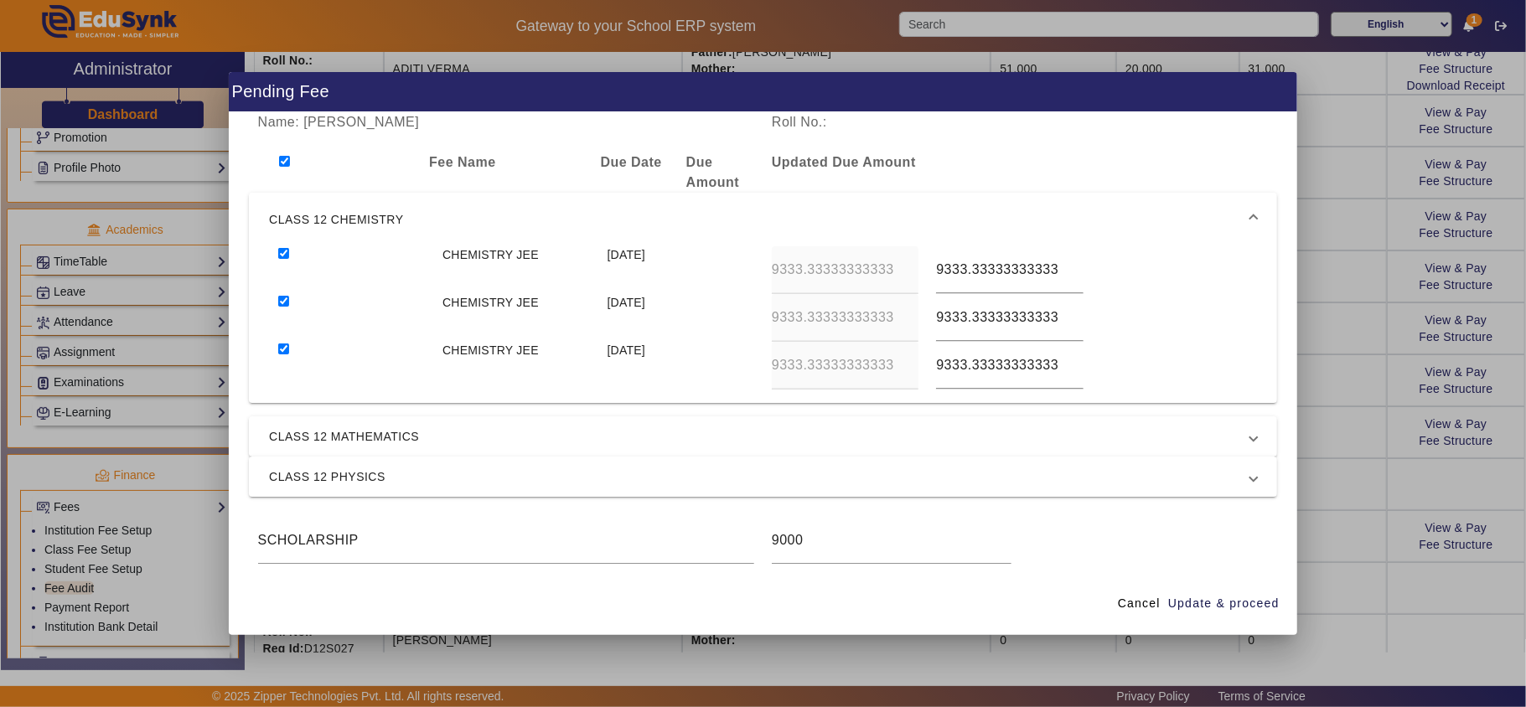
checkbox input "true"
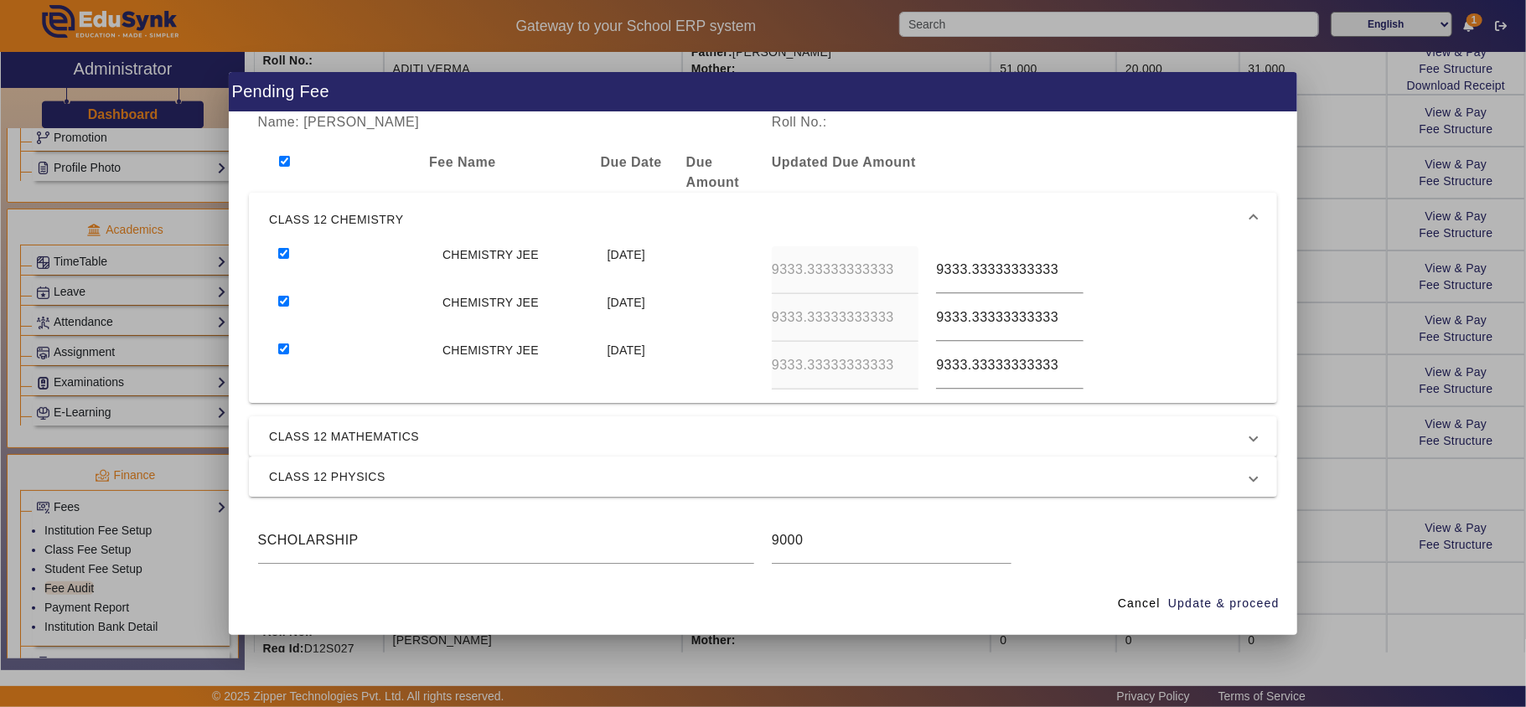
checkbox input "true"
click at [332, 451] on mat-expansion-panel-header "CLASS 12 MATHEMATICS" at bounding box center [763, 436] width 1028 height 40
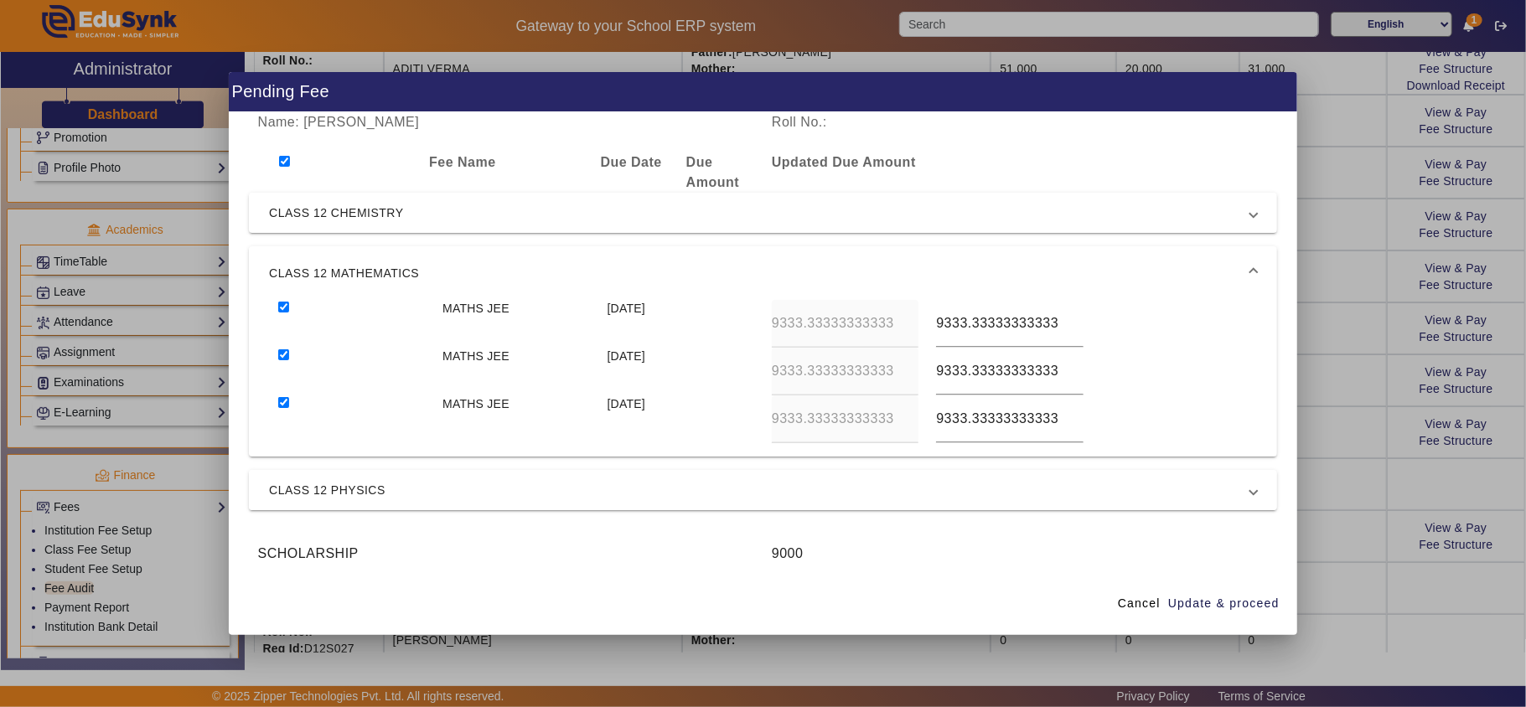
click at [342, 484] on span "CLASS 12 PHYSICS" at bounding box center [759, 490] width 981 height 20
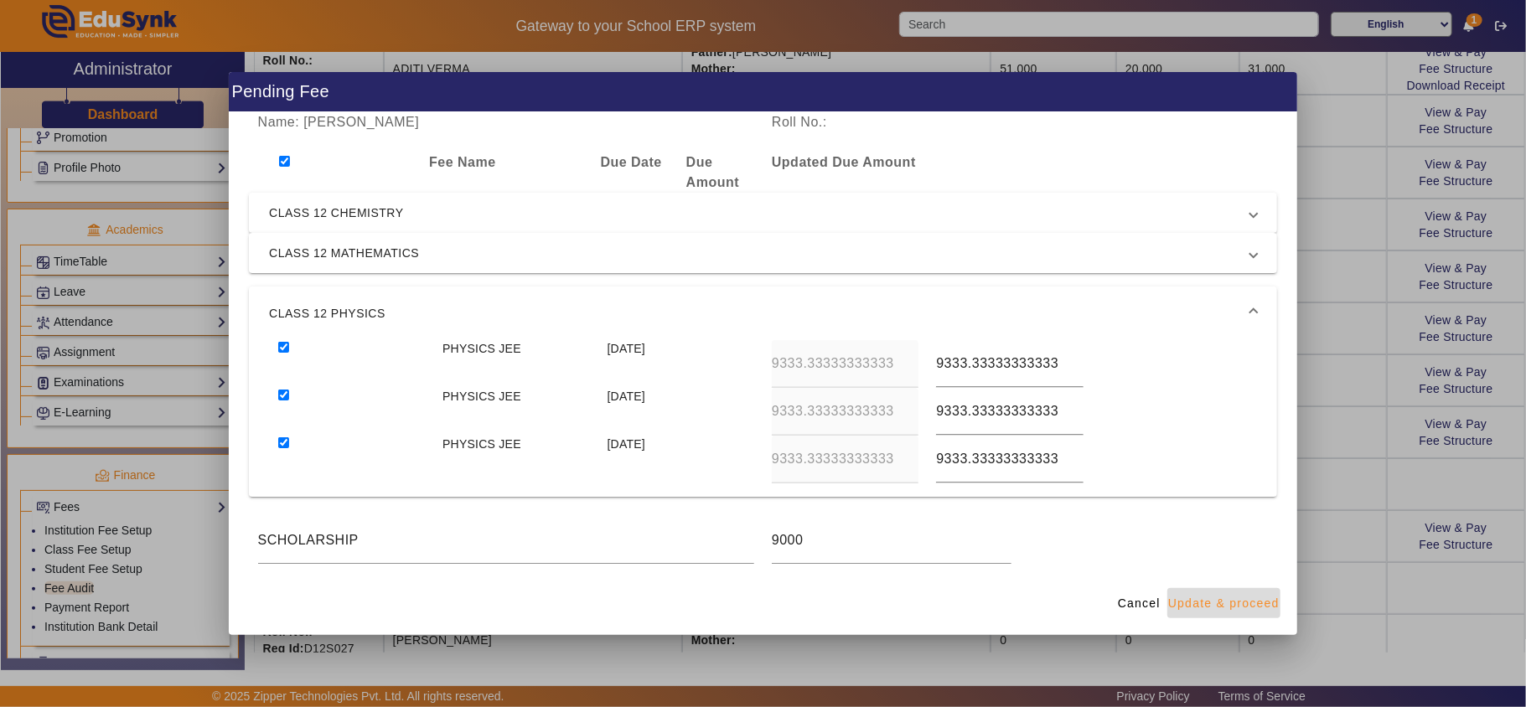
click at [1247, 603] on span "Update & proceed" at bounding box center [1223, 604] width 111 height 18
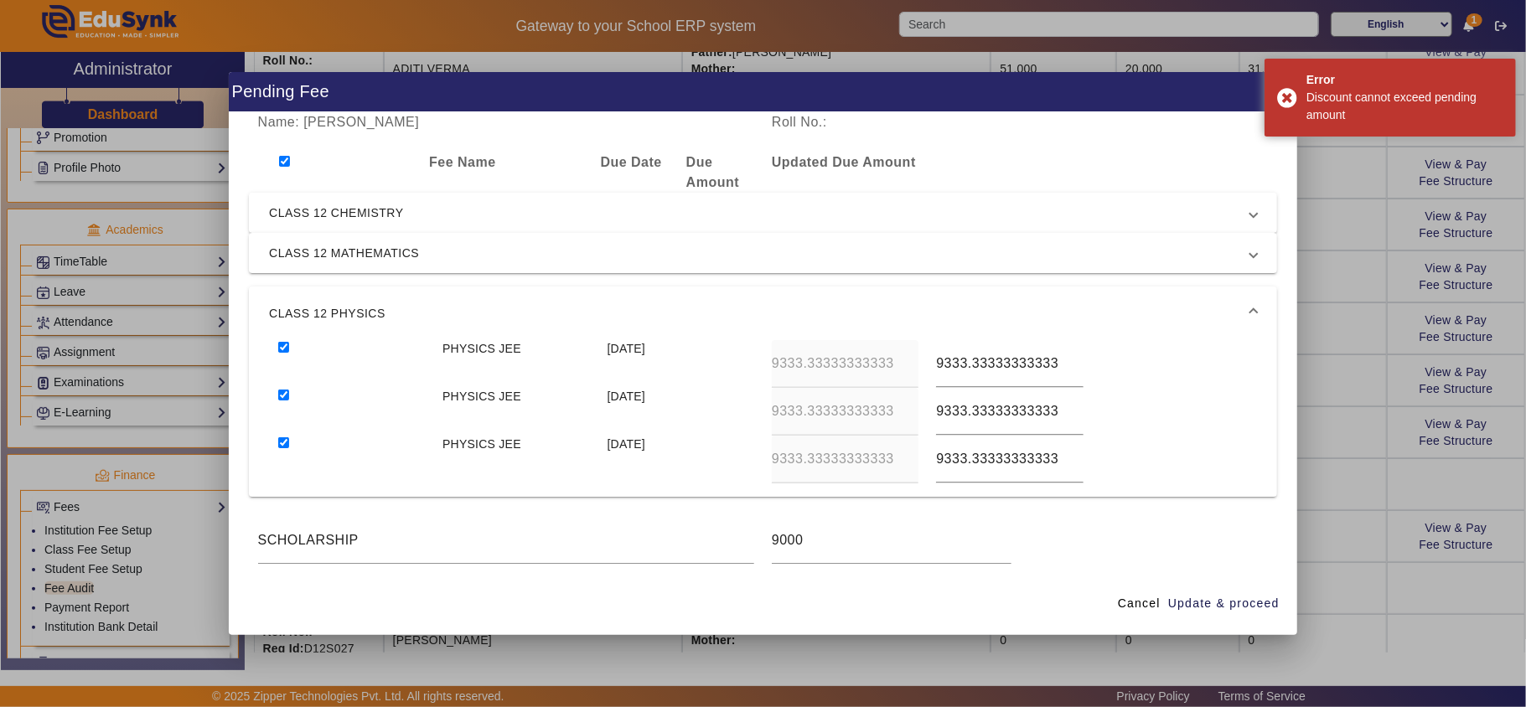
click at [275, 439] on div at bounding box center [351, 460] width 164 height 48
click at [279, 162] on input "checkbox" at bounding box center [284, 161] width 11 height 11
checkbox input "false"
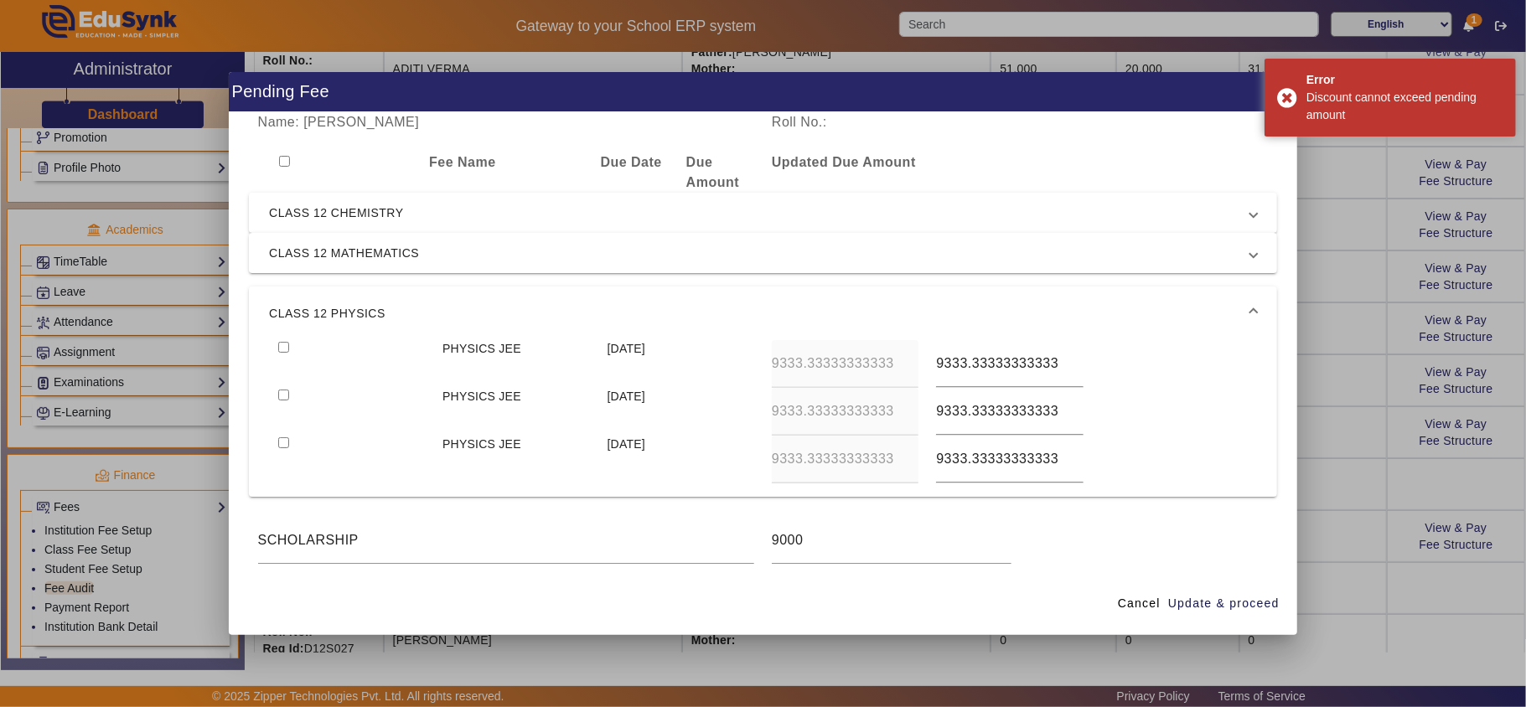
checkbox input "false"
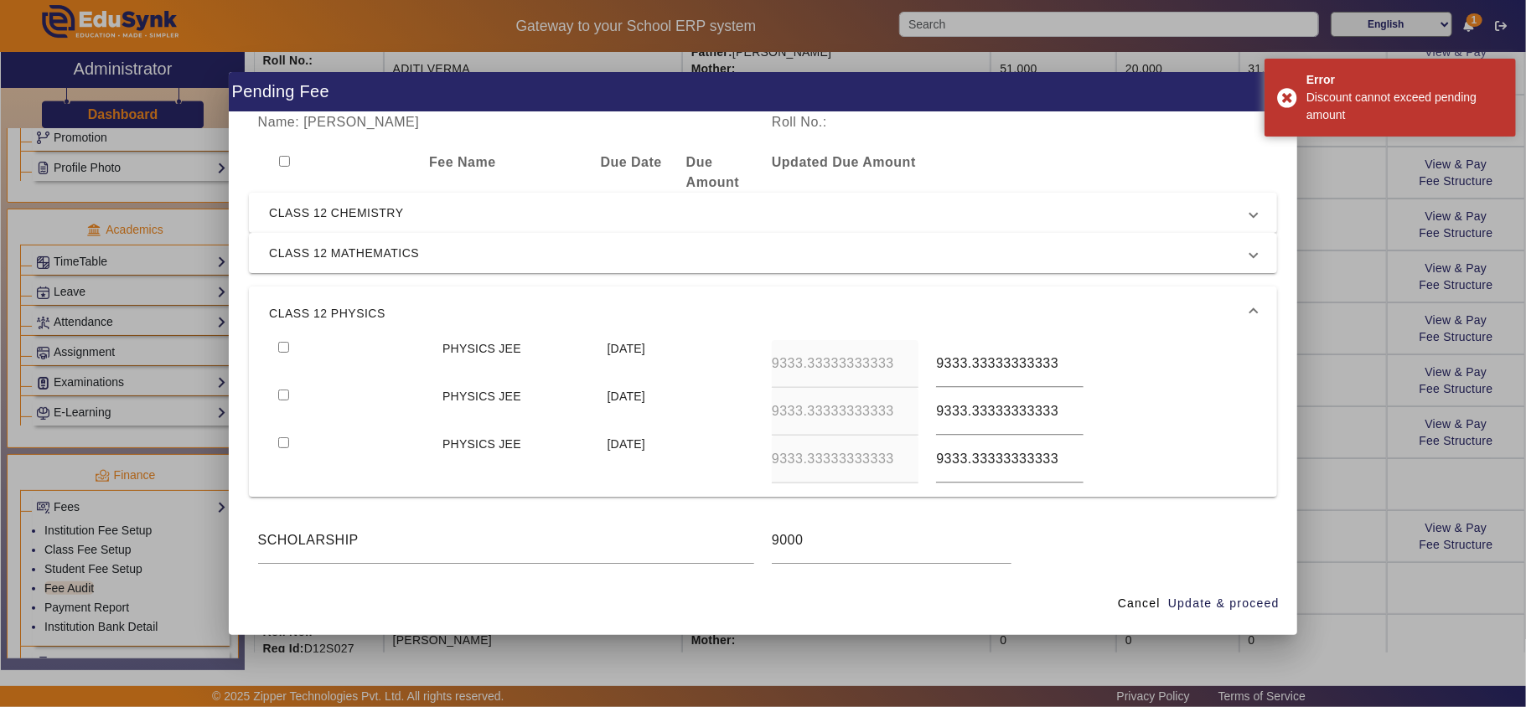
checkbox input "false"
click at [359, 219] on span "CLASS 12 CHEMISTRY" at bounding box center [759, 213] width 981 height 20
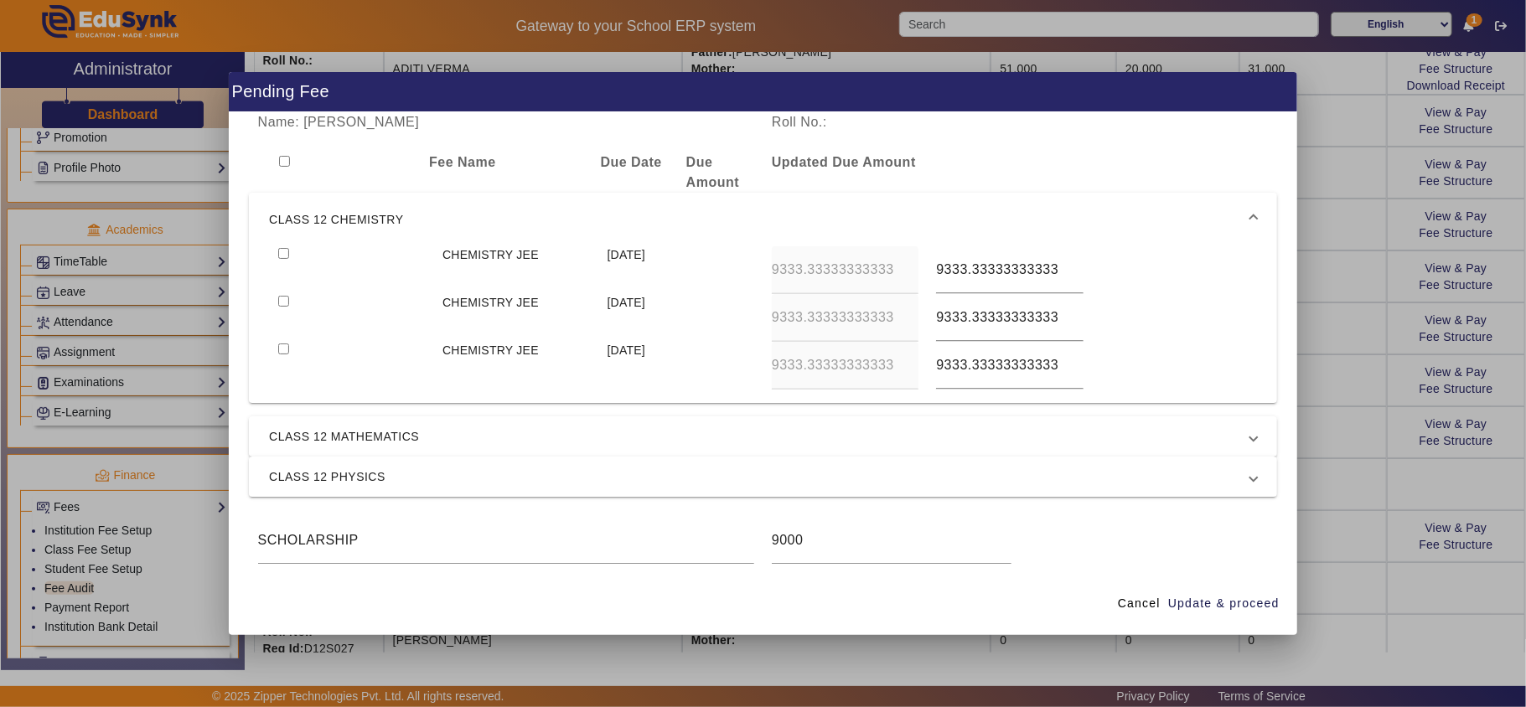
click at [289, 249] on div at bounding box center [351, 270] width 164 height 48
click at [282, 252] on input "checkbox" at bounding box center [283, 253] width 11 height 11
checkbox input "true"
click at [280, 299] on input "checkbox" at bounding box center [283, 301] width 11 height 11
checkbox input "true"
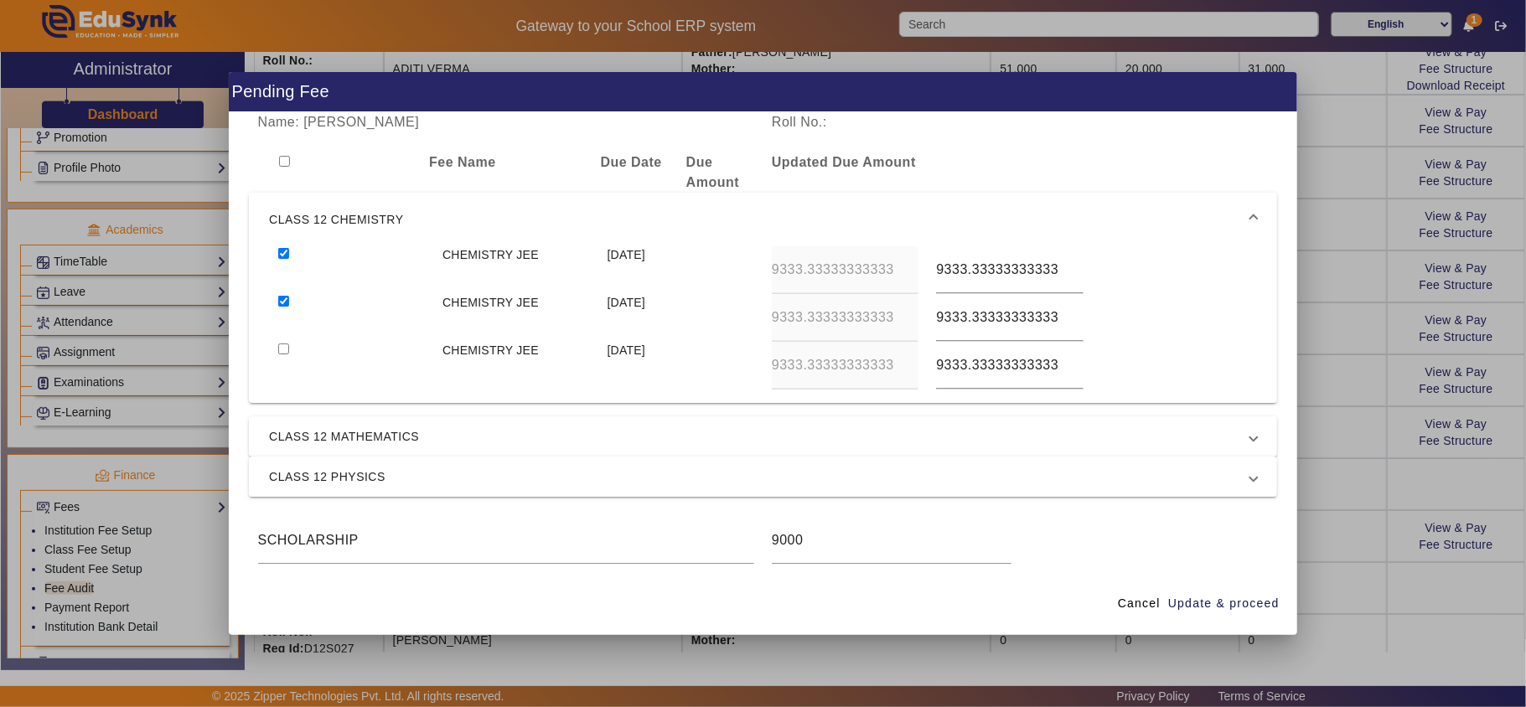
click at [289, 350] on div at bounding box center [351, 366] width 164 height 48
click at [278, 347] on input "checkbox" at bounding box center [283, 349] width 11 height 11
checkbox input "true"
click at [343, 429] on span "CLASS 12 MATHEMATICS" at bounding box center [759, 436] width 981 height 20
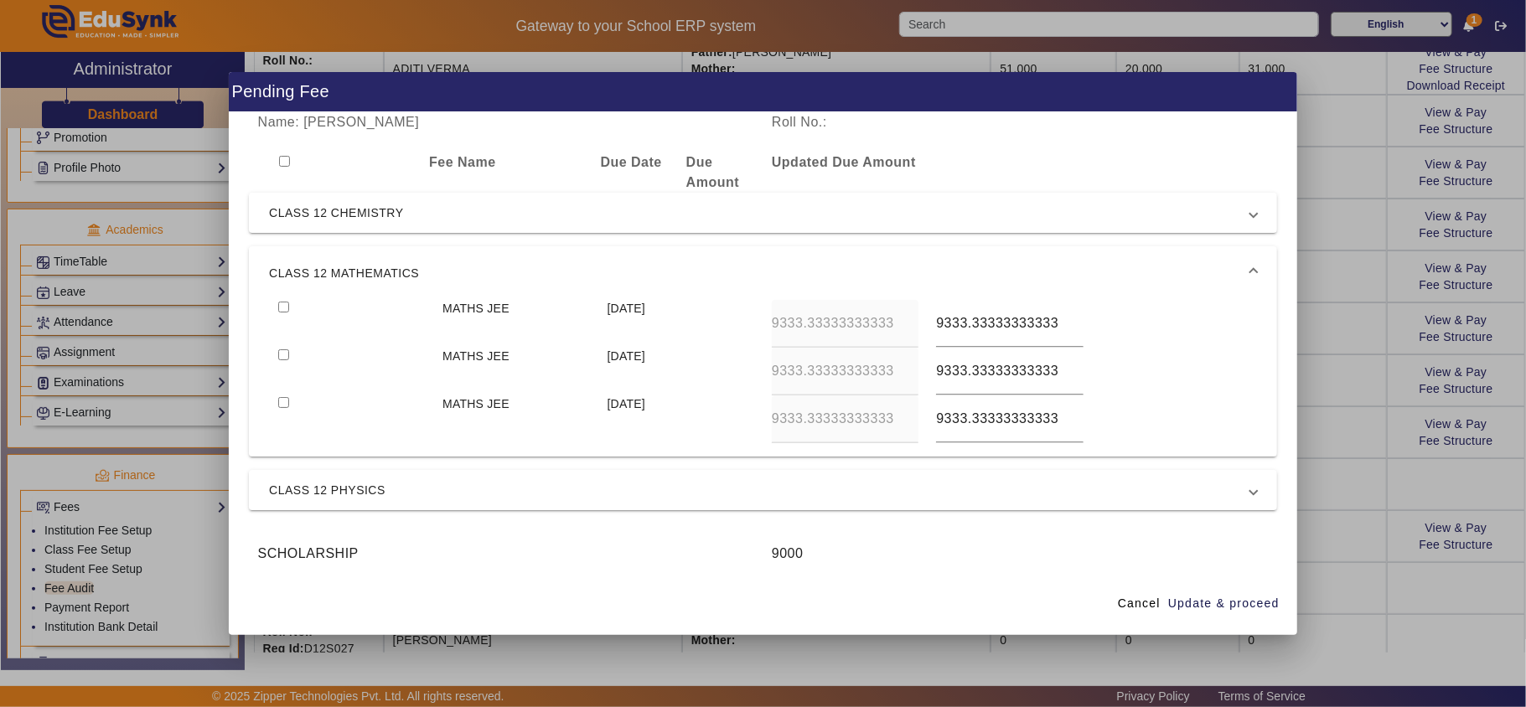
click at [280, 305] on input "checkbox" at bounding box center [283, 307] width 11 height 11
checkbox input "true"
click at [282, 345] on div at bounding box center [351, 324] width 164 height 48
click at [286, 357] on input "checkbox" at bounding box center [283, 354] width 11 height 11
checkbox input "true"
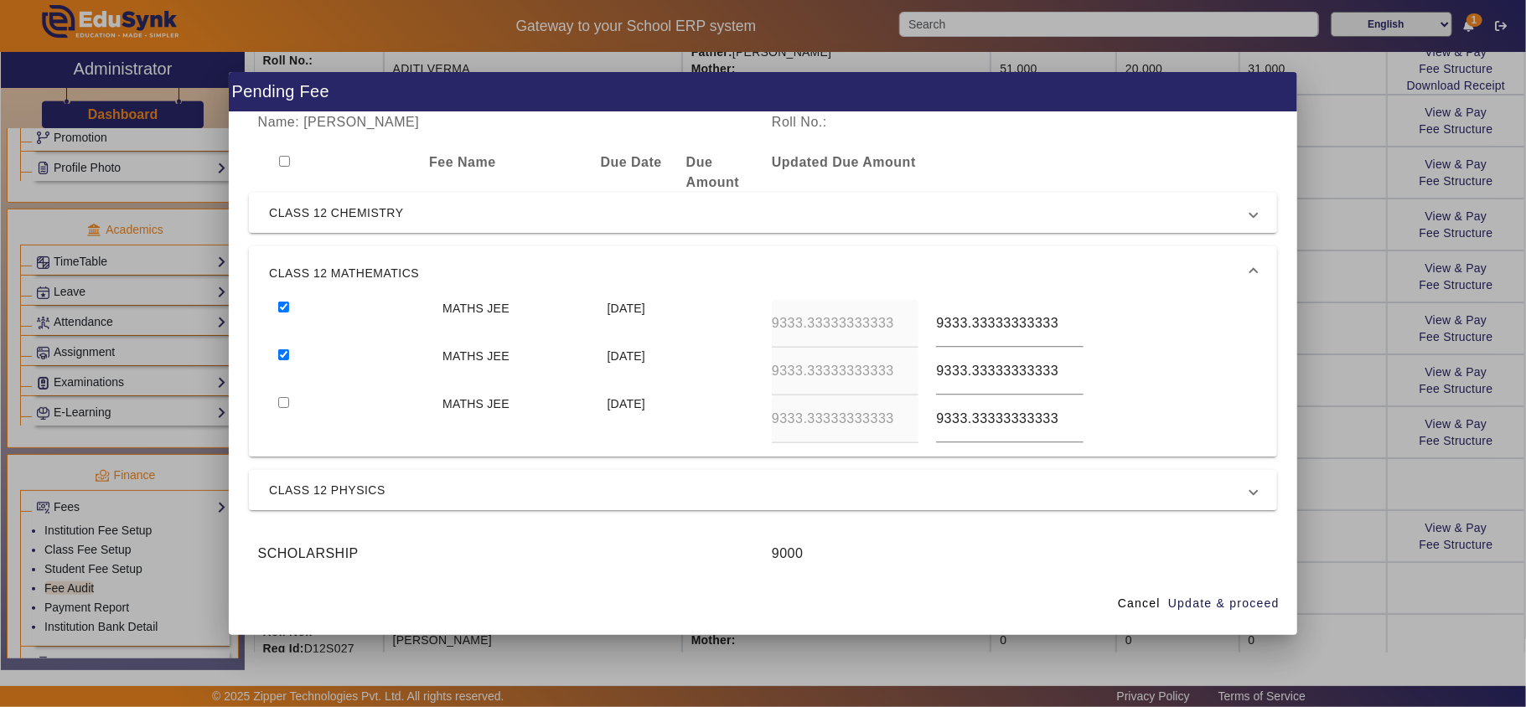
click at [287, 403] on input "checkbox" at bounding box center [283, 402] width 11 height 11
checkbox input "true"
click at [1141, 603] on span "Cancel" at bounding box center [1139, 604] width 43 height 18
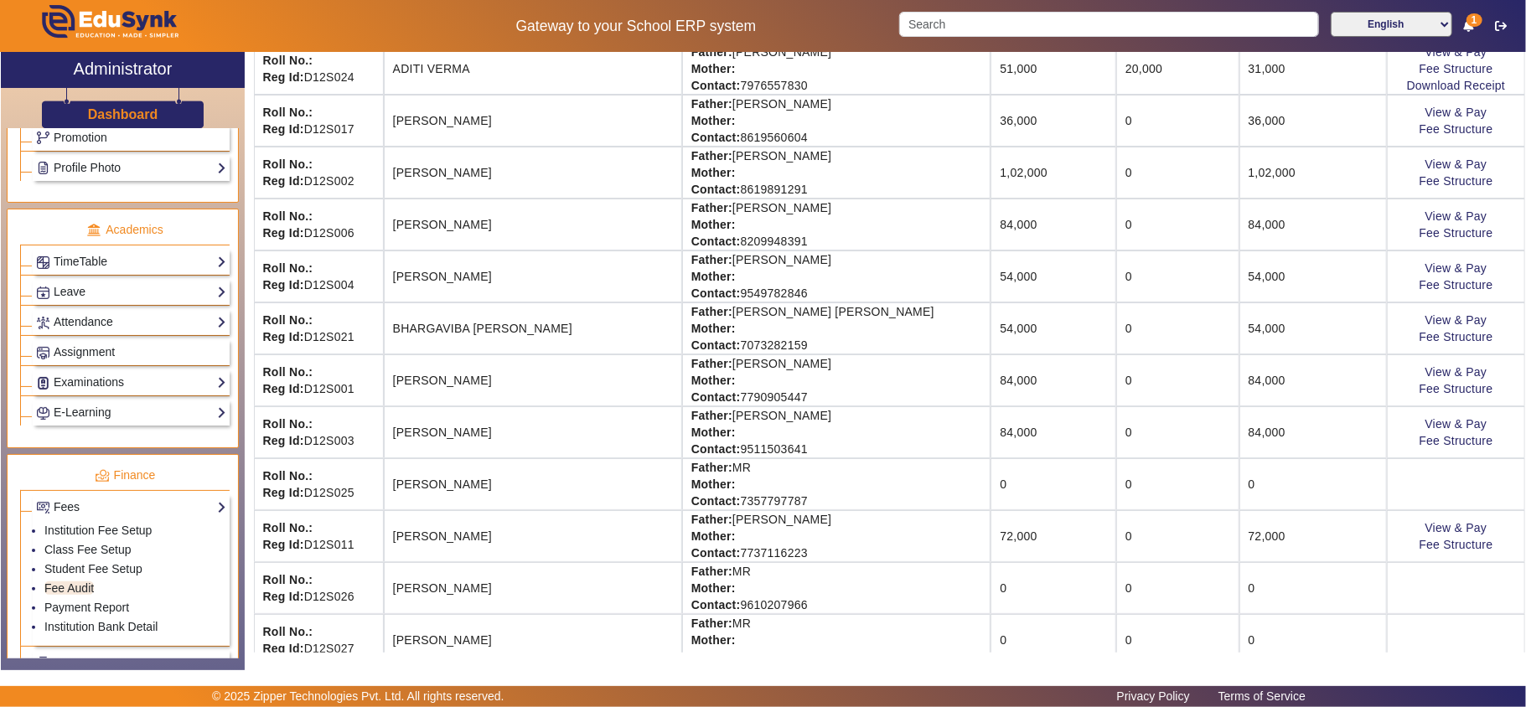
scroll to position [0, 0]
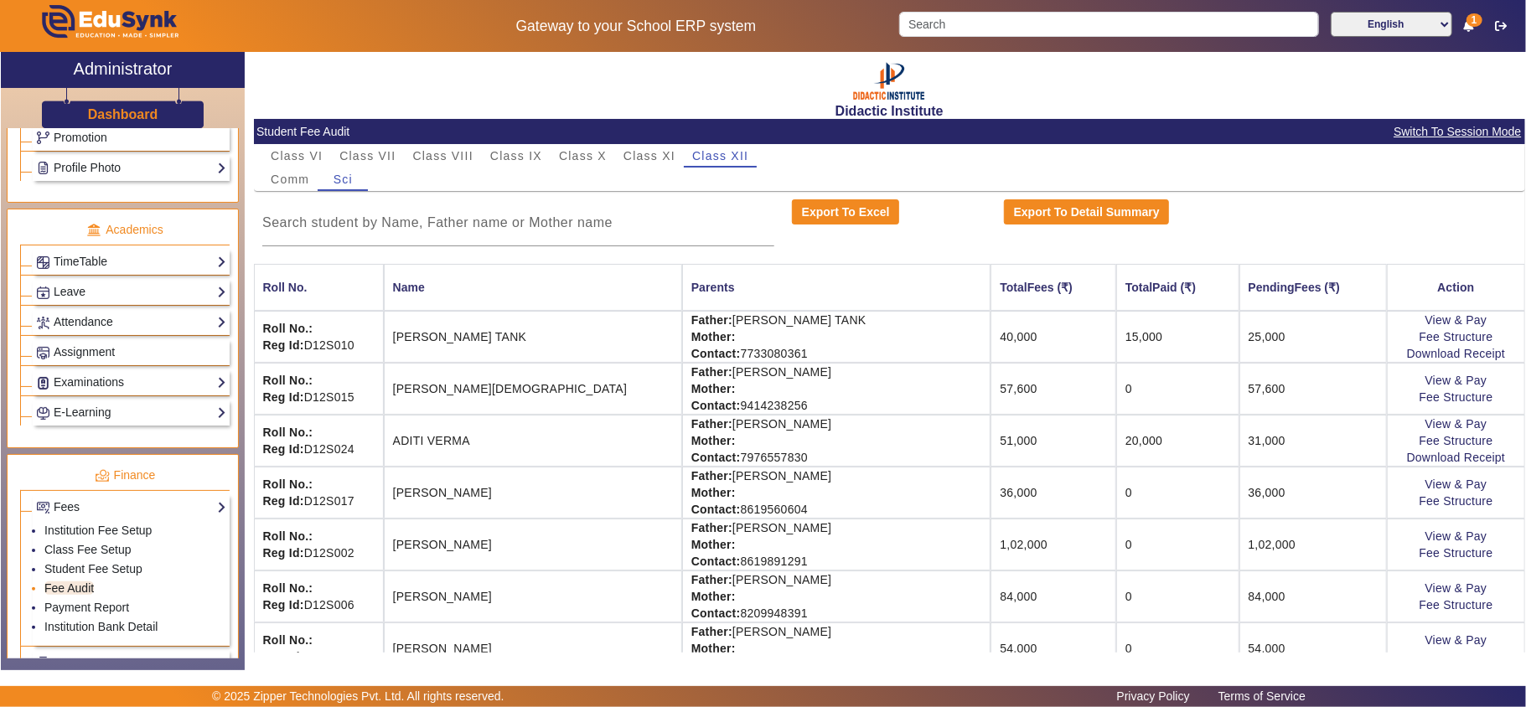
click at [65, 595] on link "Fee Audit" at bounding box center [68, 587] width 49 height 13
click at [1445, 323] on link "View & Pay" at bounding box center [1456, 319] width 62 height 13
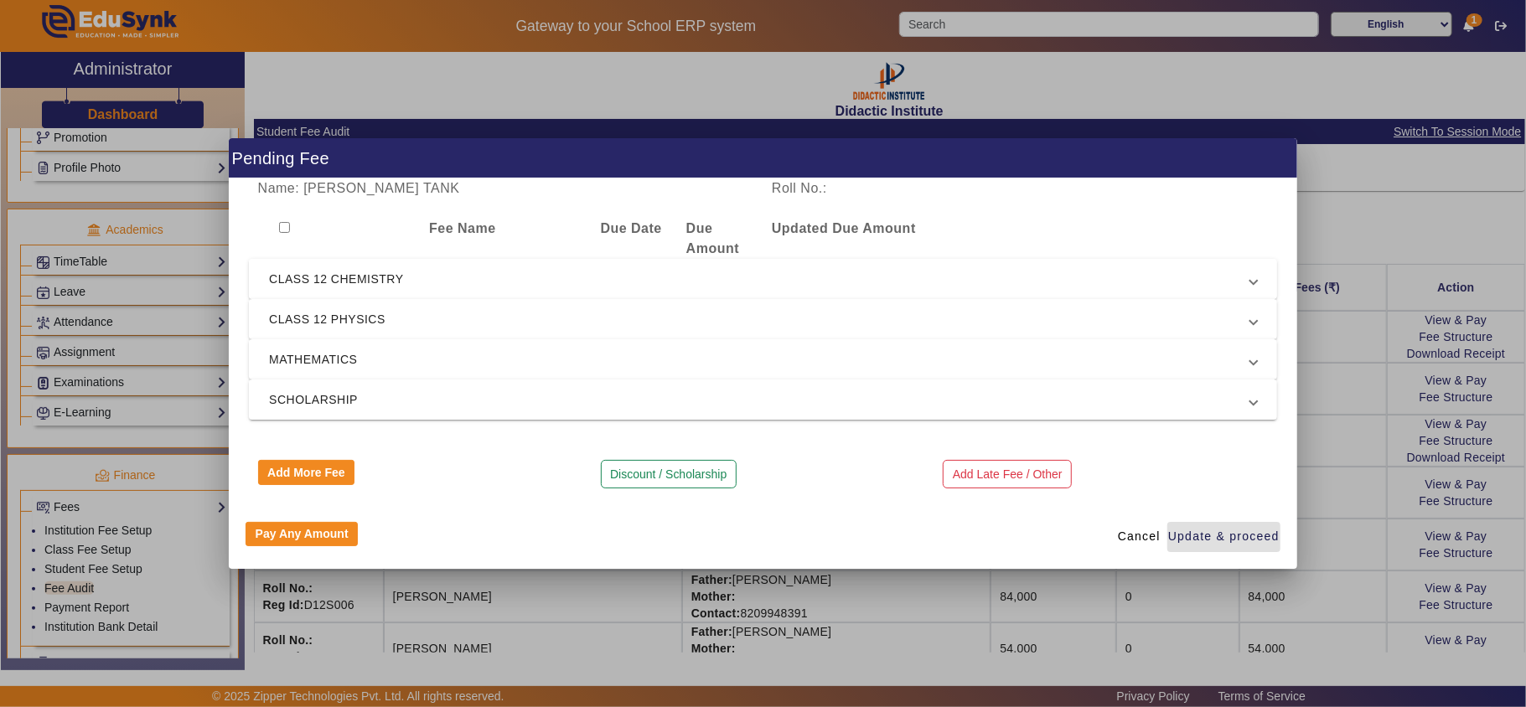
click at [423, 272] on span "CLASS 12 CHEMISTRY" at bounding box center [759, 279] width 981 height 20
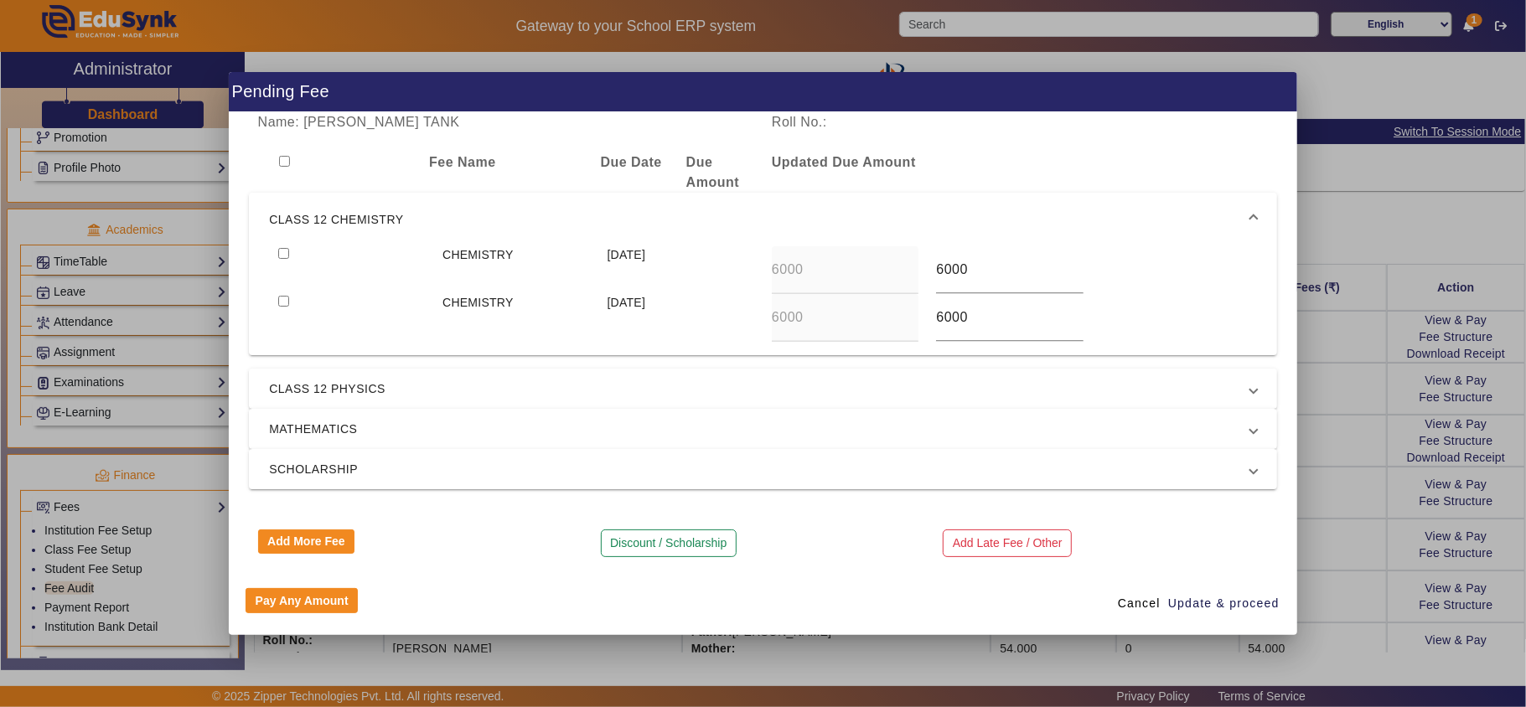
click at [282, 256] on input "checkbox" at bounding box center [283, 253] width 11 height 11
checkbox input "true"
click at [1196, 590] on span "button" at bounding box center [1223, 603] width 113 height 40
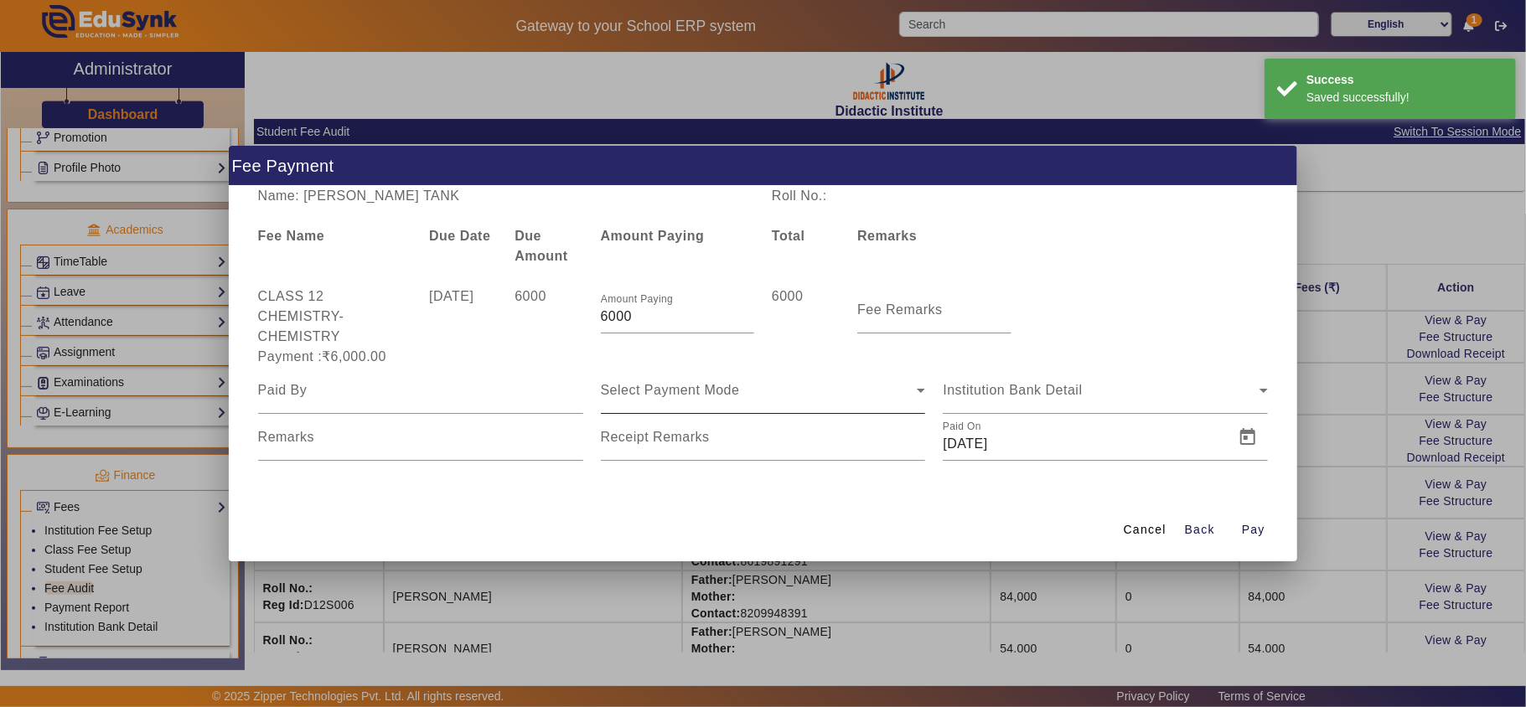
click at [667, 390] on span "Select Payment Mode" at bounding box center [670, 390] width 139 height 14
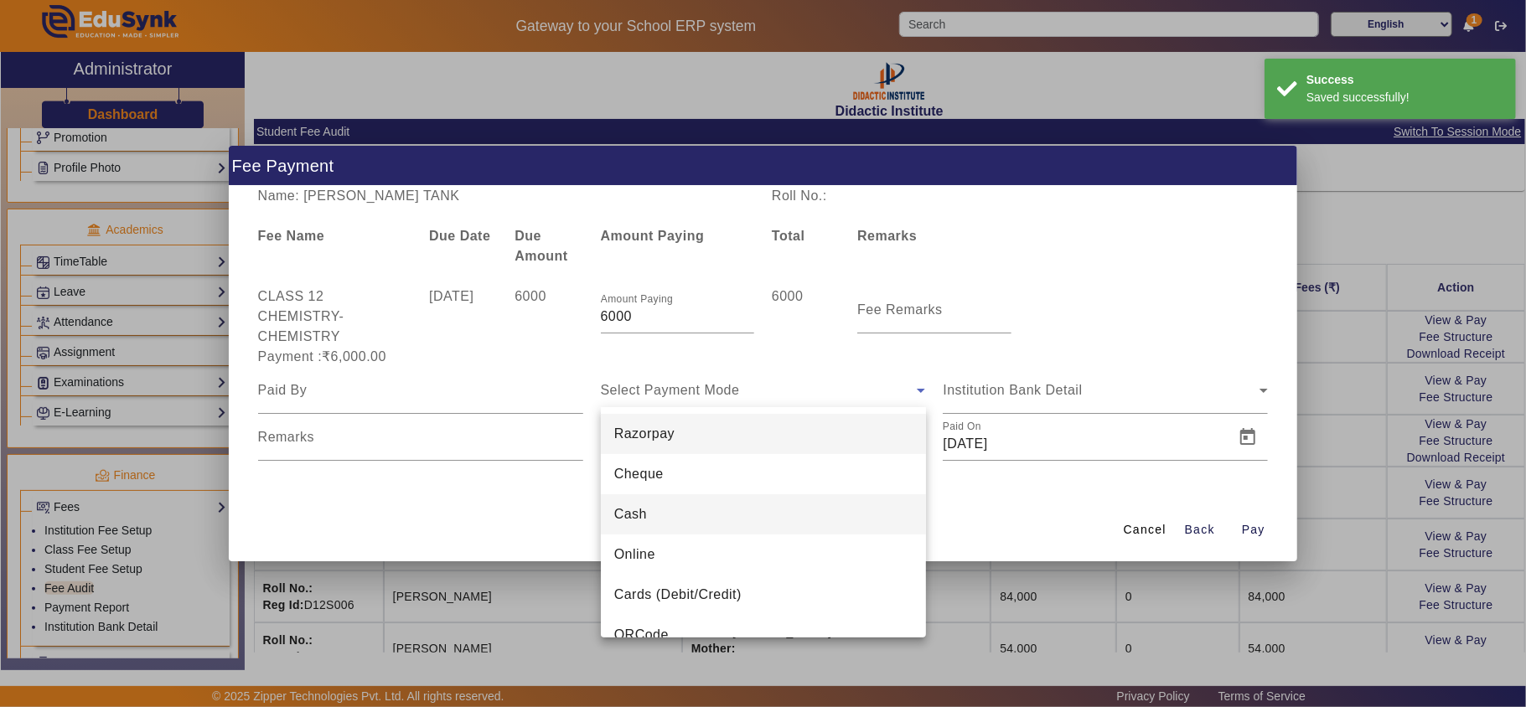
click at [648, 511] on mat-option "Cash" at bounding box center [763, 514] width 325 height 40
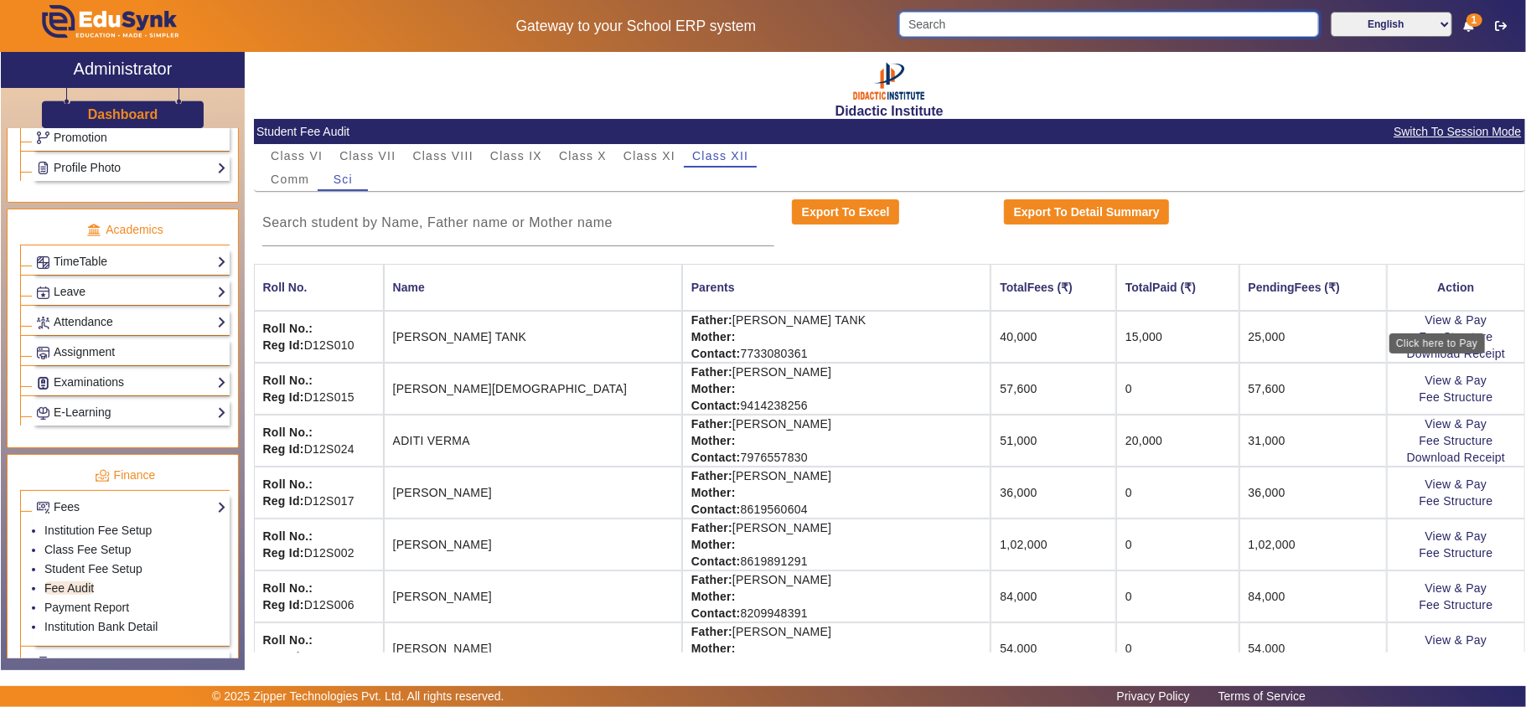
click at [966, 22] on input "Search" at bounding box center [1109, 24] width 420 height 25
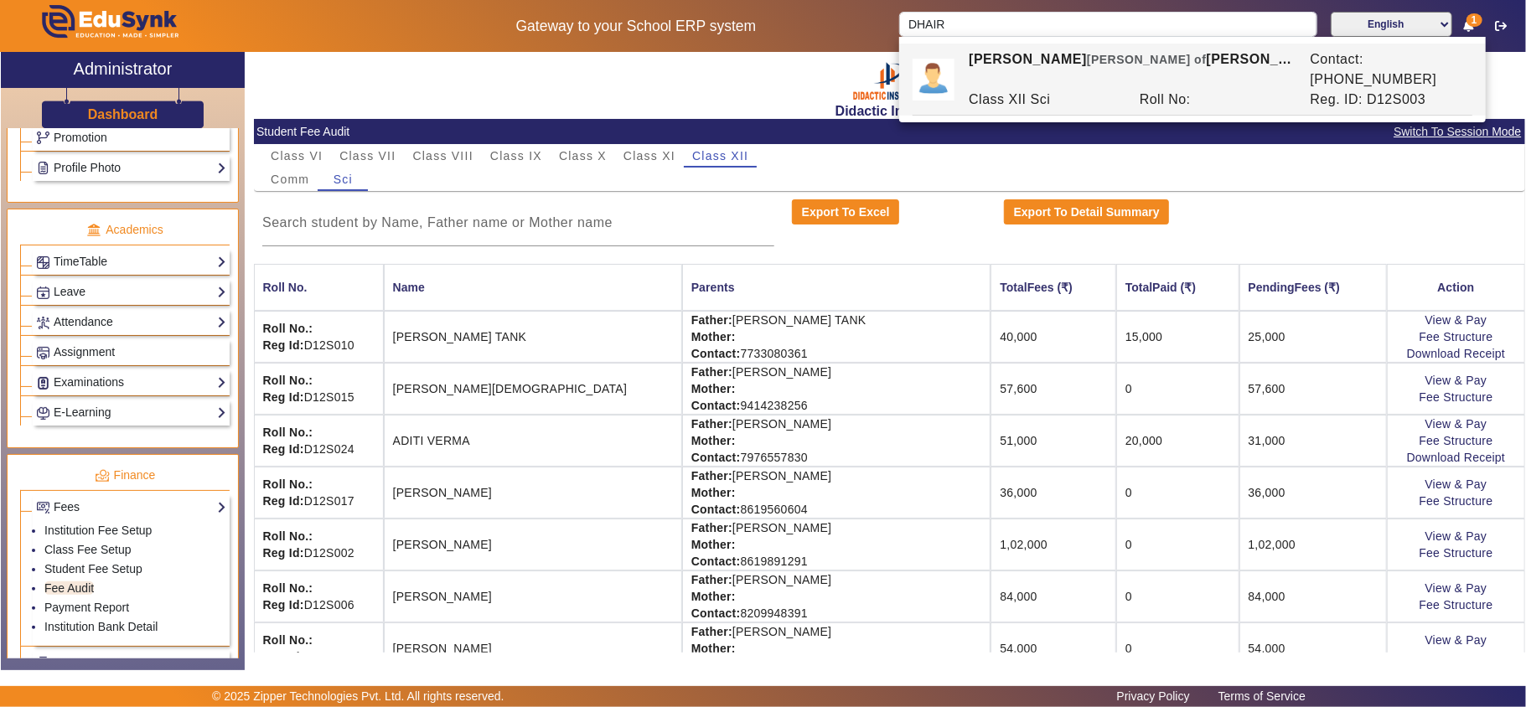
click at [993, 90] on div "Class XII Sci" at bounding box center [1045, 100] width 171 height 20
type input "DHAIRYA RAWAT"
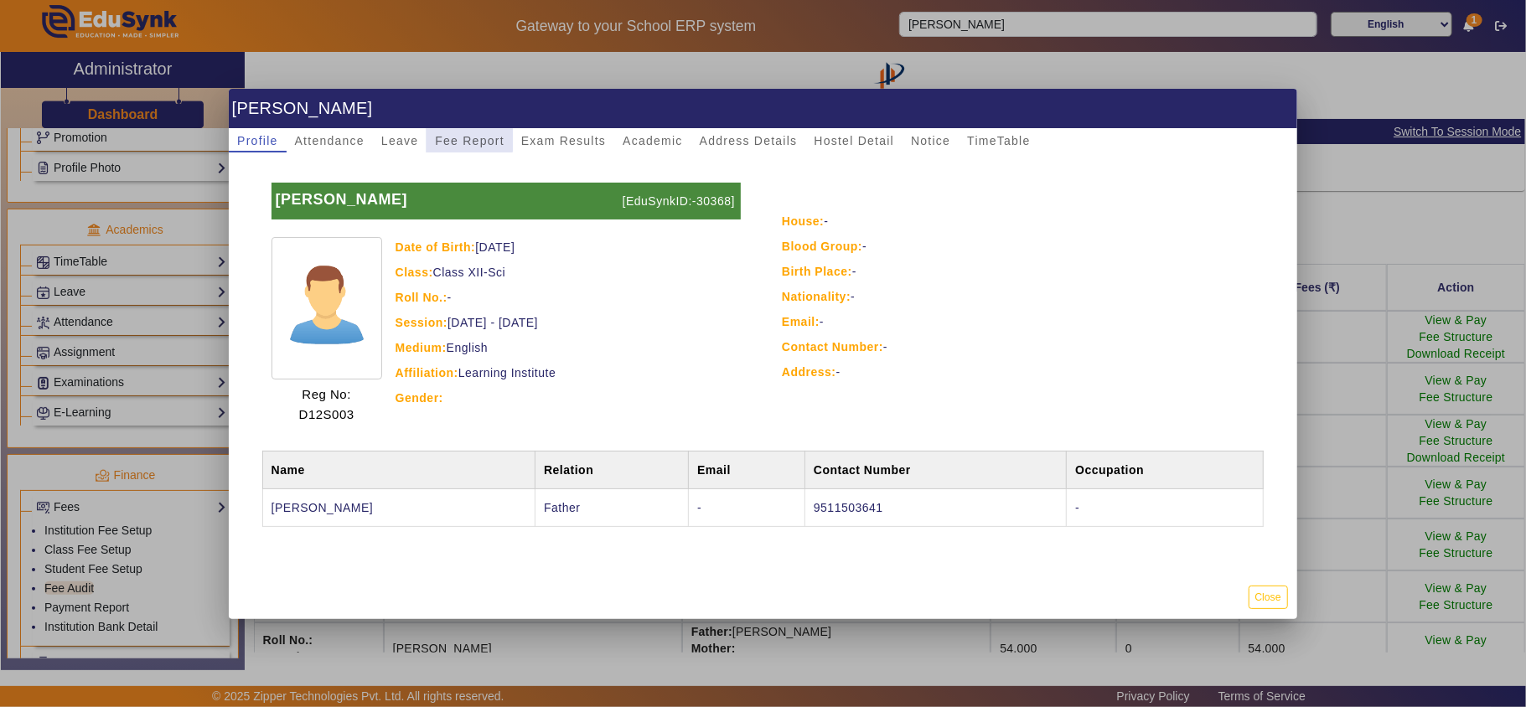
click at [443, 135] on span "Fee Report" at bounding box center [470, 141] width 70 height 12
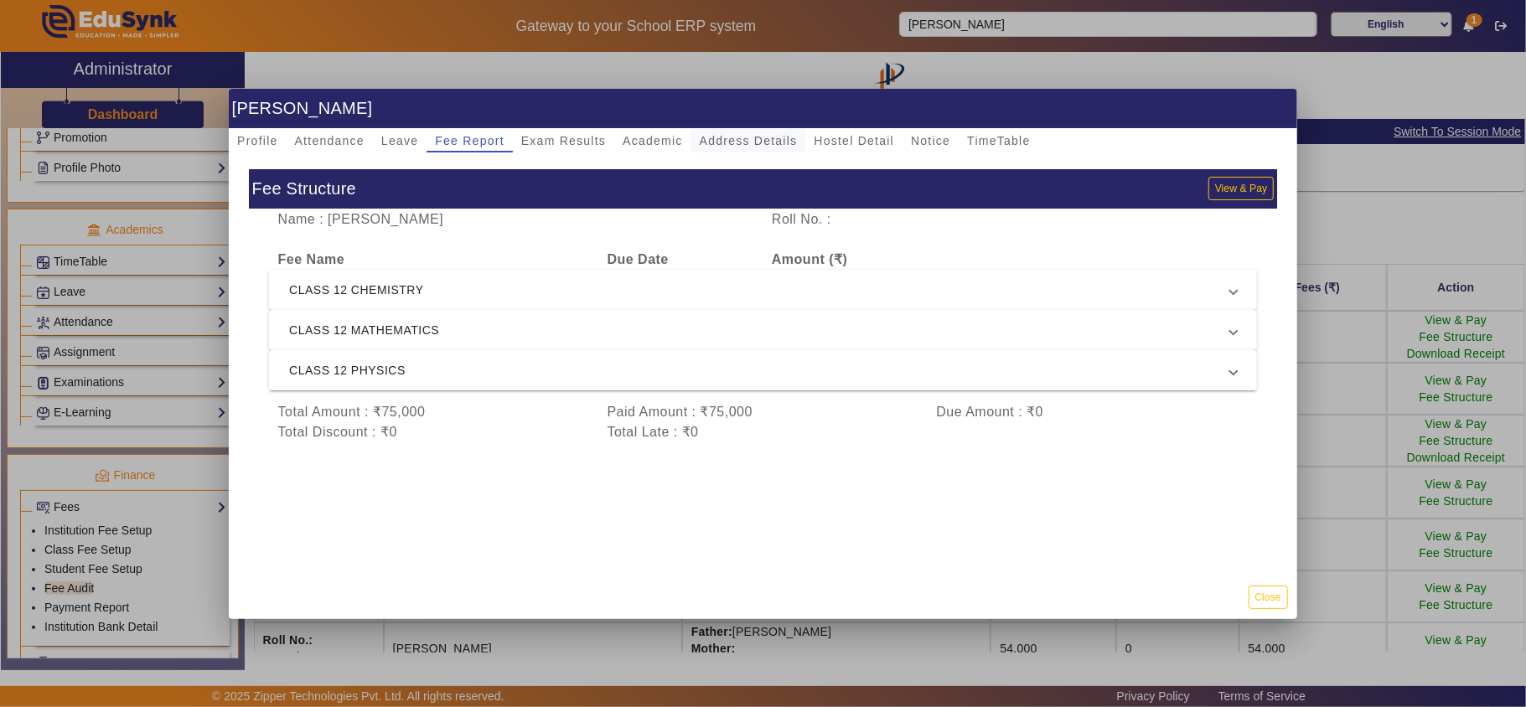
click at [741, 139] on span "Address Details" at bounding box center [749, 141] width 98 height 12
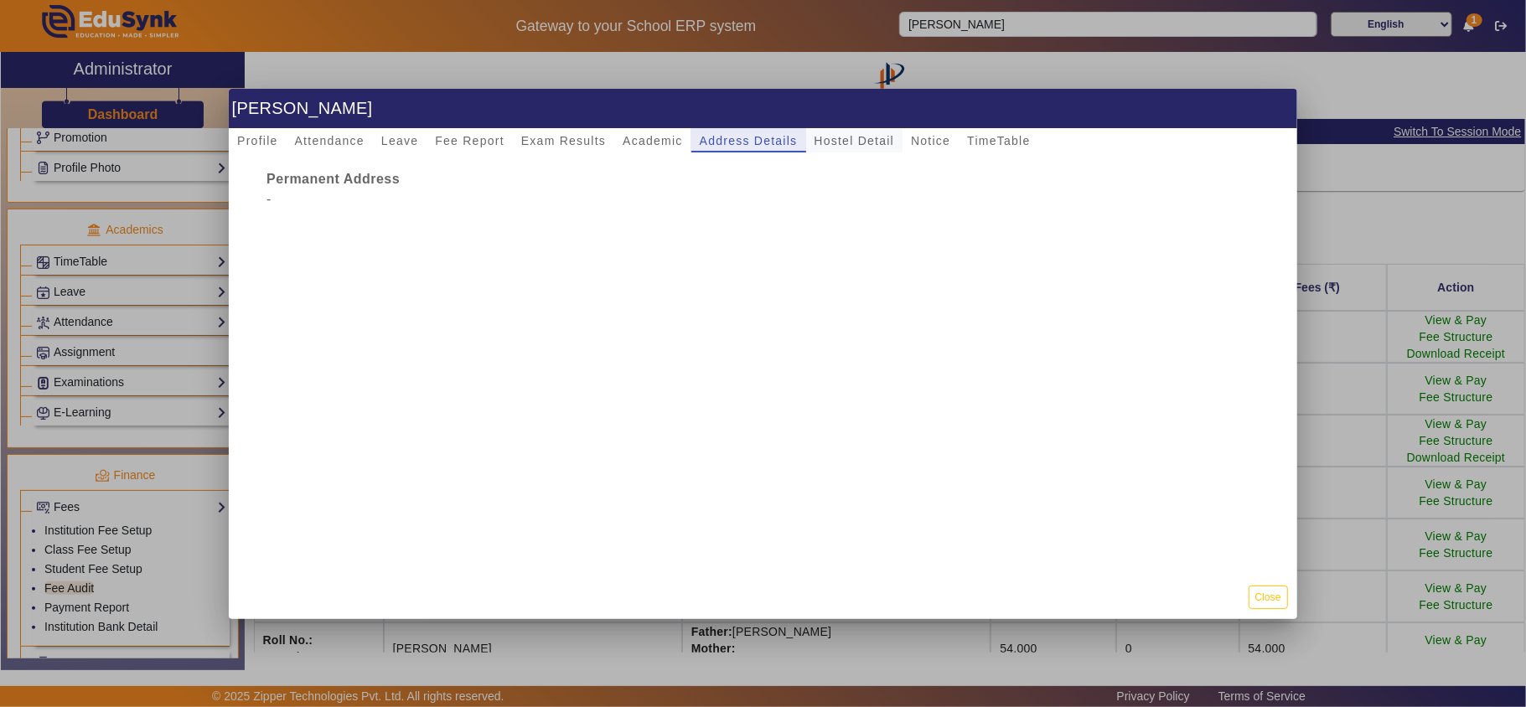
click at [835, 141] on span "Hostel Detail" at bounding box center [854, 141] width 80 height 12
click at [933, 135] on span "Notice" at bounding box center [930, 141] width 39 height 12
click at [1006, 137] on span "TimeTable" at bounding box center [998, 141] width 63 height 12
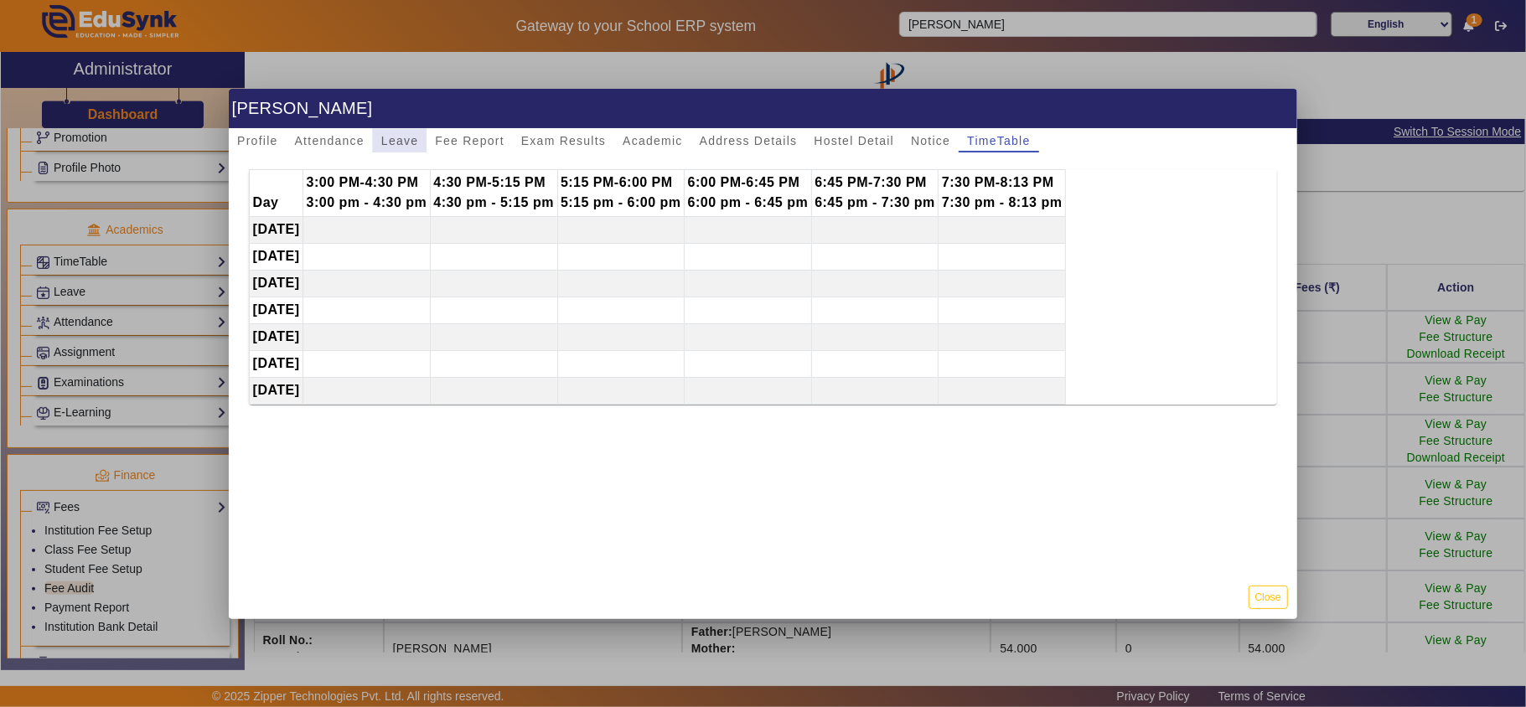
click at [385, 131] on span "Leave" at bounding box center [399, 140] width 37 height 23
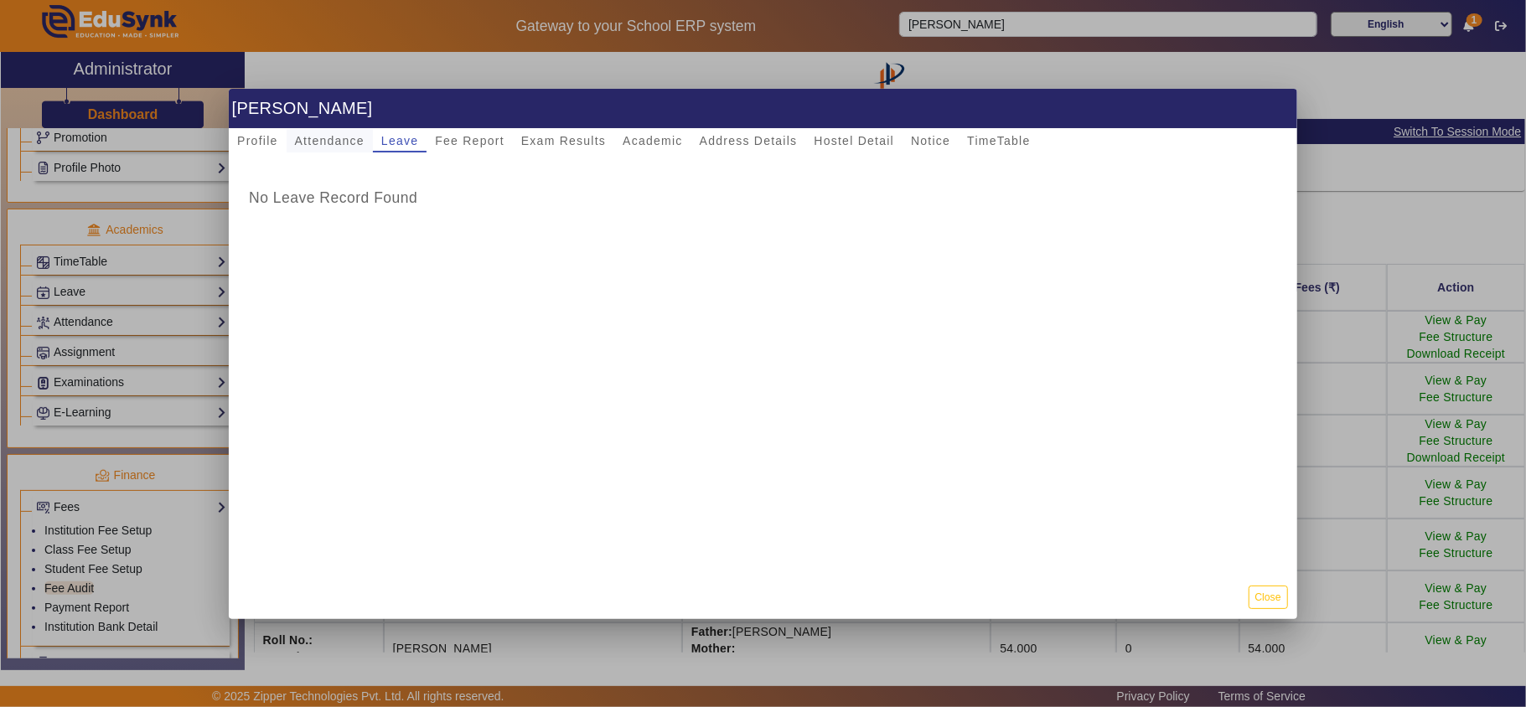
click at [337, 132] on span "Attendance" at bounding box center [330, 140] width 70 height 23
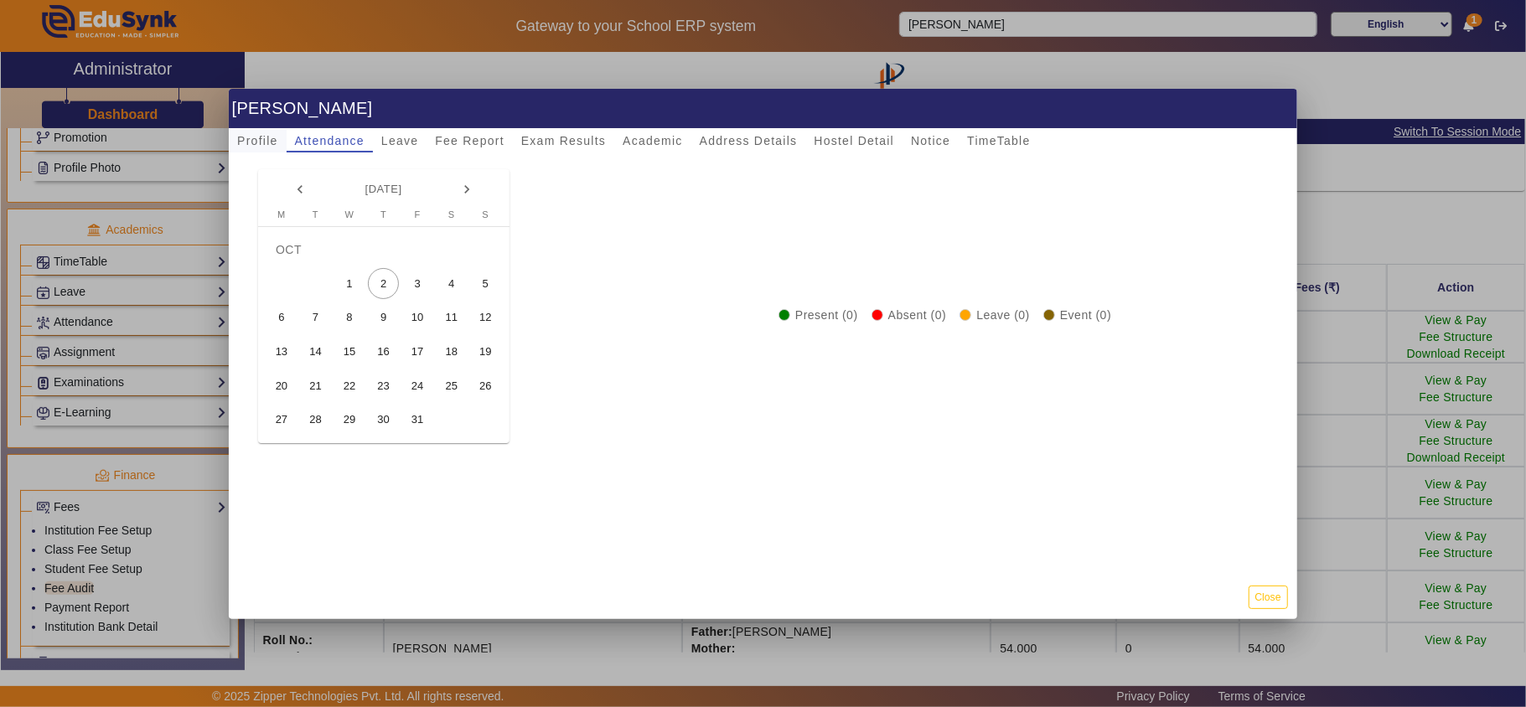
click at [251, 135] on span "Profile" at bounding box center [257, 141] width 40 height 12
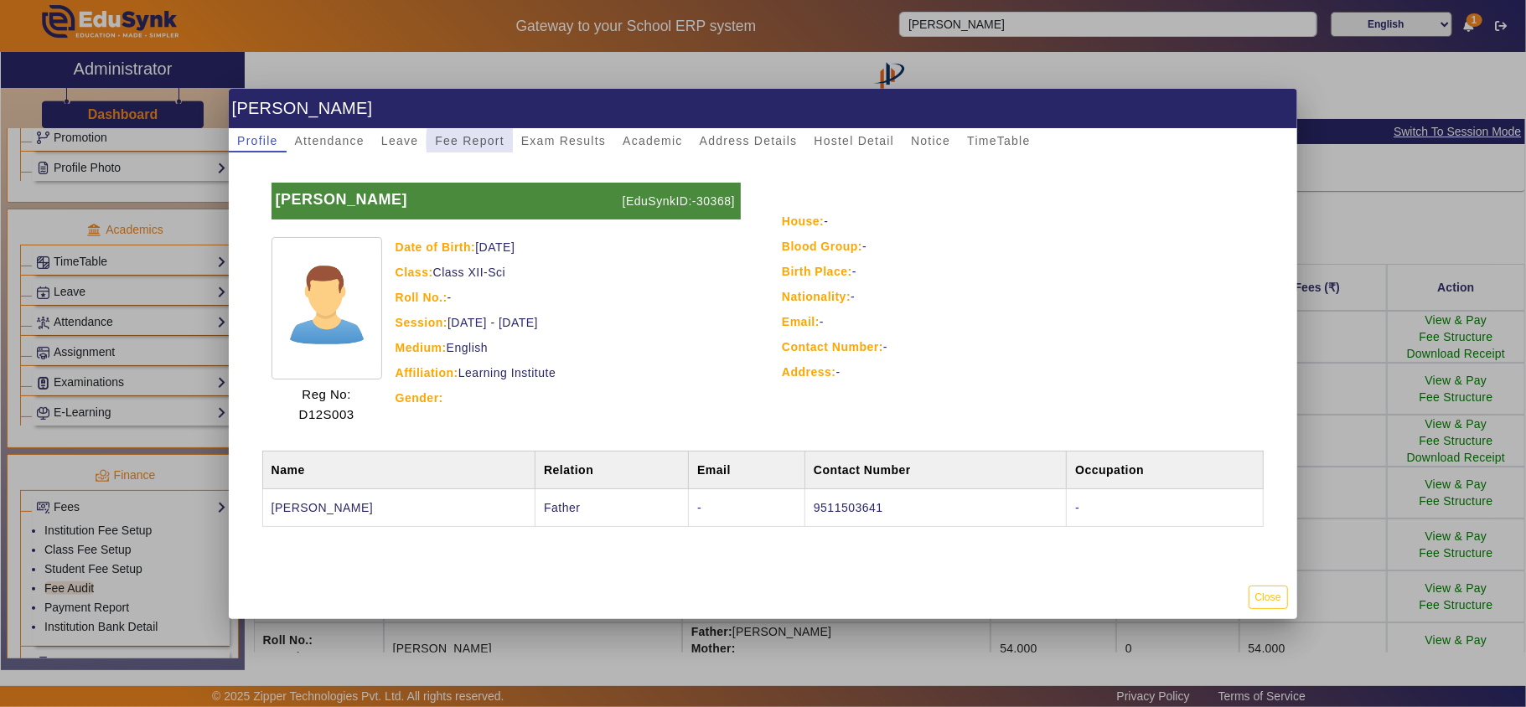
click at [490, 142] on span "Fee Report" at bounding box center [470, 141] width 70 height 12
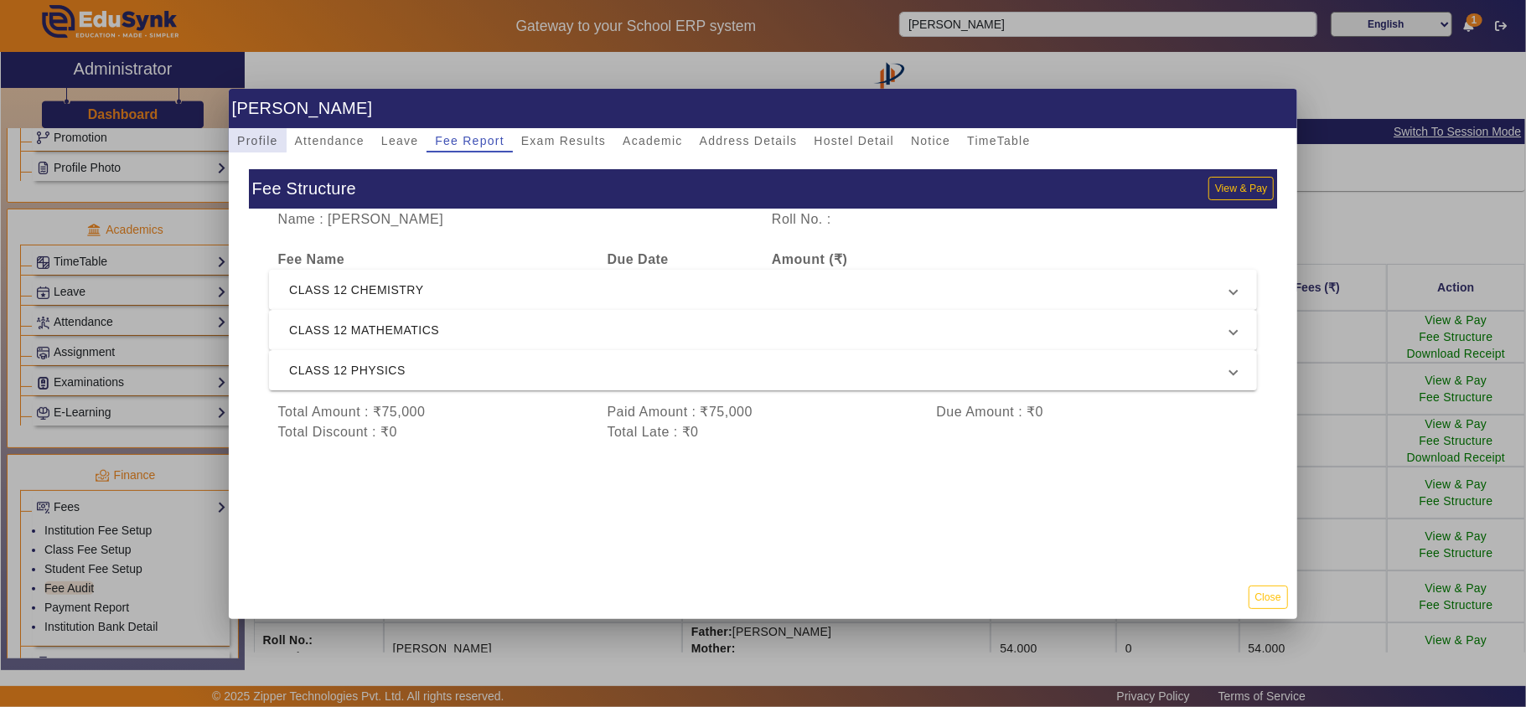
click at [252, 138] on span "Profile" at bounding box center [257, 141] width 40 height 12
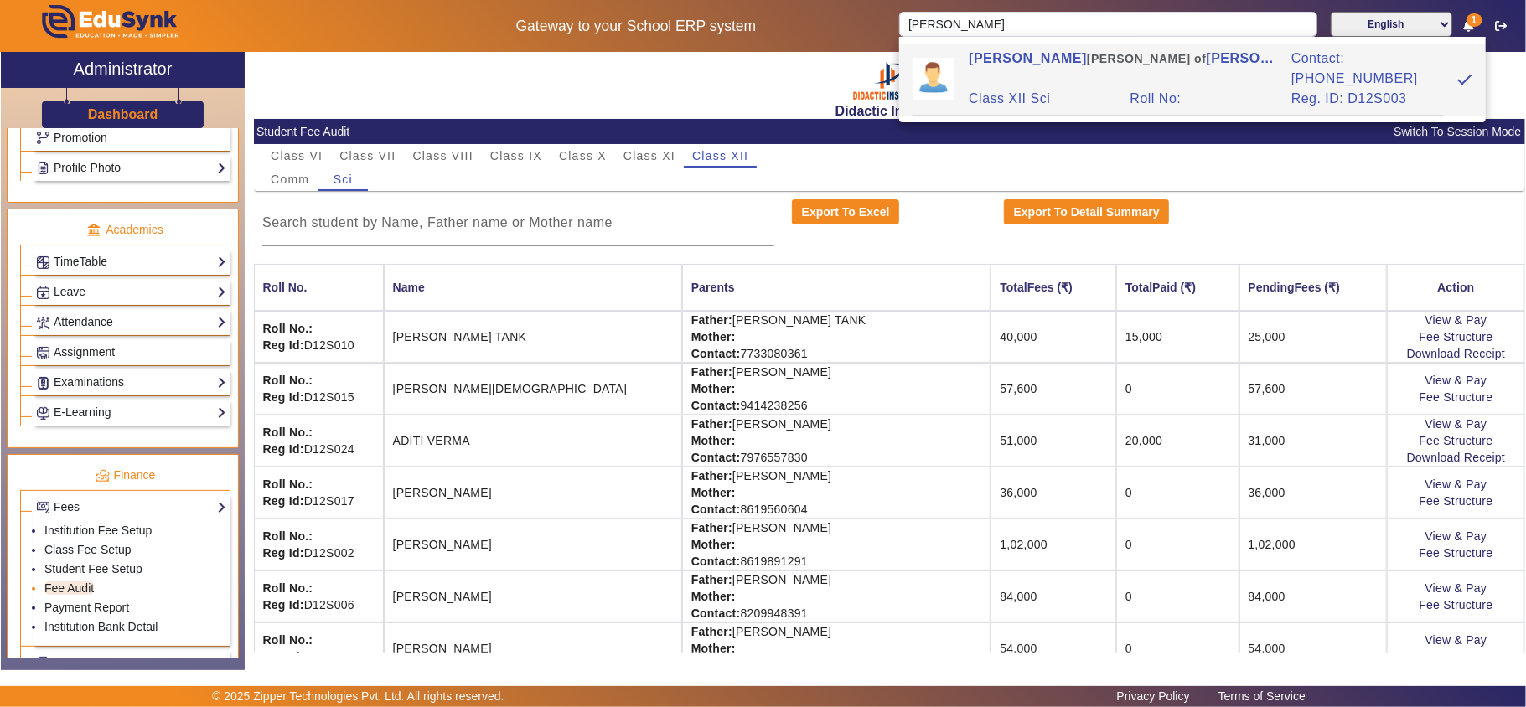
click at [68, 599] on li "Fee Audit" at bounding box center [135, 589] width 182 height 19
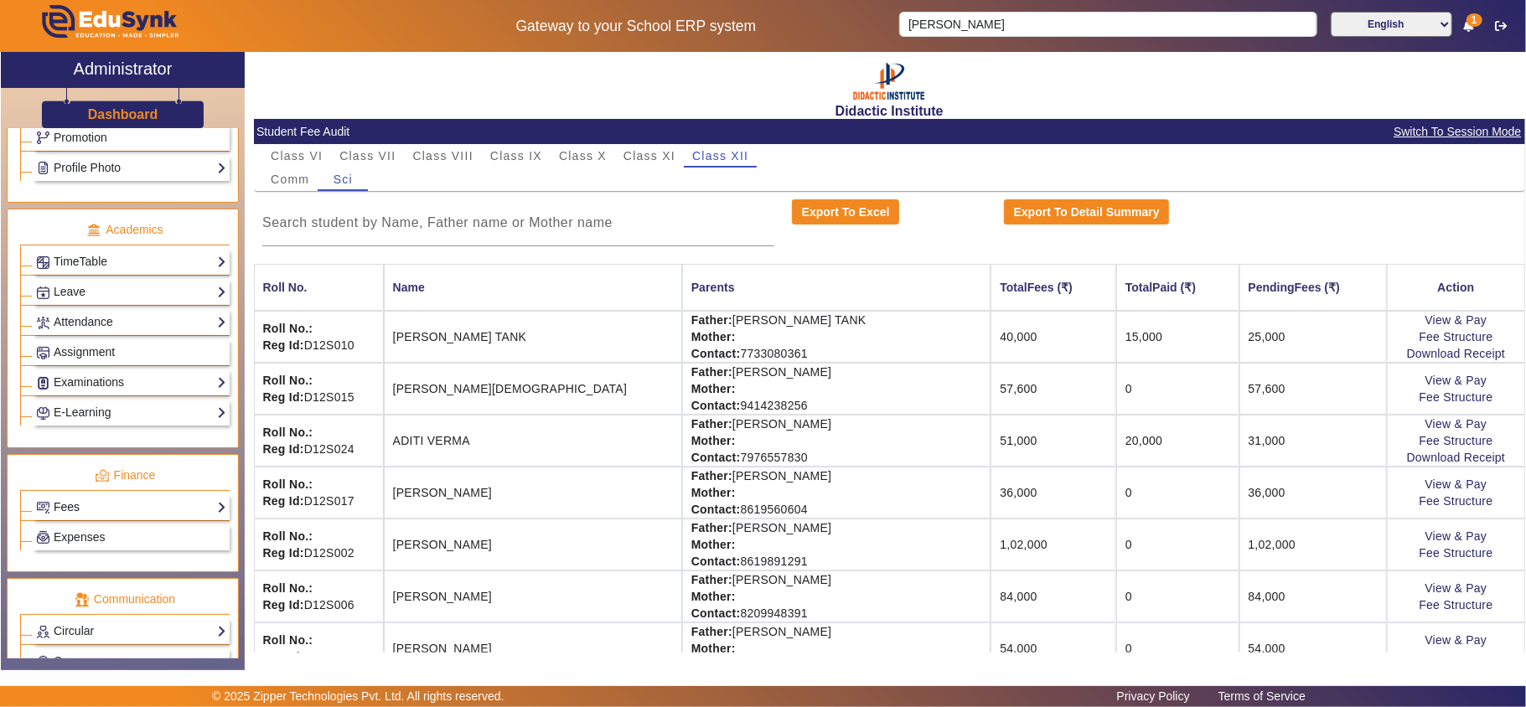
click at [95, 517] on link "Fees" at bounding box center [131, 507] width 190 height 19
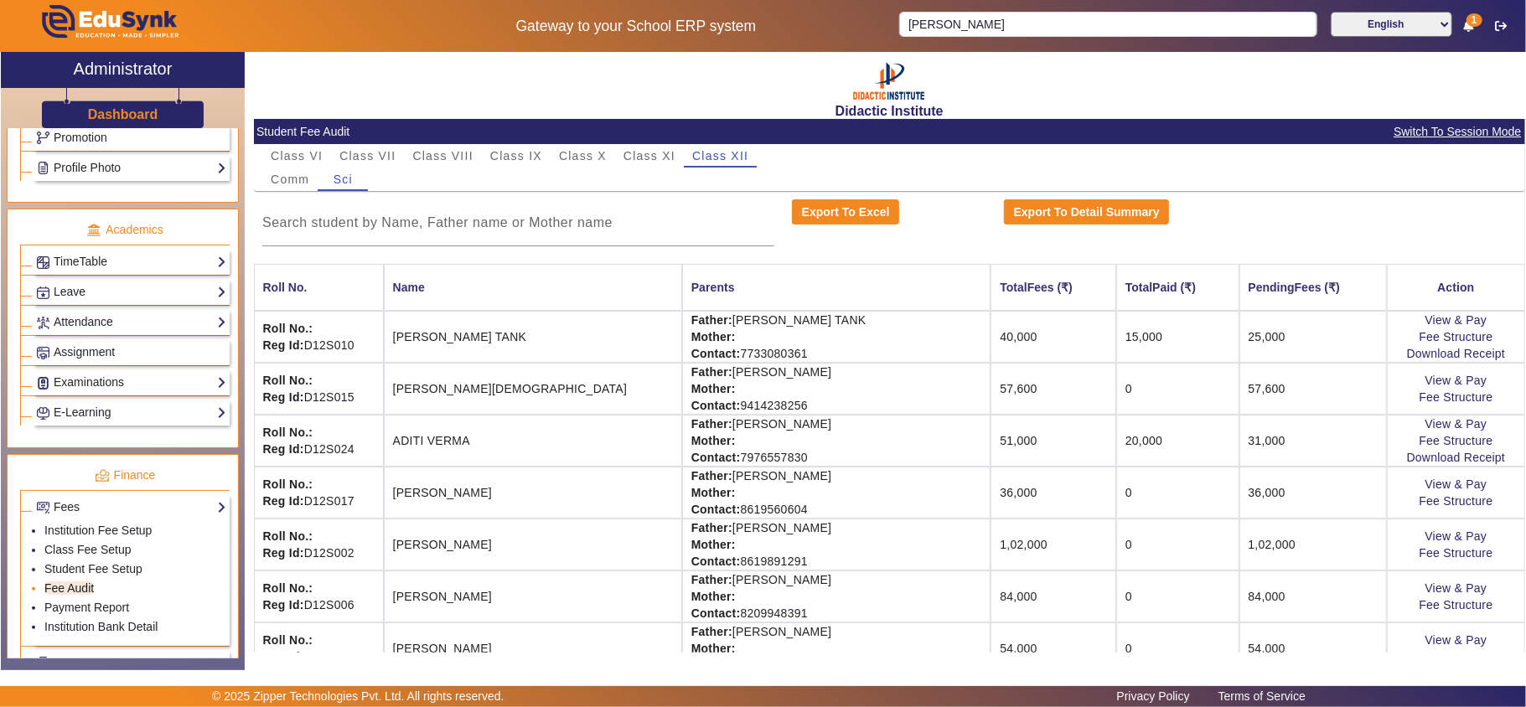
click at [60, 595] on link "Fee Audit" at bounding box center [68, 587] width 49 height 13
click at [592, 158] on span "Class X" at bounding box center [583, 156] width 48 height 12
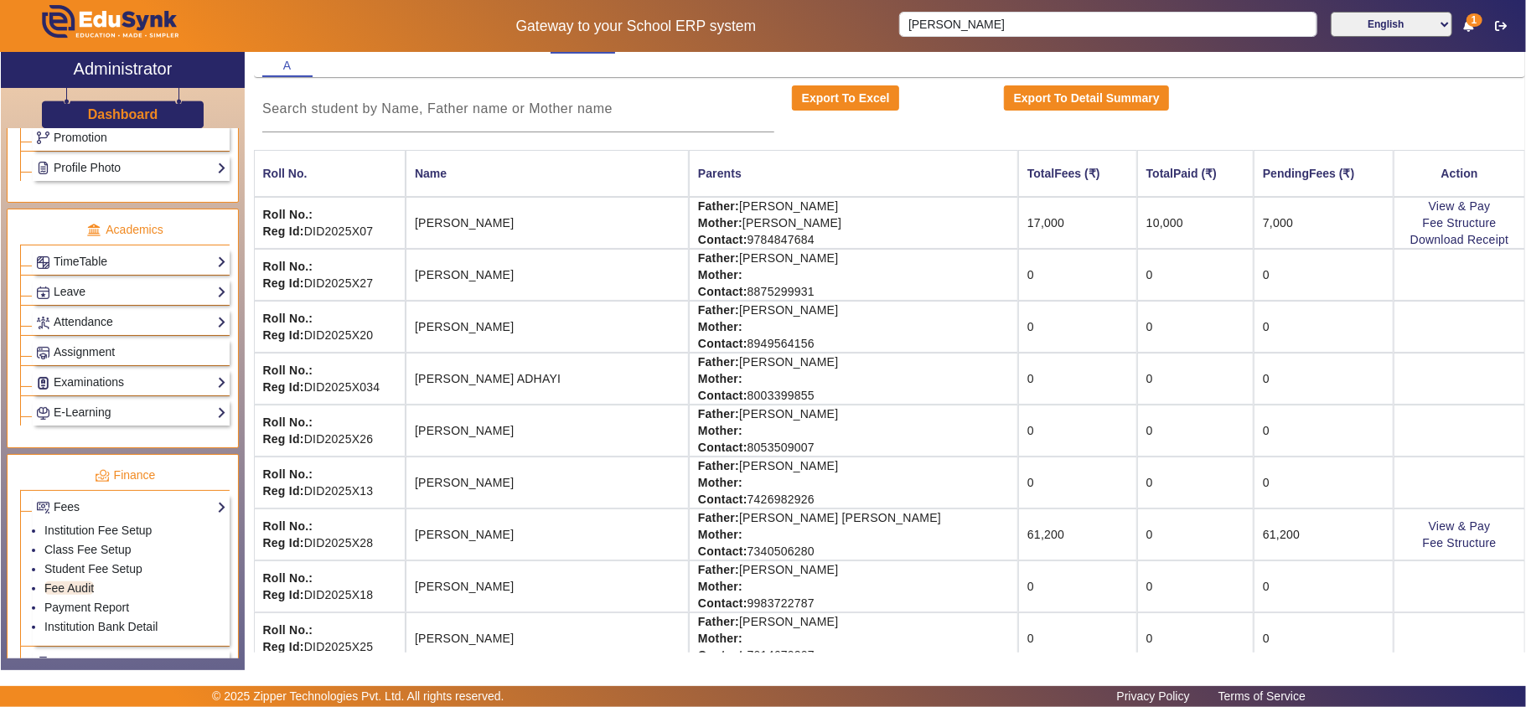
scroll to position [186, 0]
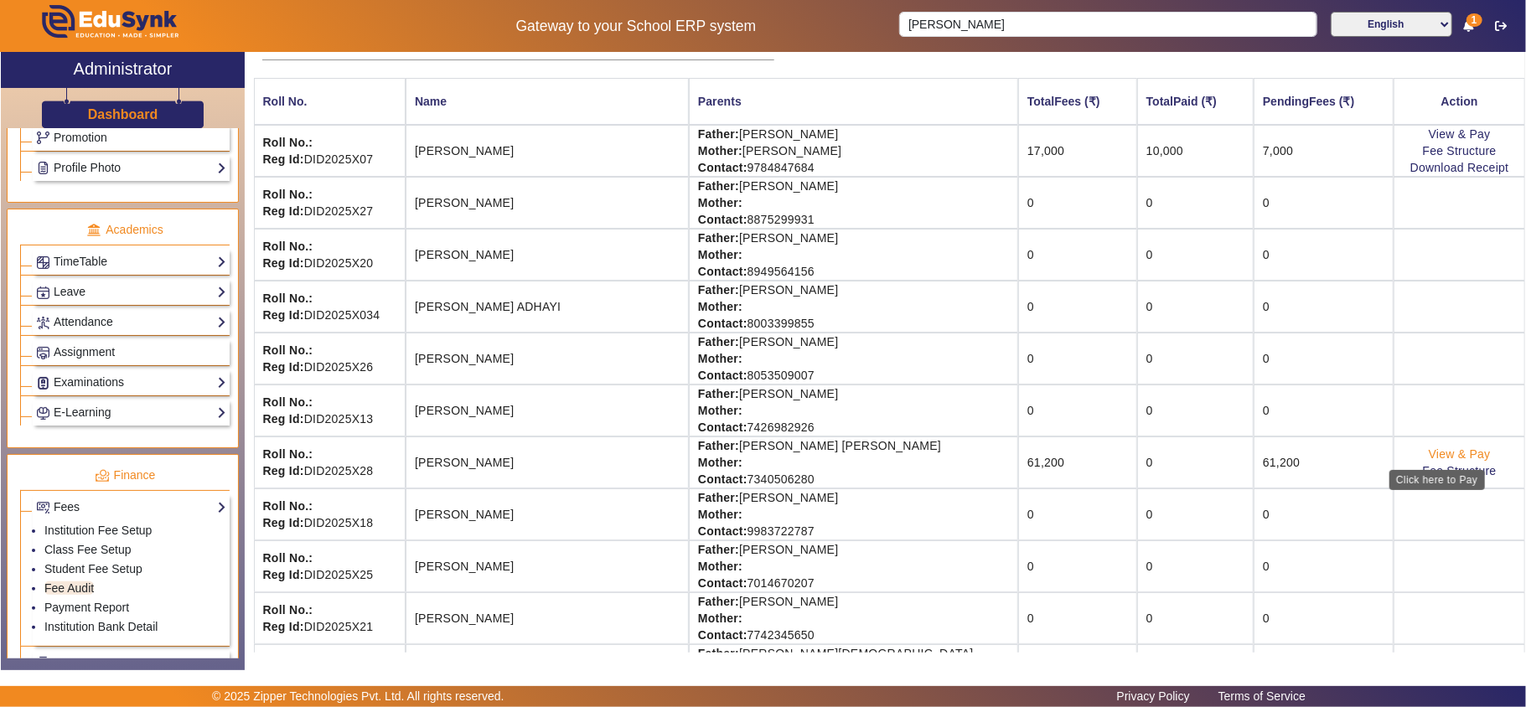
click at [1456, 453] on link "View & Pay" at bounding box center [1460, 453] width 62 height 13
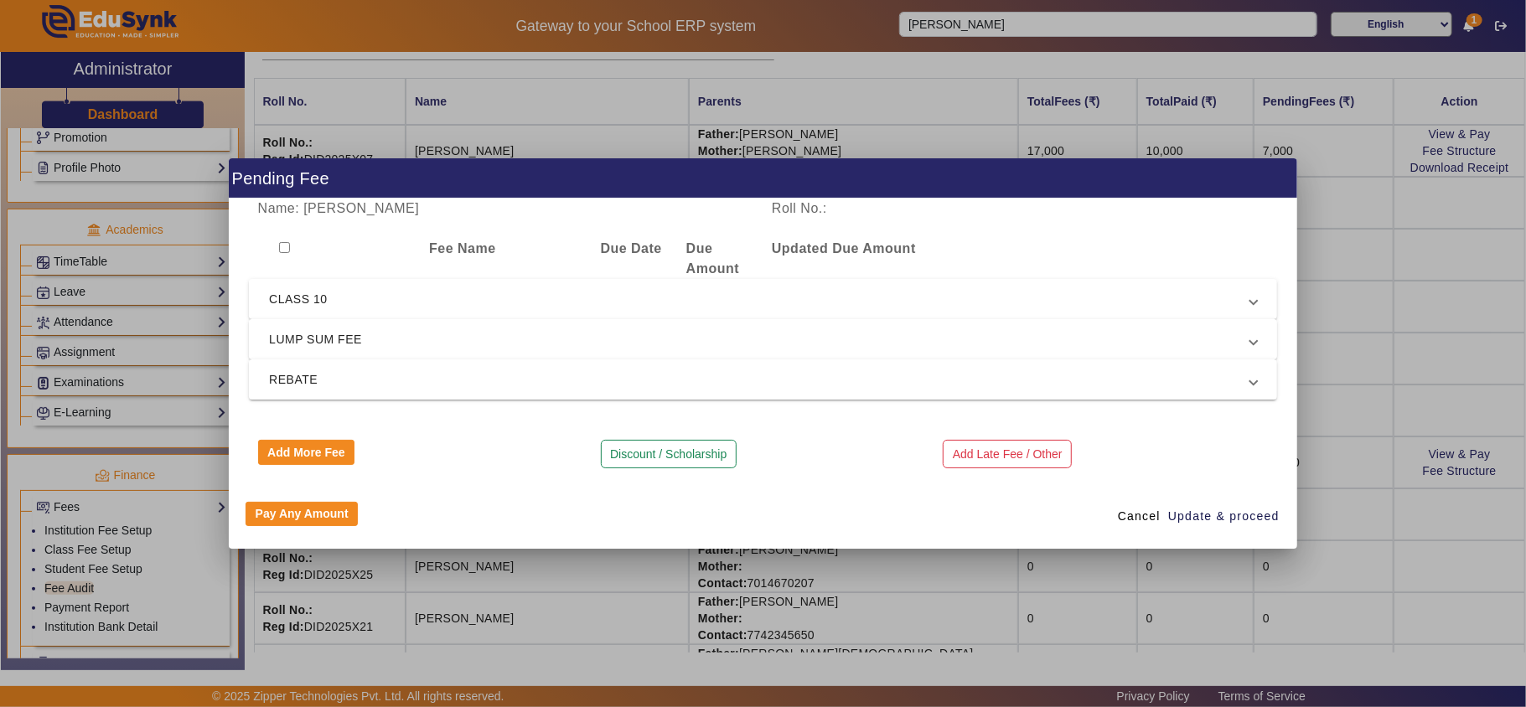
click at [288, 333] on span "LUMP SUM FEE" at bounding box center [759, 339] width 981 height 20
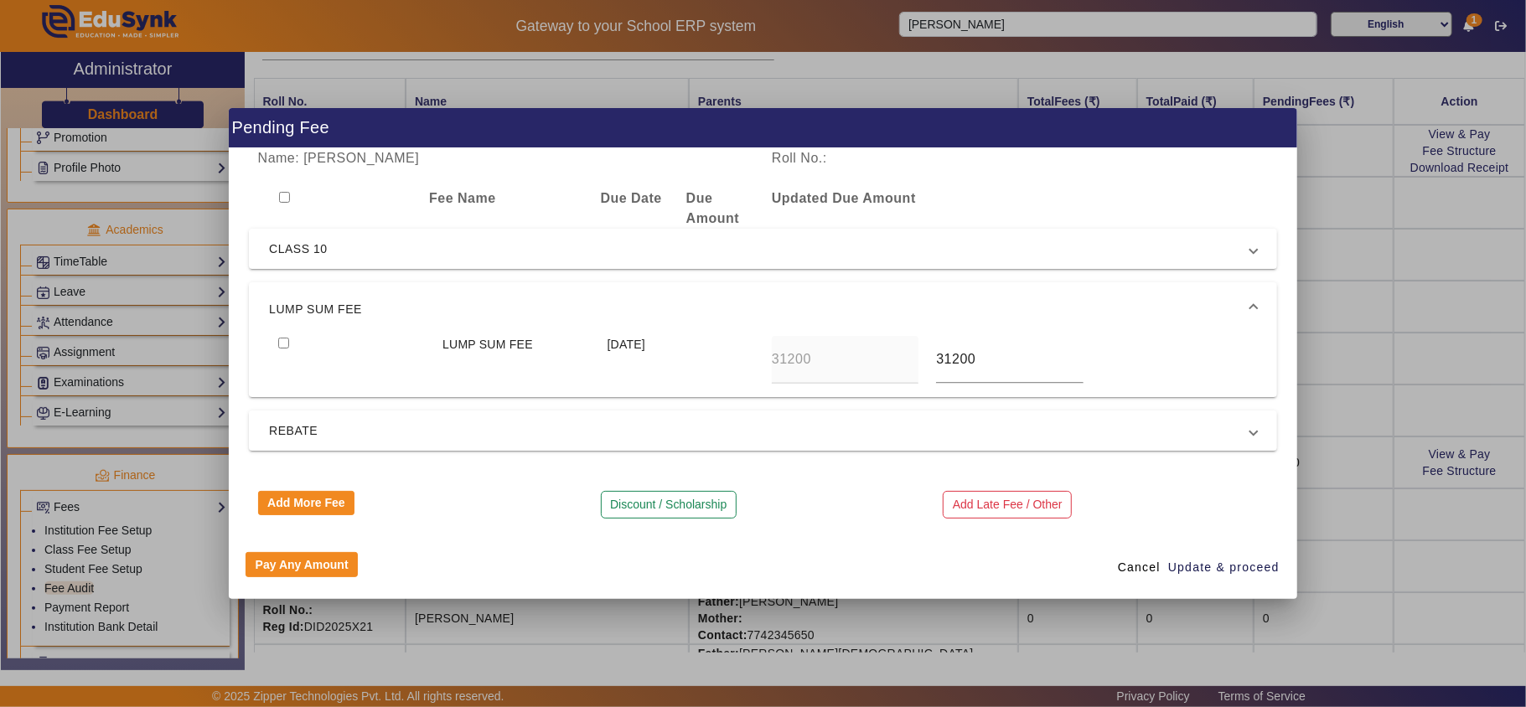
click at [279, 346] on input "checkbox" at bounding box center [283, 343] width 11 height 11
checkbox input "true"
click at [297, 434] on span "REBATE" at bounding box center [759, 431] width 981 height 20
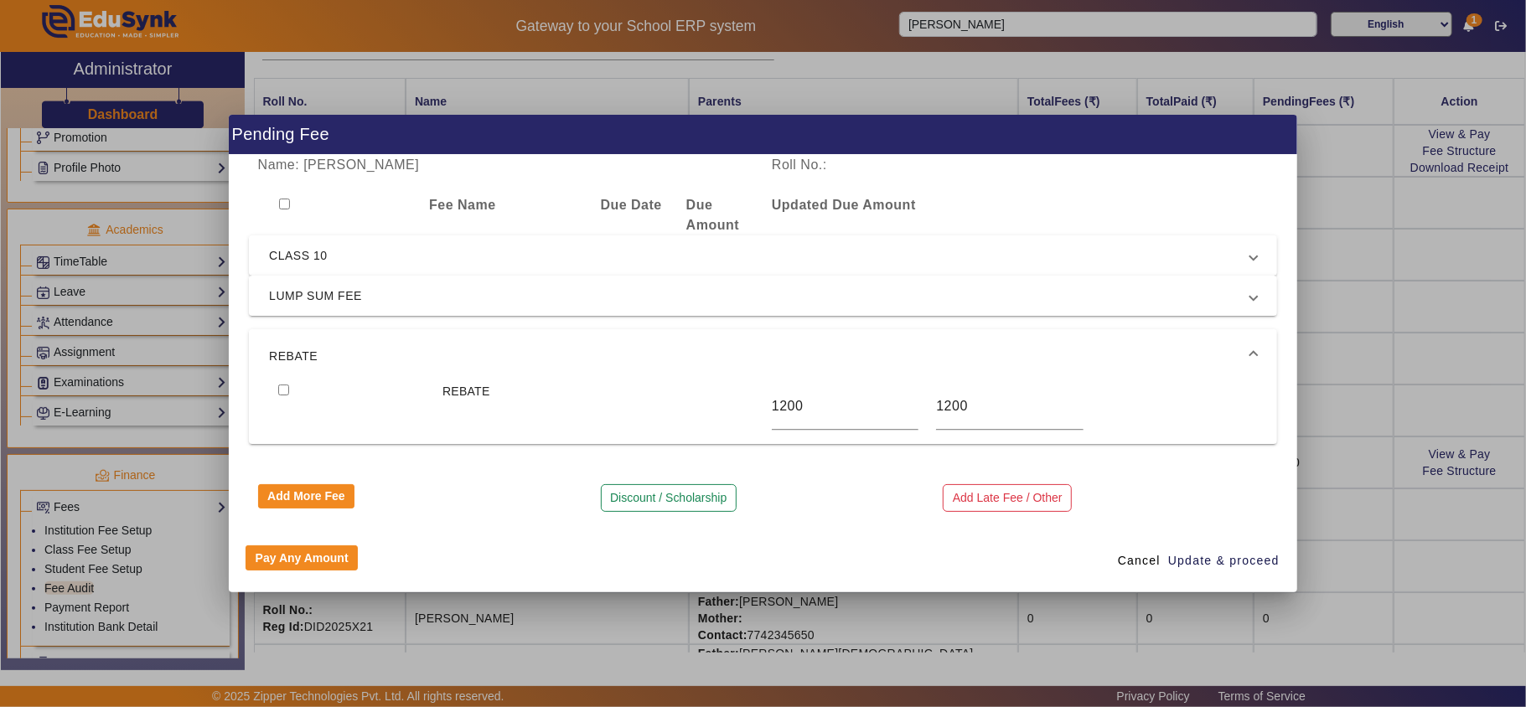
click at [282, 392] on input "checkbox" at bounding box center [283, 390] width 11 height 11
checkbox input "true"
click at [1196, 561] on span "Update & proceed" at bounding box center [1223, 561] width 111 height 18
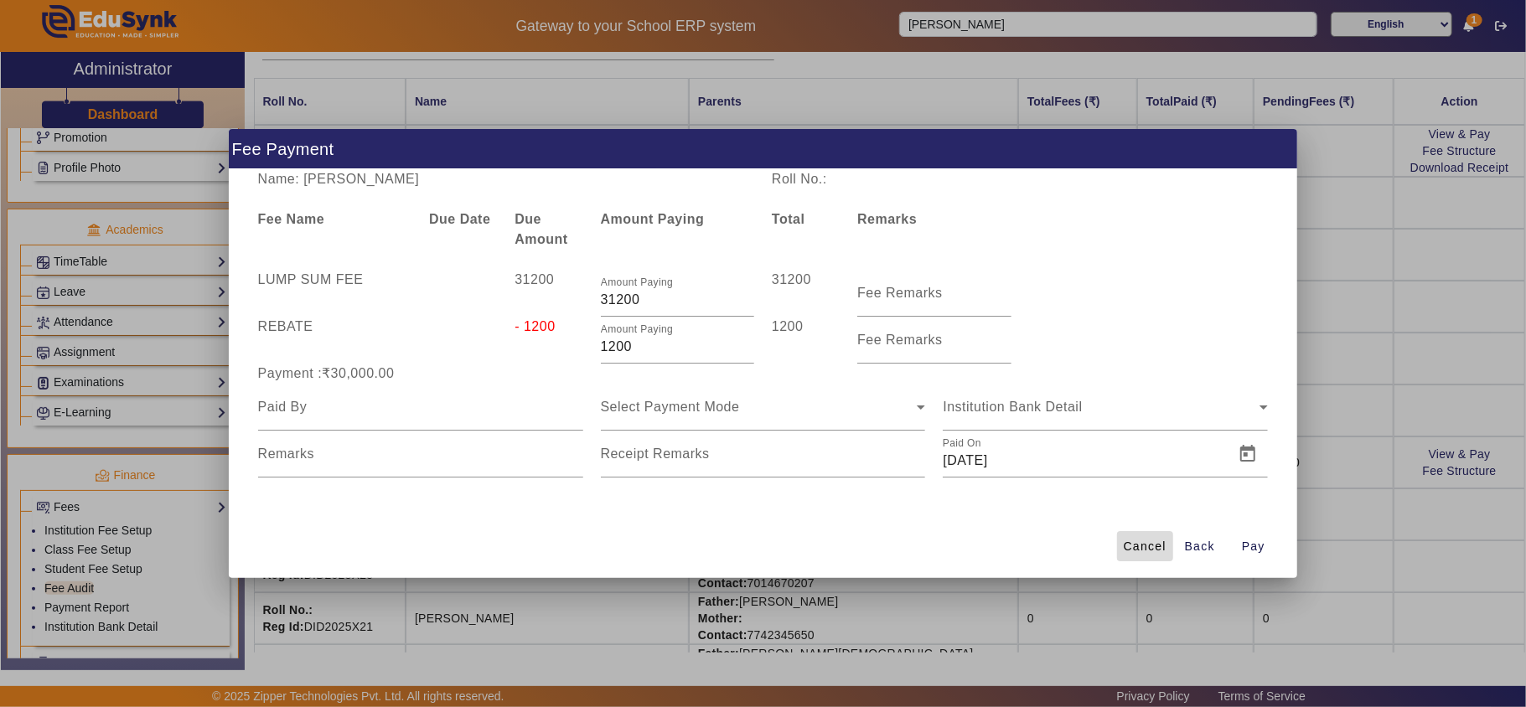
click at [1144, 543] on span "Cancel" at bounding box center [1145, 547] width 43 height 18
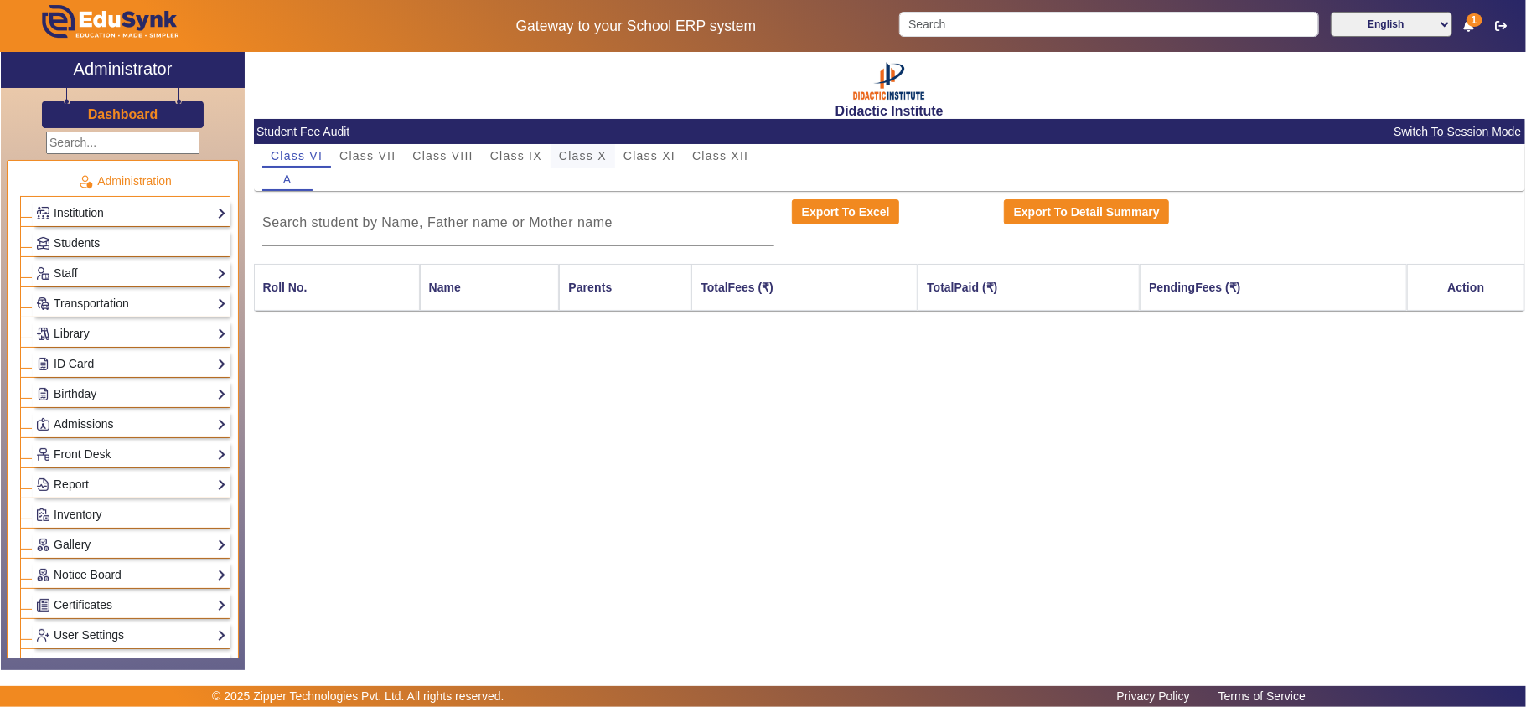
click at [588, 151] on span "Class X" at bounding box center [583, 156] width 48 height 12
